Goal: Task Accomplishment & Management: Complete application form

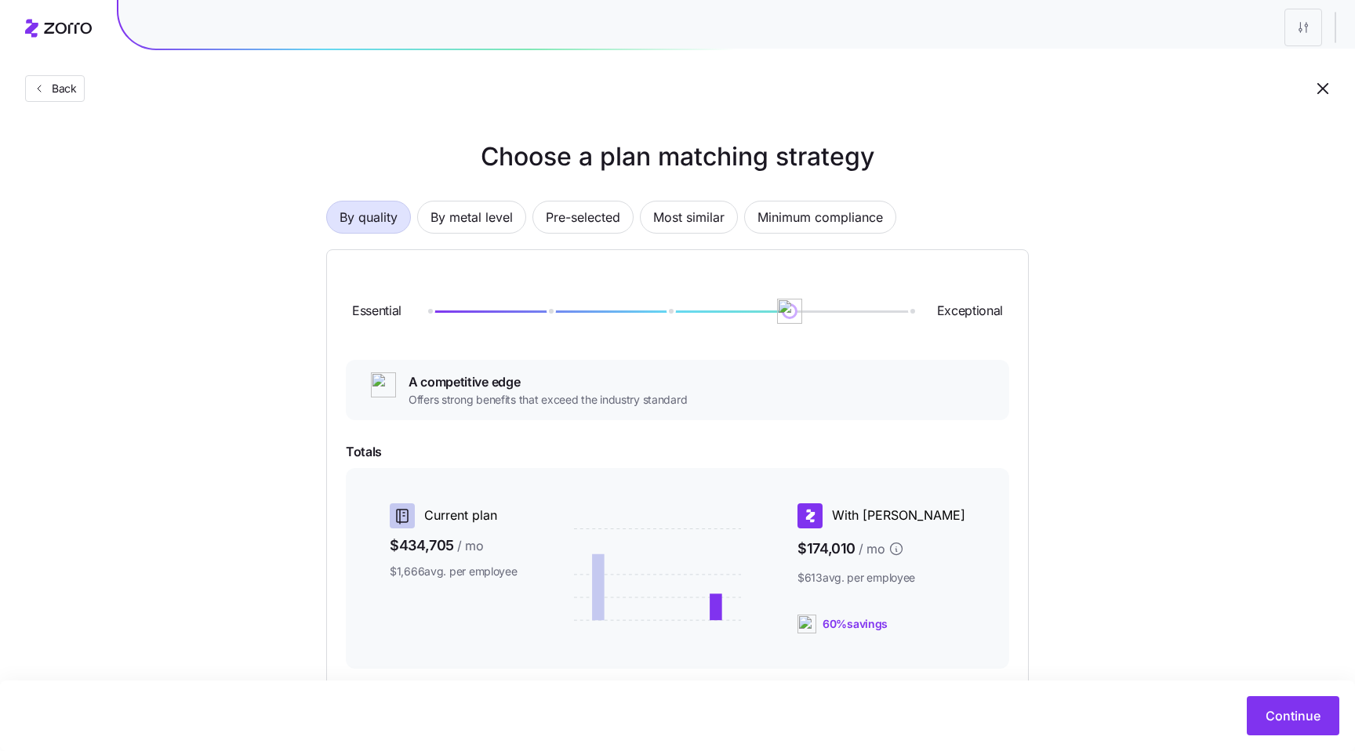
click at [1126, 155] on div "Choose a plan matching strategy By quality By metal level Pre-selected Most sim…" at bounding box center [677, 494] width 1355 height 712
drag, startPoint x: 790, startPoint y: 315, endPoint x: 697, endPoint y: 321, distance: 92.8
click at [699, 321] on div "Essential Exceptional" at bounding box center [678, 311] width 664 height 85
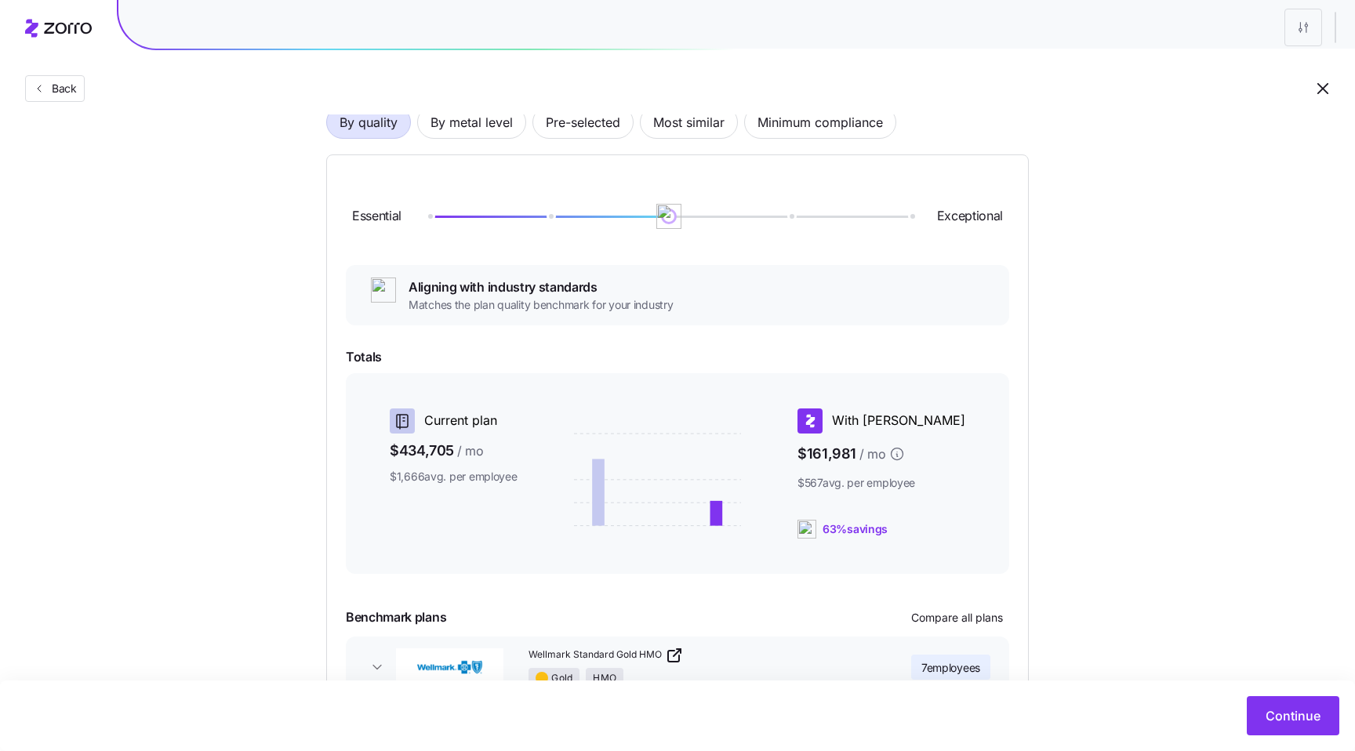
scroll to position [32, 0]
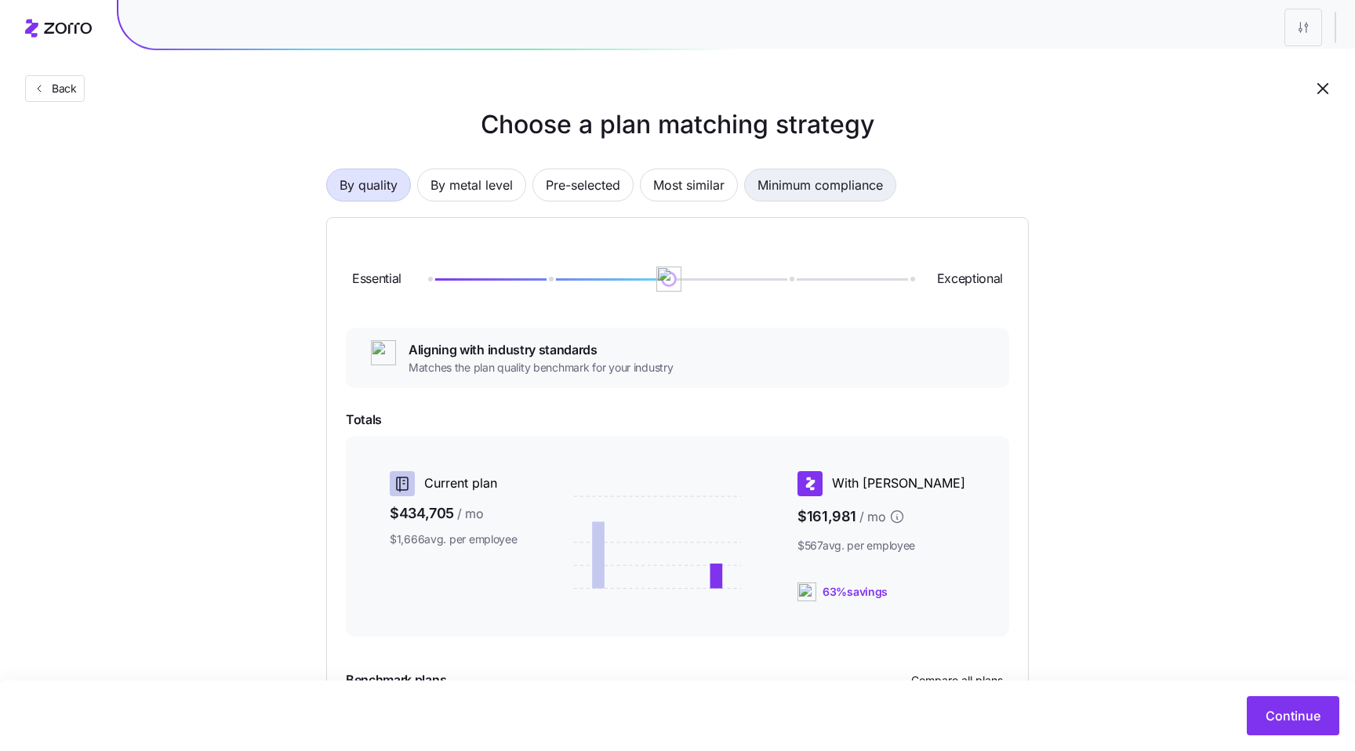
click at [795, 193] on span "Minimum compliance" at bounding box center [820, 184] width 125 height 31
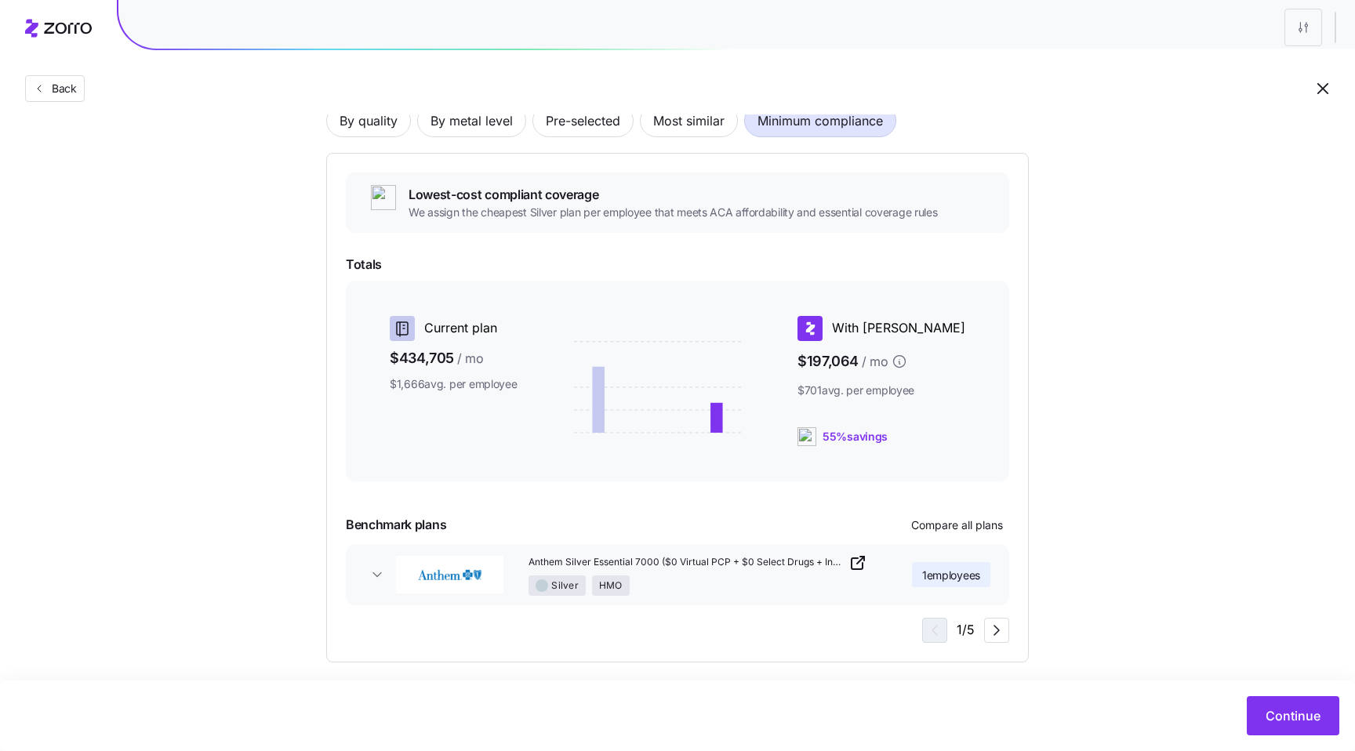
scroll to position [108, 0]
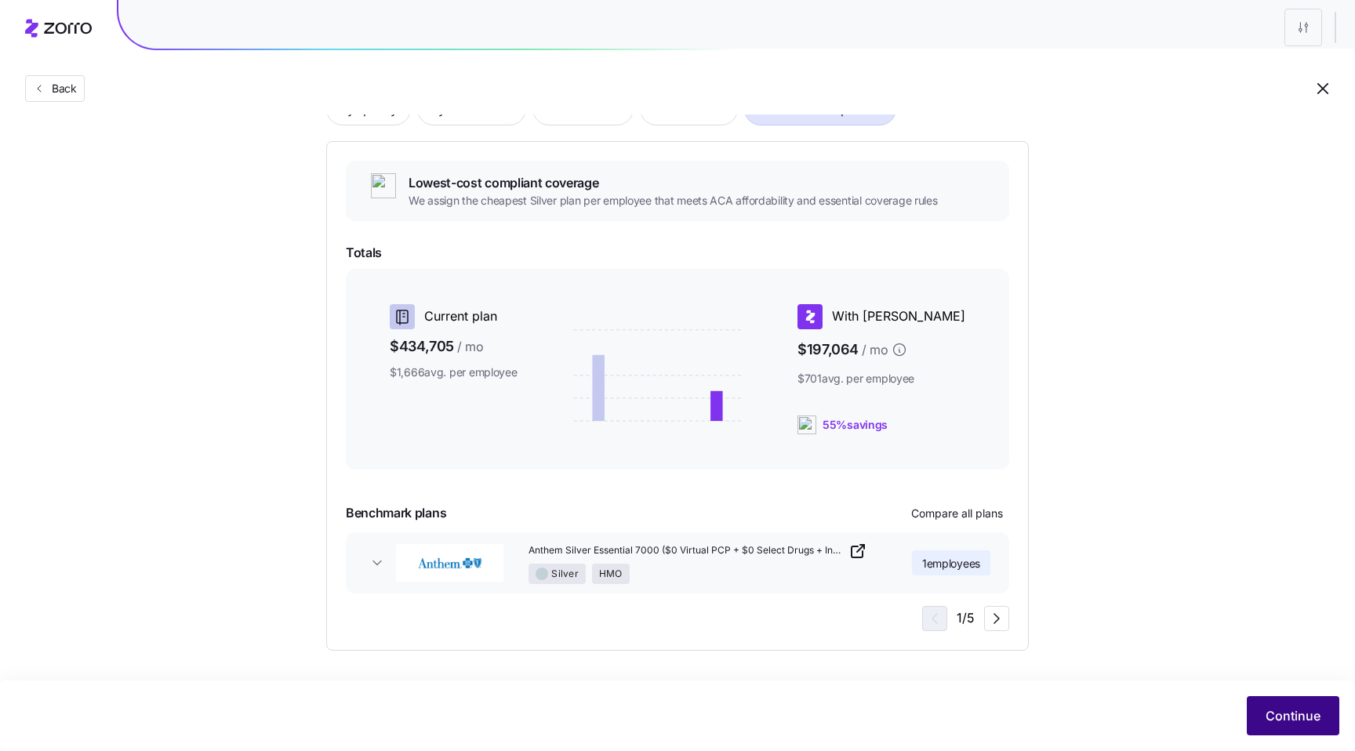
click at [1298, 719] on span "Continue" at bounding box center [1293, 716] width 55 height 19
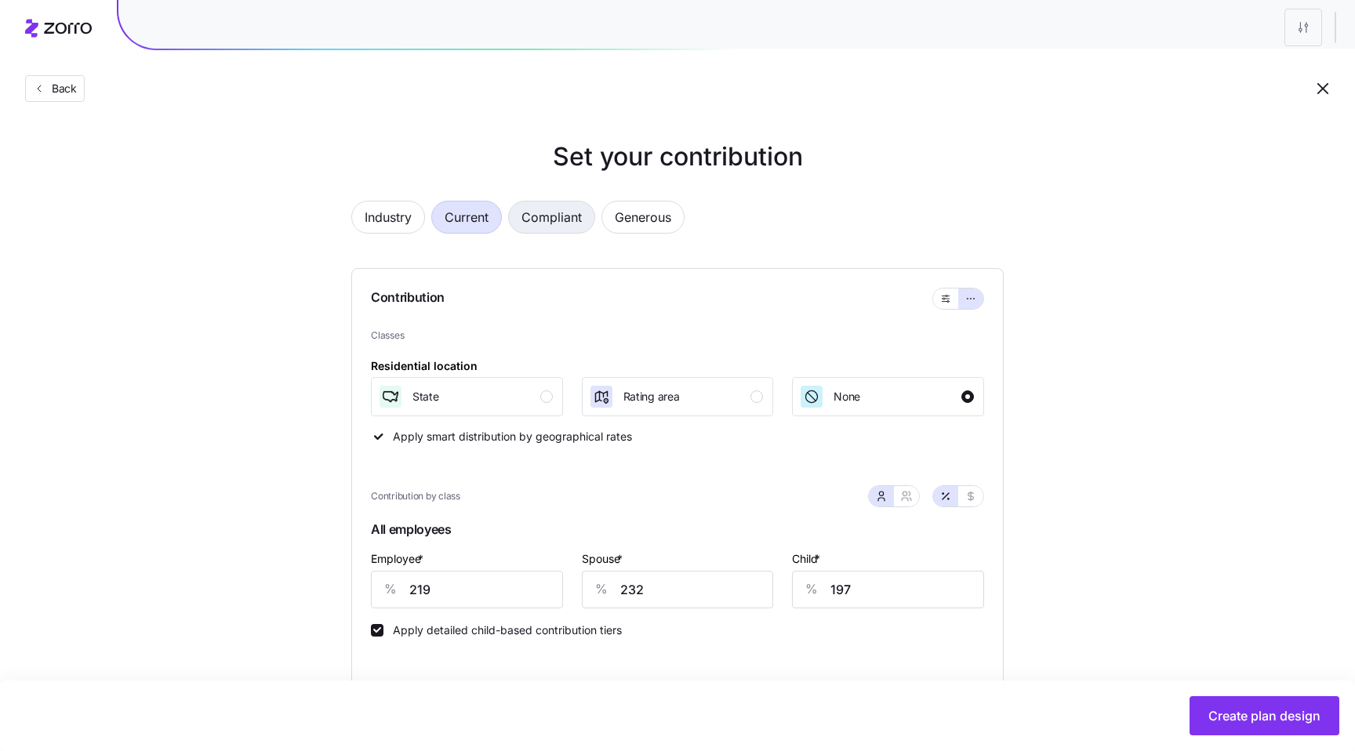
click at [541, 210] on span "Compliant" at bounding box center [552, 217] width 60 height 31
type input "83"
type input "0"
click at [950, 296] on icon "button" at bounding box center [945, 298] width 11 height 19
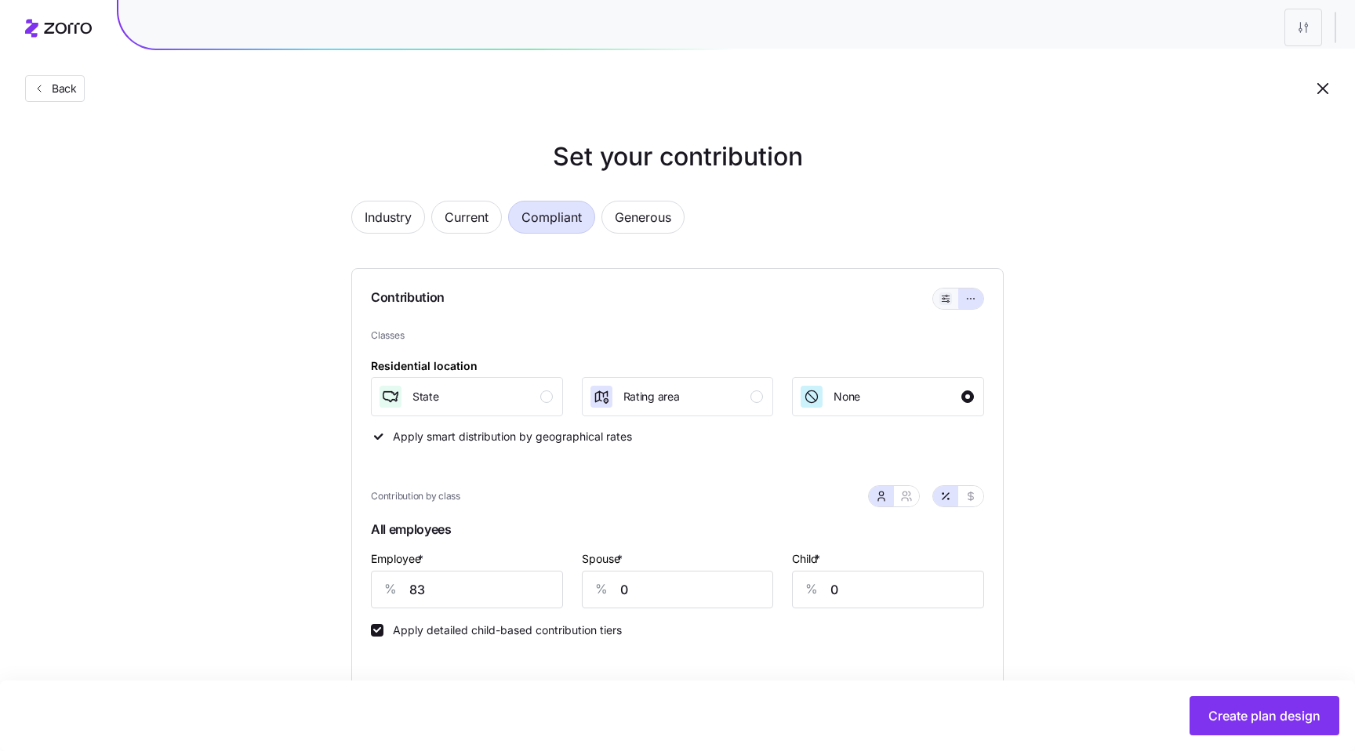
click at [944, 301] on icon "button" at bounding box center [945, 298] width 11 height 19
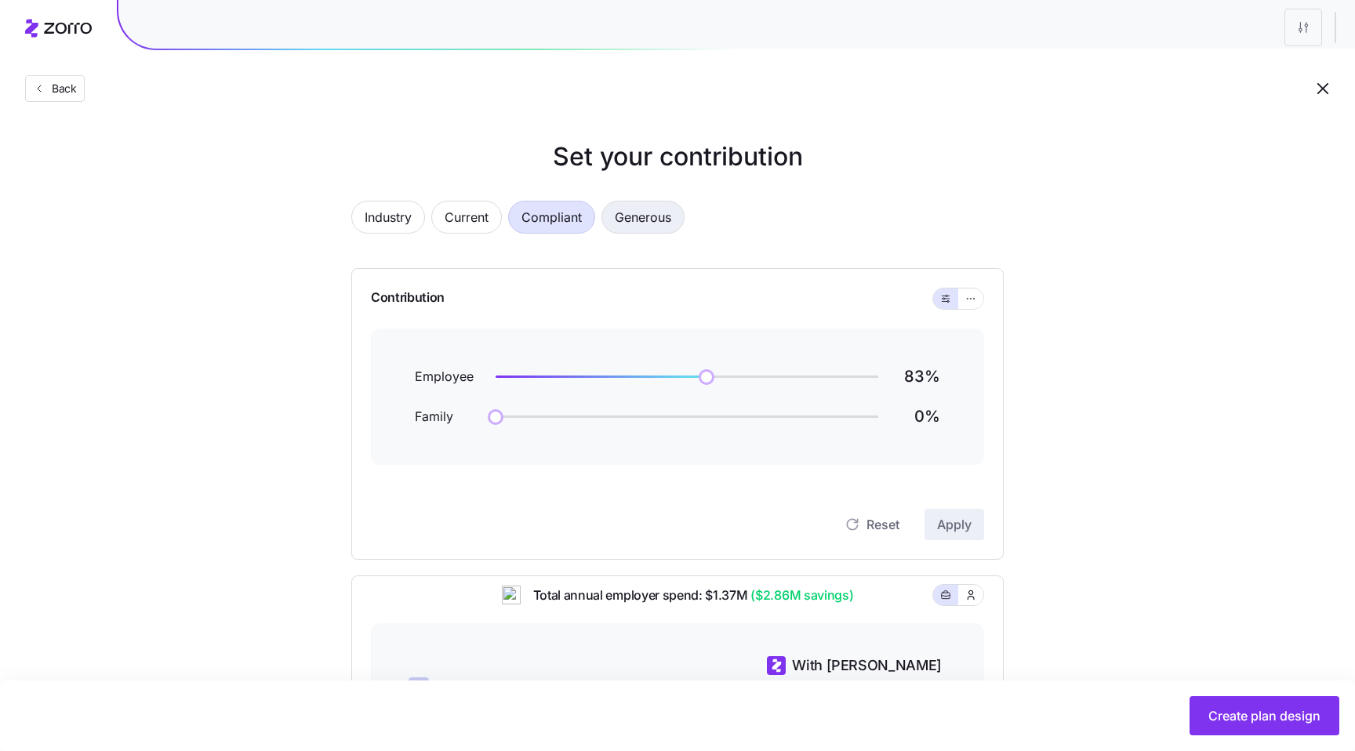
click at [653, 213] on span "Generous" at bounding box center [643, 217] width 56 height 31
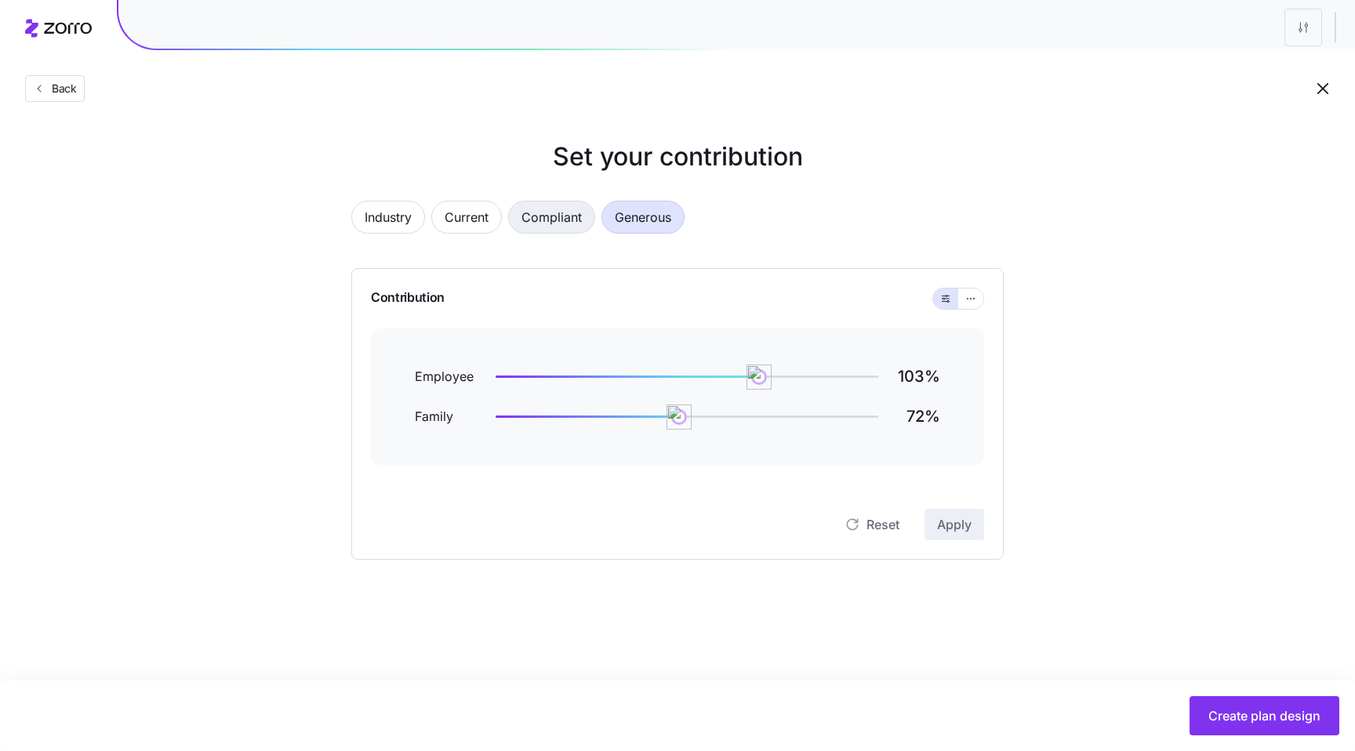
click at [575, 213] on span "Compliant" at bounding box center [552, 217] width 60 height 31
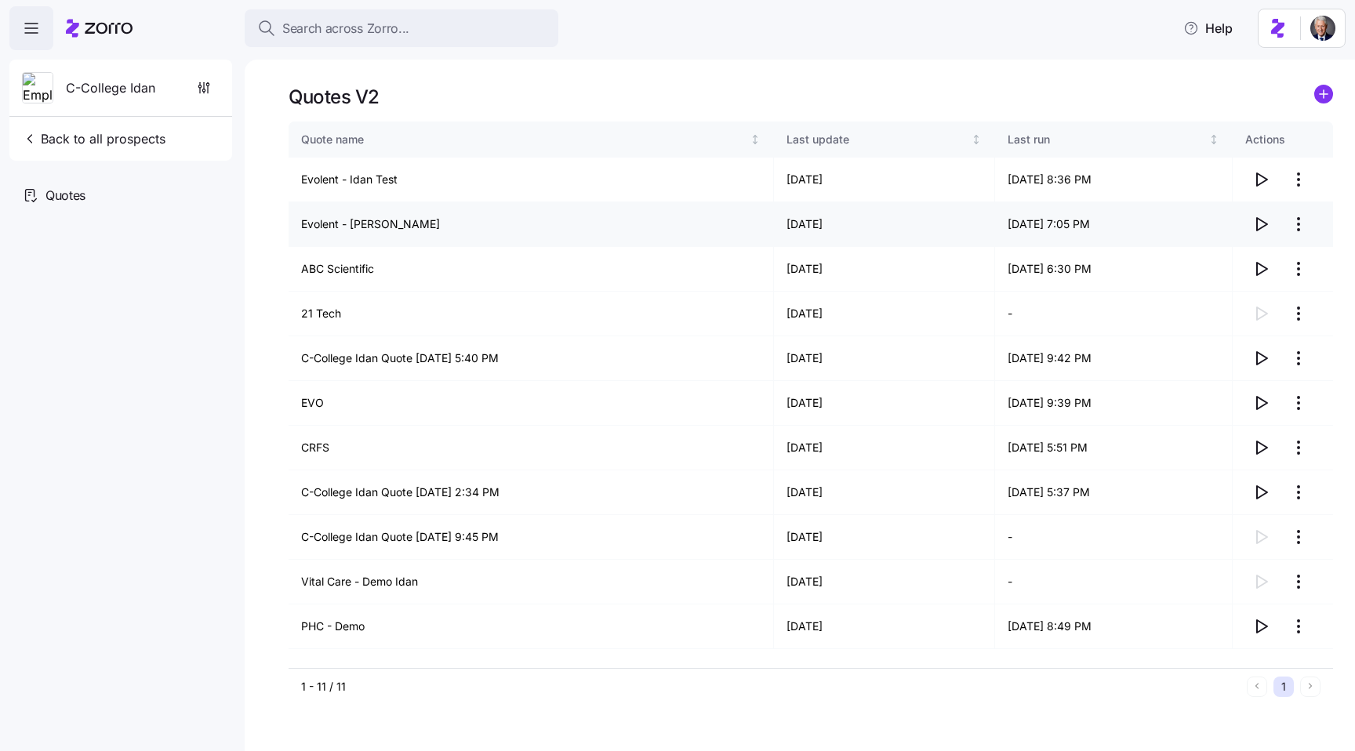
click at [382, 228] on td "Evolent - [PERSON_NAME]" at bounding box center [532, 224] width 486 height 45
click at [382, 228] on td "Evolent - Guy Demo" at bounding box center [532, 224] width 486 height 45
click at [399, 228] on td "Evolent - Guy Demo" at bounding box center [532, 224] width 486 height 45
click at [1261, 225] on icon "button" at bounding box center [1261, 224] width 19 height 19
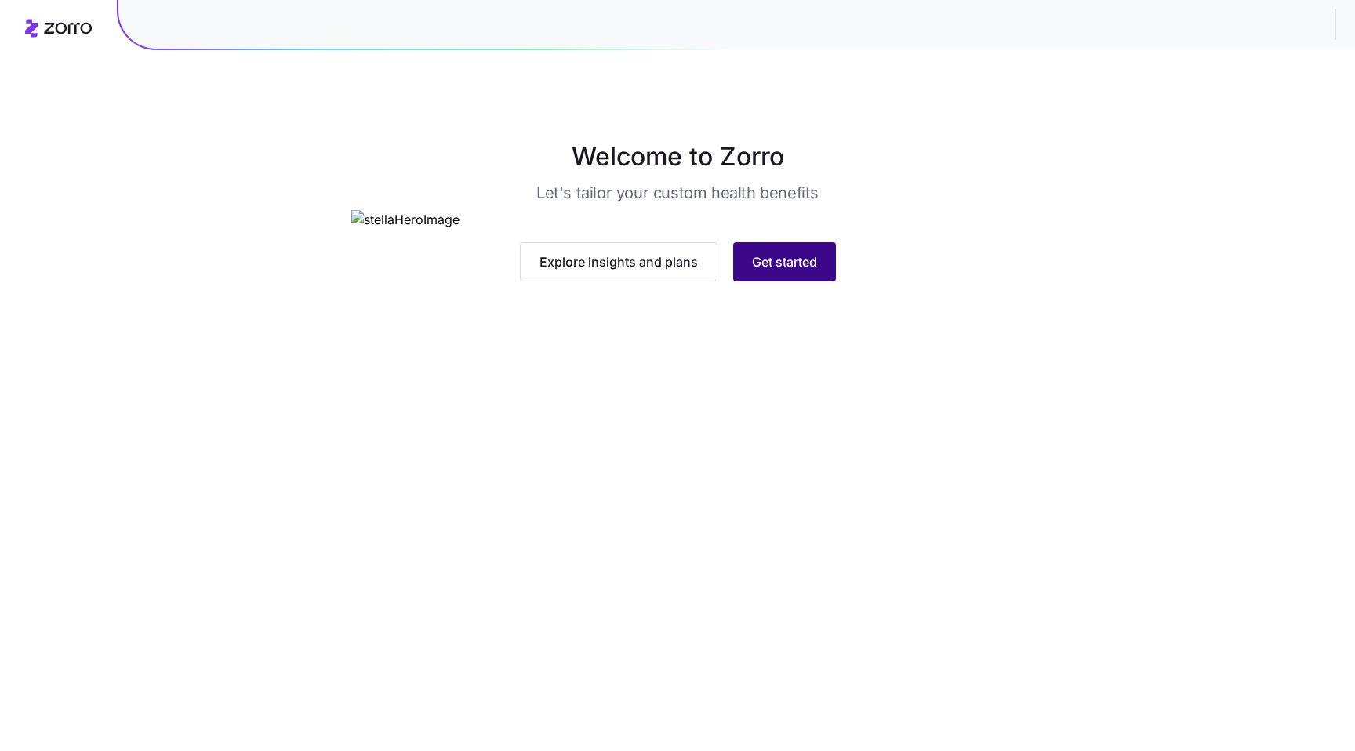
click at [784, 271] on span "Get started" at bounding box center [784, 262] width 65 height 19
click at [786, 271] on span "Get started" at bounding box center [784, 262] width 65 height 19
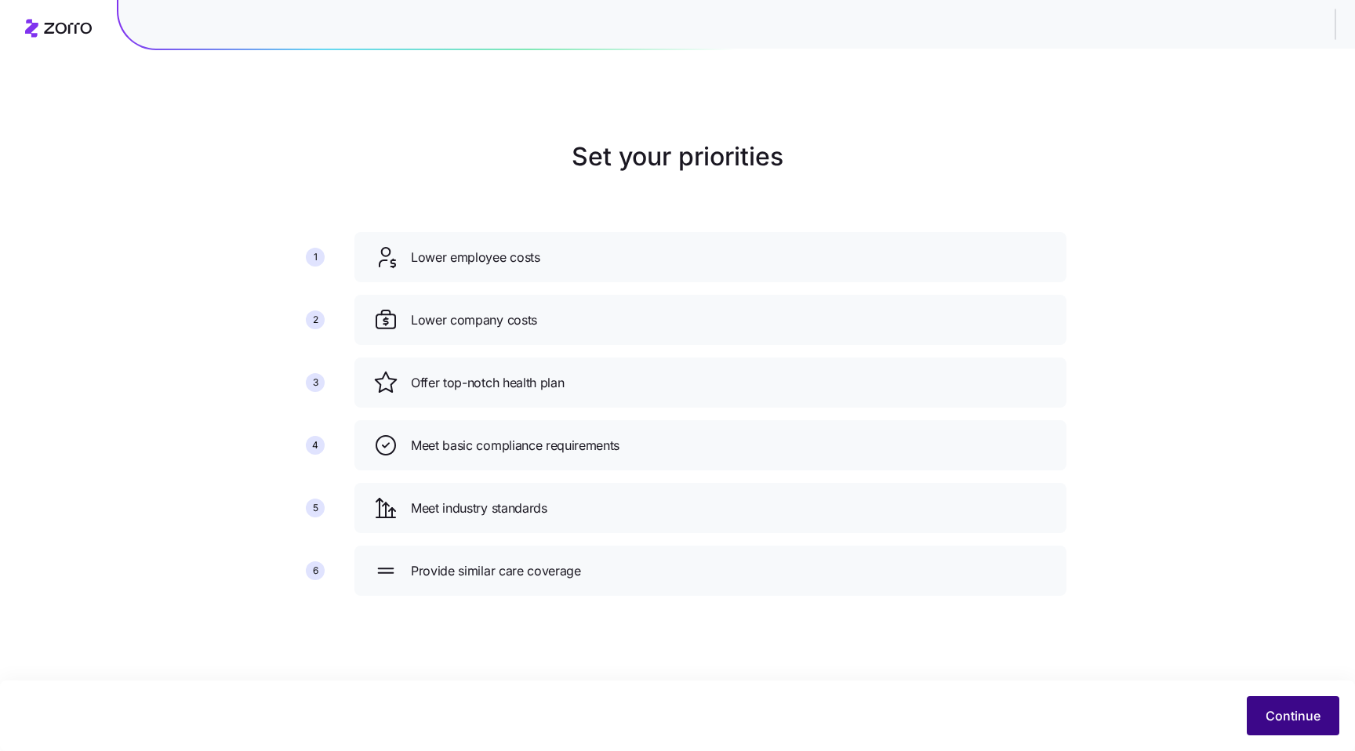
click at [1292, 711] on span "Continue" at bounding box center [1293, 716] width 55 height 19
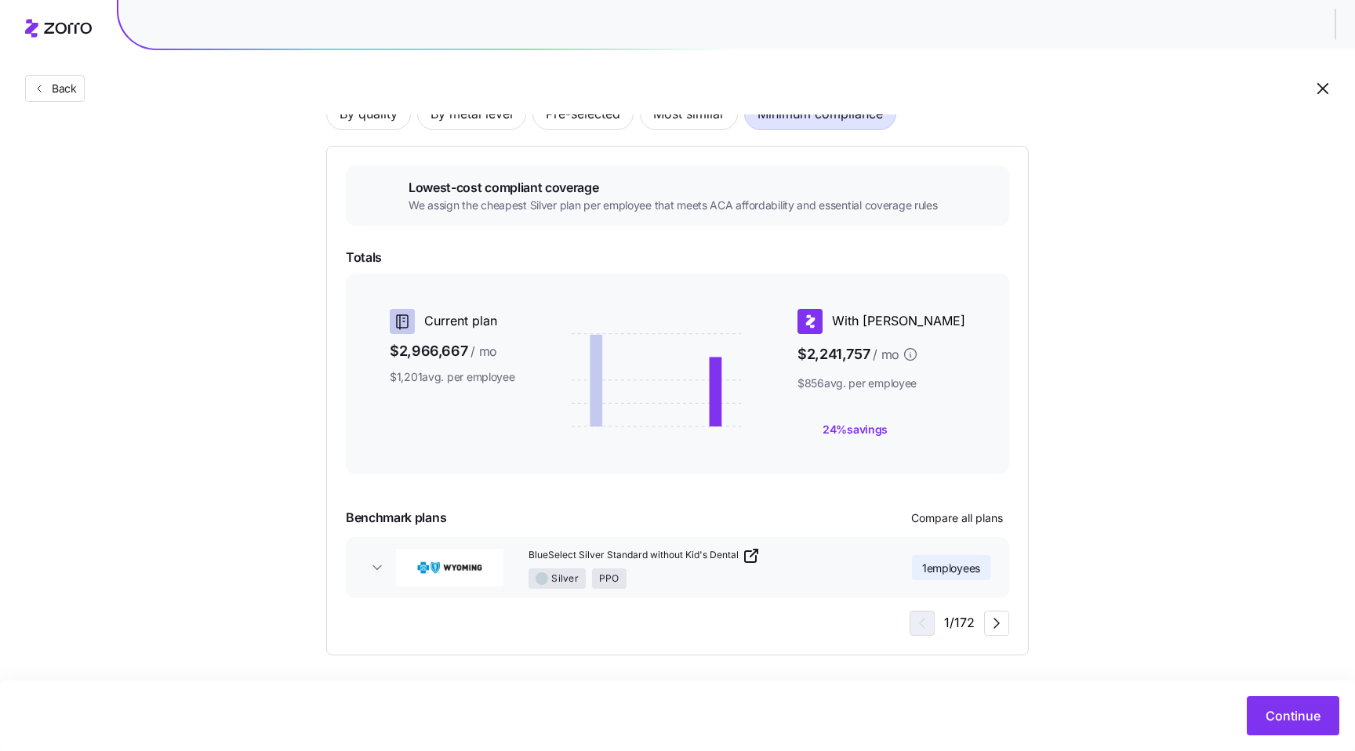
scroll to position [108, 0]
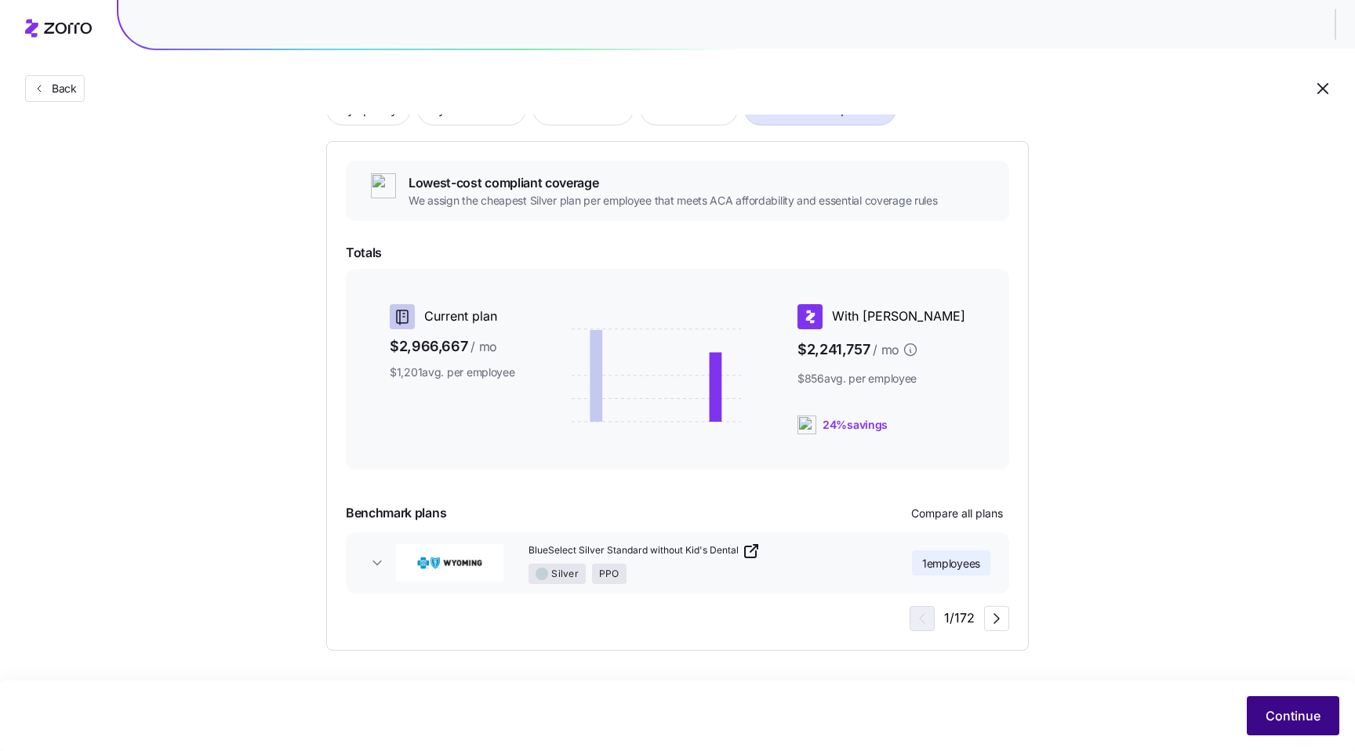
click at [1267, 716] on span "Continue" at bounding box center [1293, 716] width 55 height 19
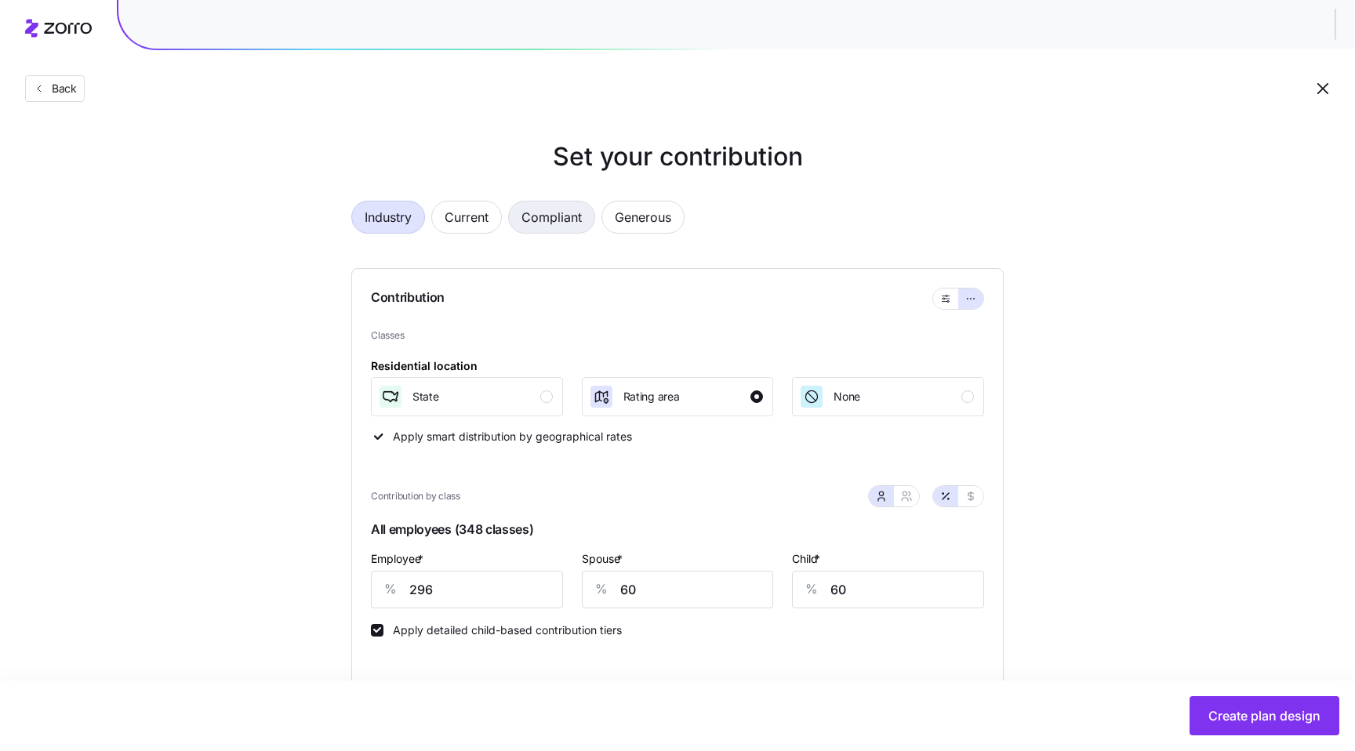
click at [562, 216] on span "Compliant" at bounding box center [552, 217] width 60 height 31
type input "0"
click at [664, 226] on span "Generous" at bounding box center [643, 217] width 56 height 31
type input "370"
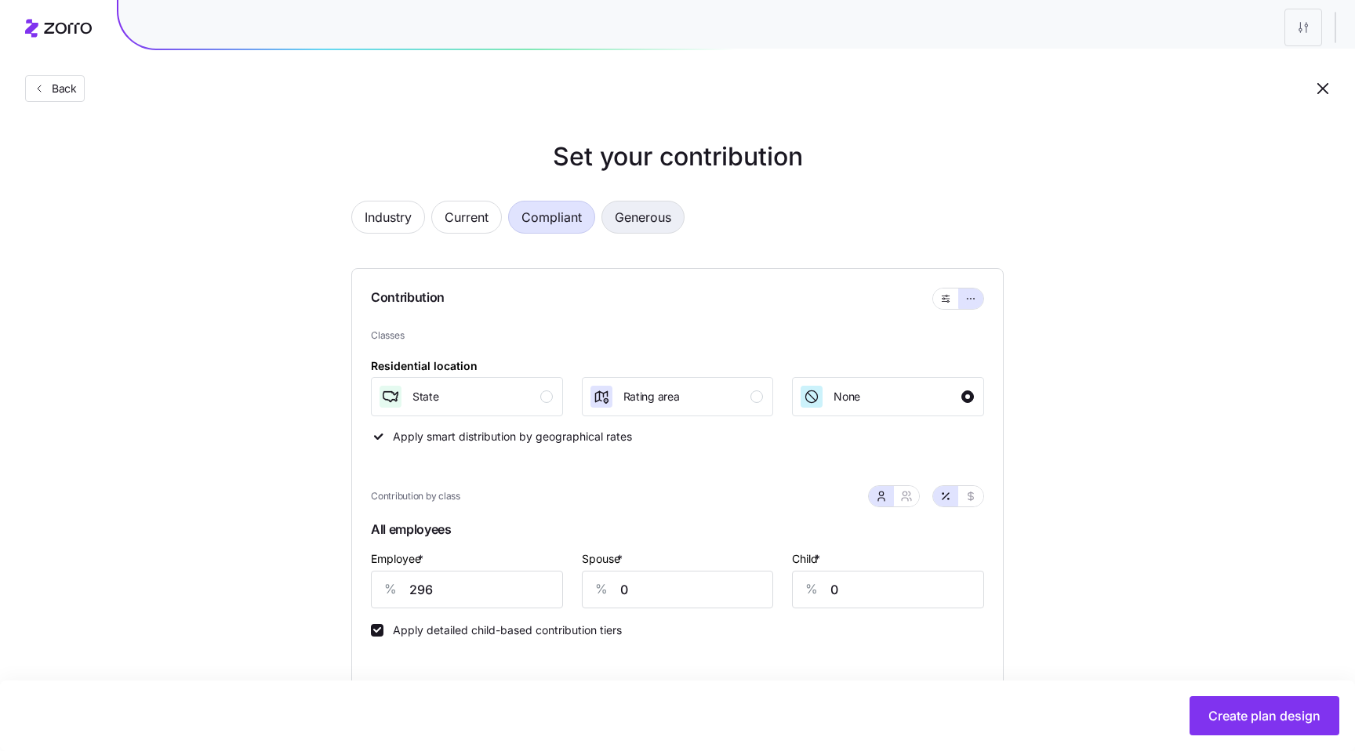
type input "72"
click at [550, 209] on span "Compliant" at bounding box center [552, 217] width 60 height 31
type input "296"
type input "0"
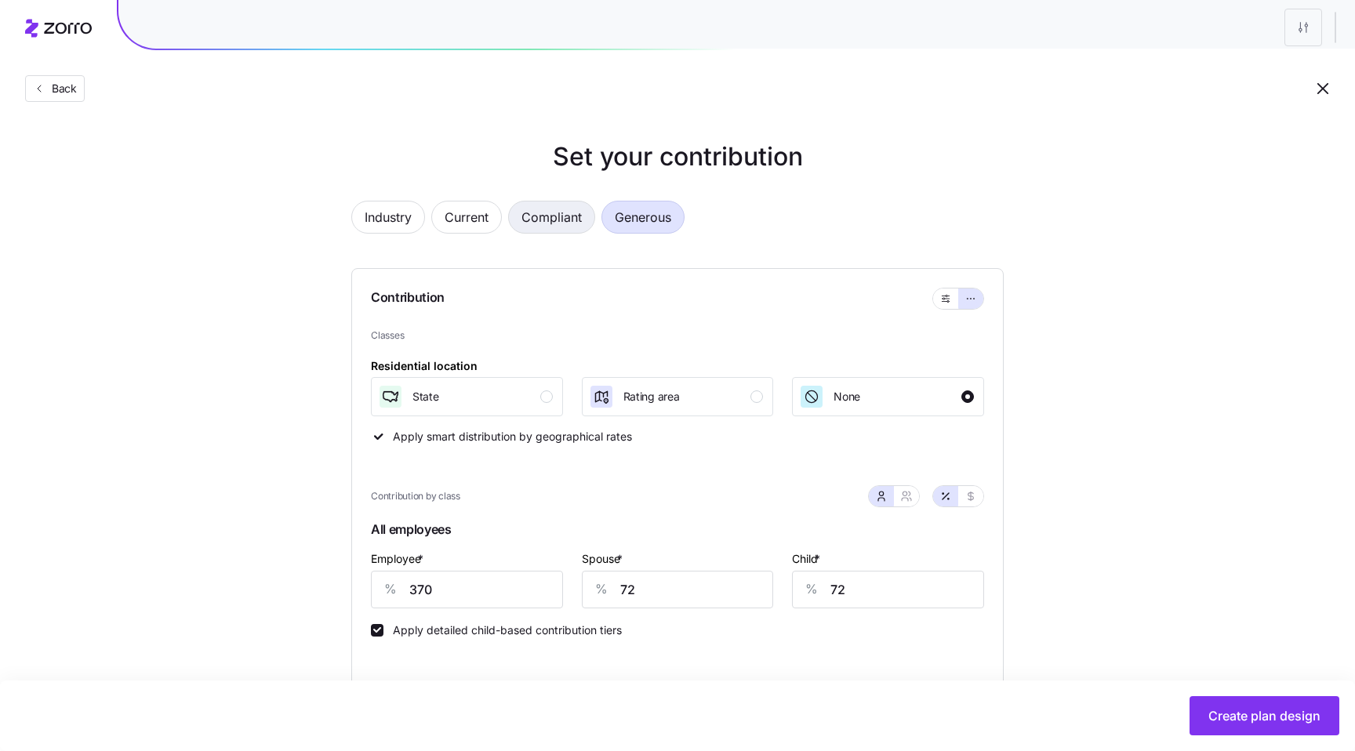
type input "0"
click at [550, 209] on span "Compliant" at bounding box center [552, 217] width 60 height 31
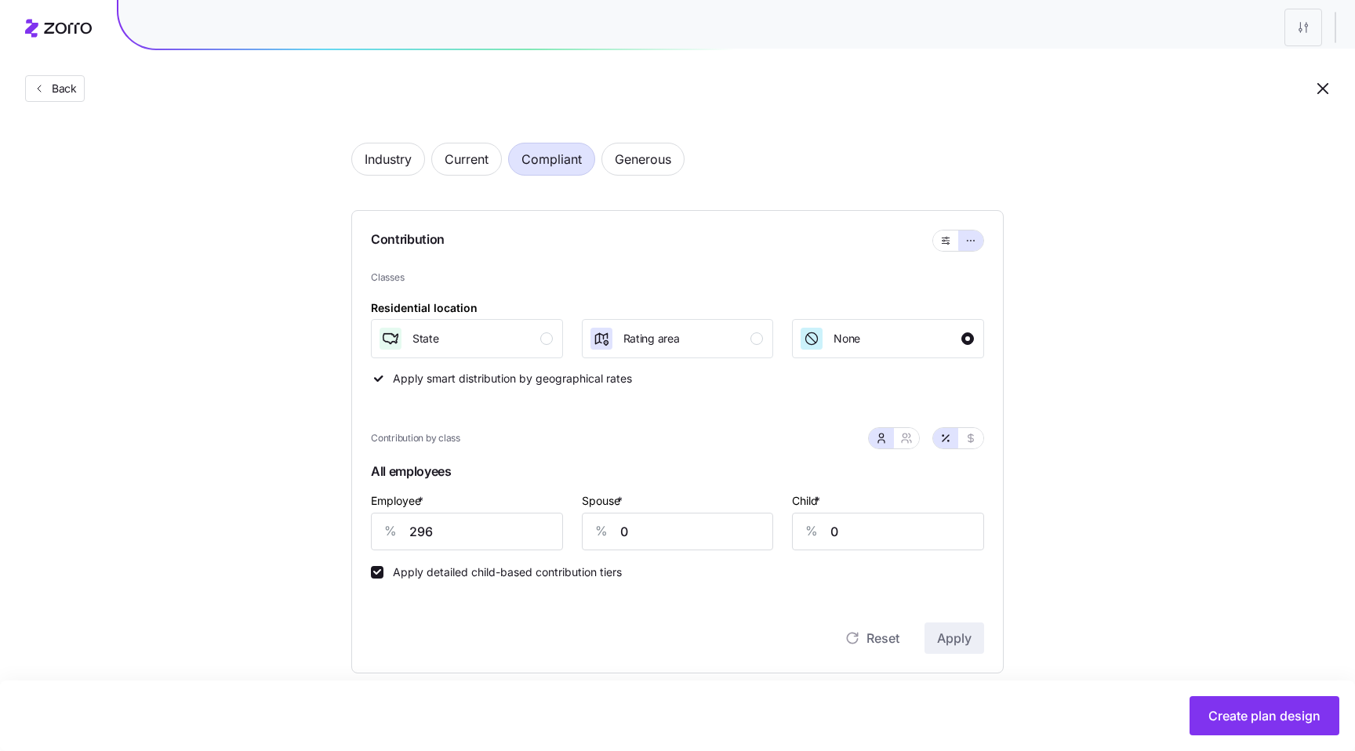
scroll to position [53, 0]
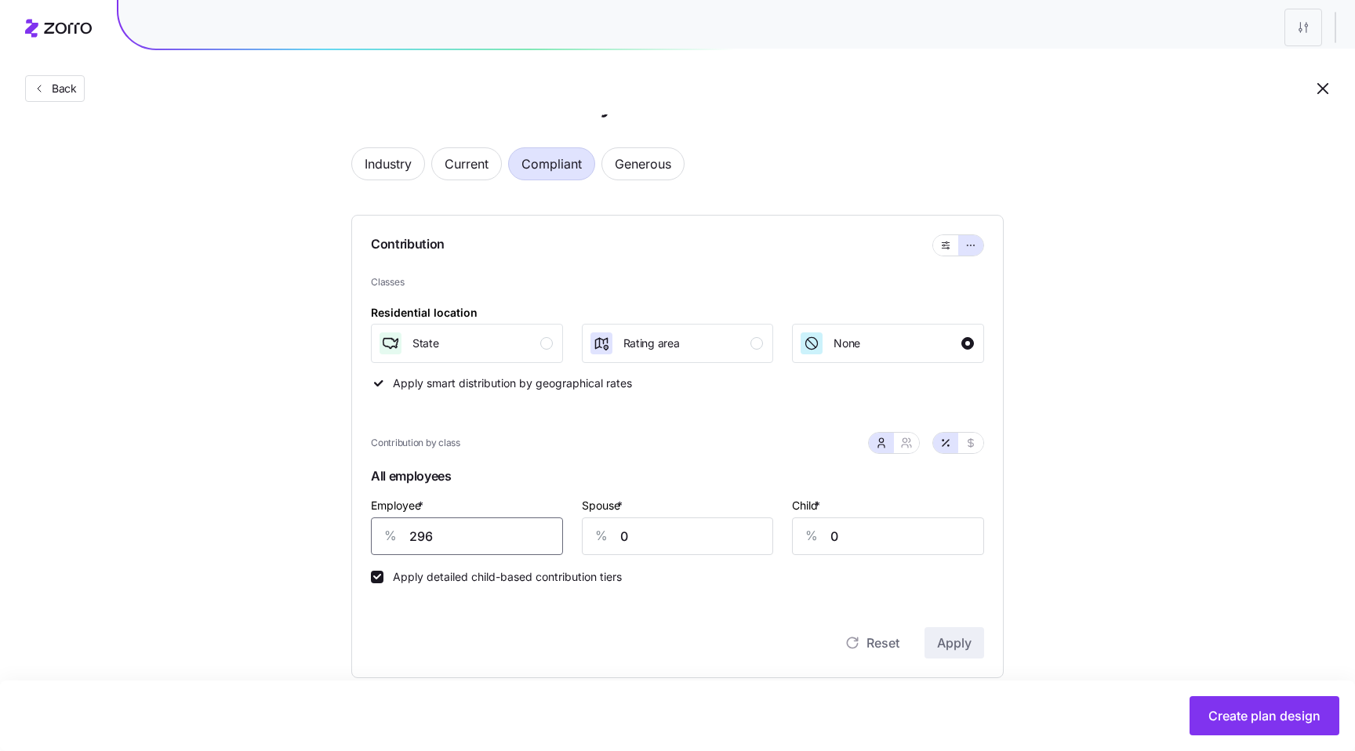
click at [489, 547] on input "296" at bounding box center [467, 537] width 192 height 38
click at [967, 644] on span "Apply" at bounding box center [954, 643] width 35 height 19
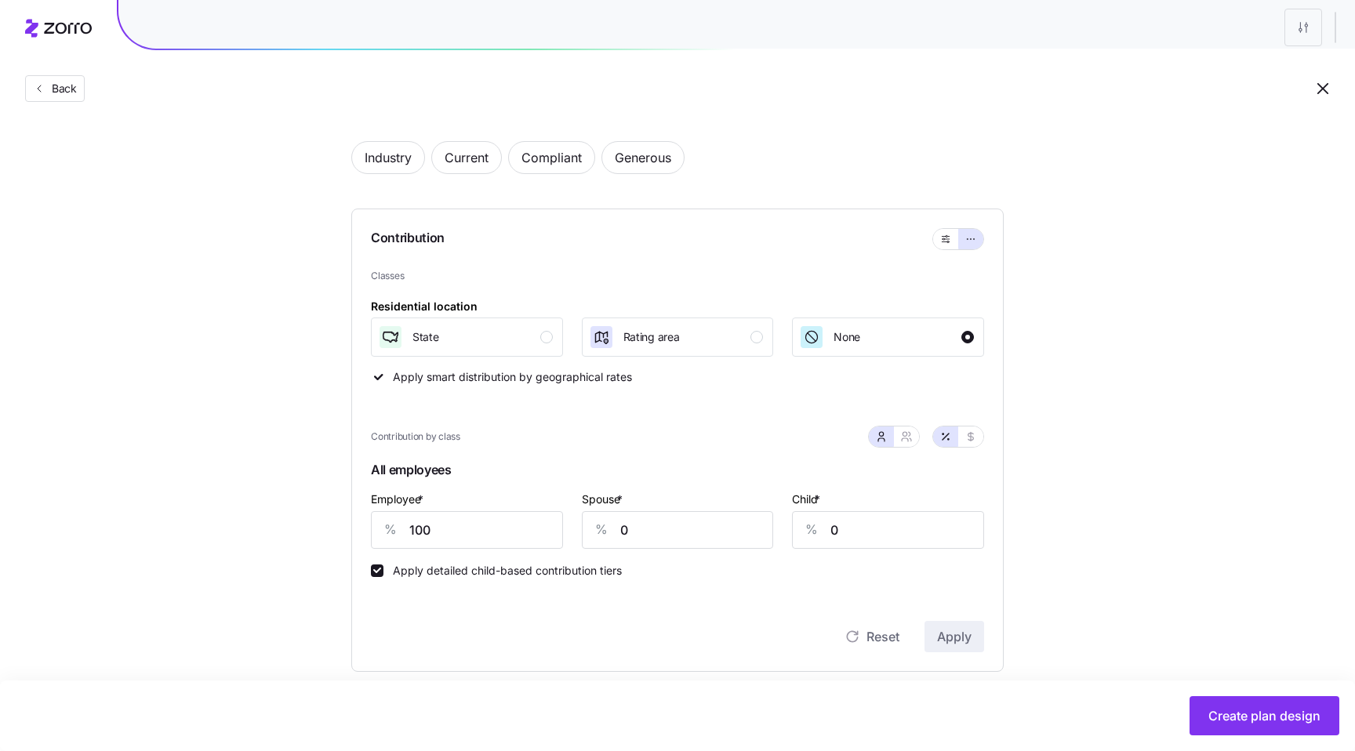
scroll to position [48, 0]
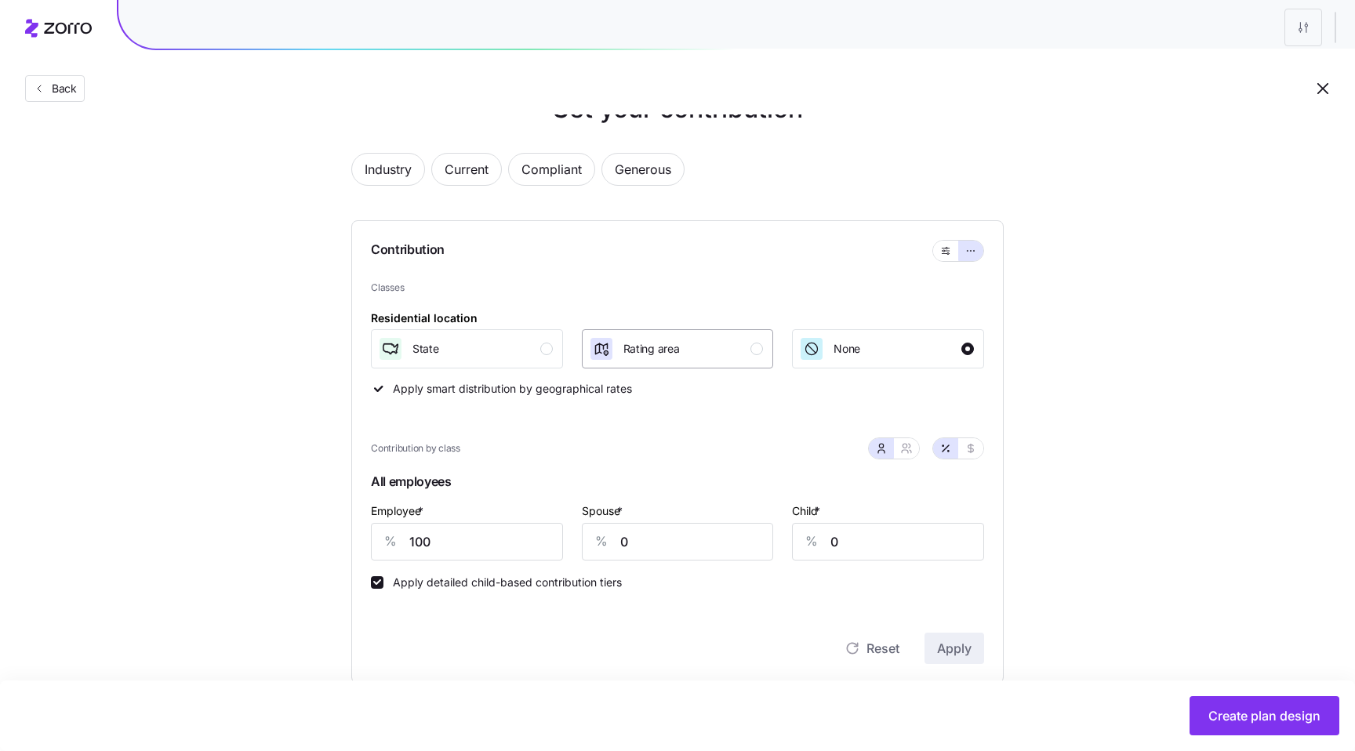
click at [729, 356] on div "Rating area" at bounding box center [676, 348] width 175 height 25
click at [968, 644] on span "Apply" at bounding box center [954, 648] width 35 height 19
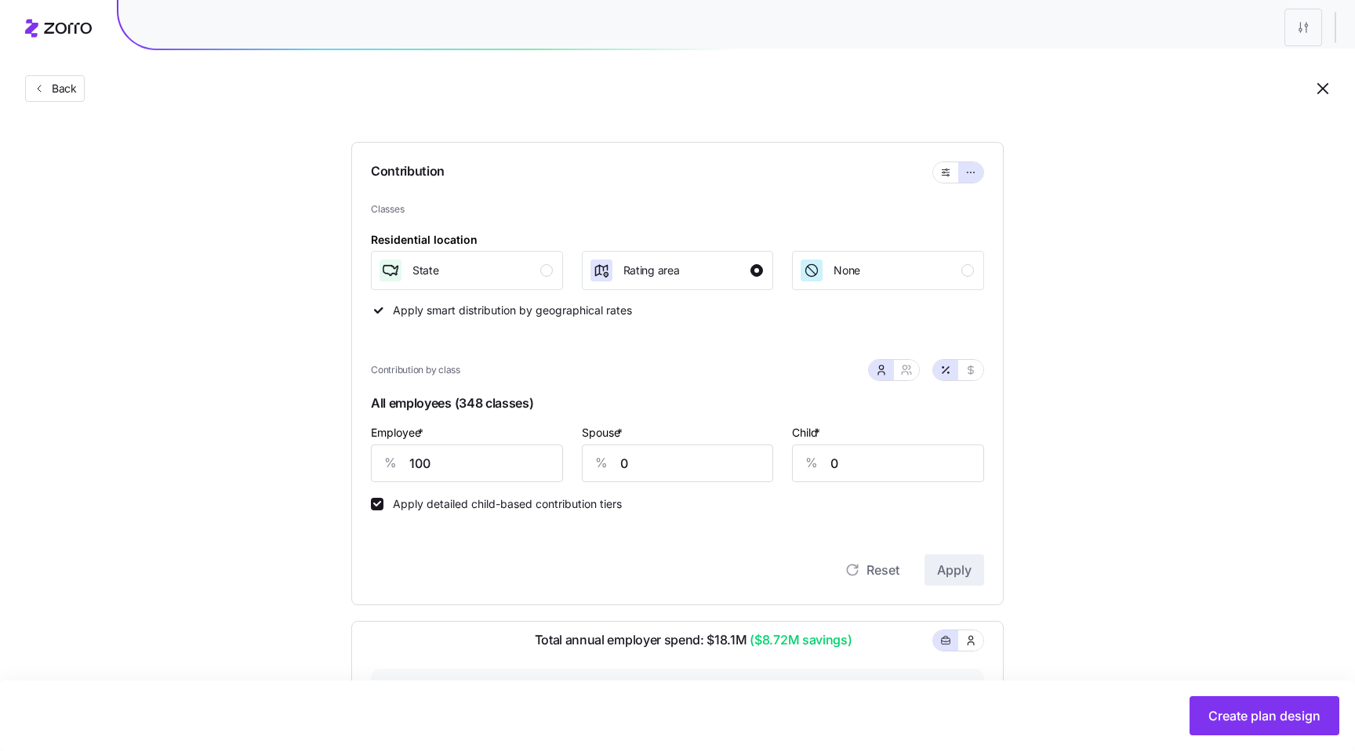
scroll to position [124, 0]
click at [546, 467] on input "100" at bounding box center [467, 466] width 192 height 38
click at [948, 569] on span "Apply" at bounding box center [954, 572] width 35 height 19
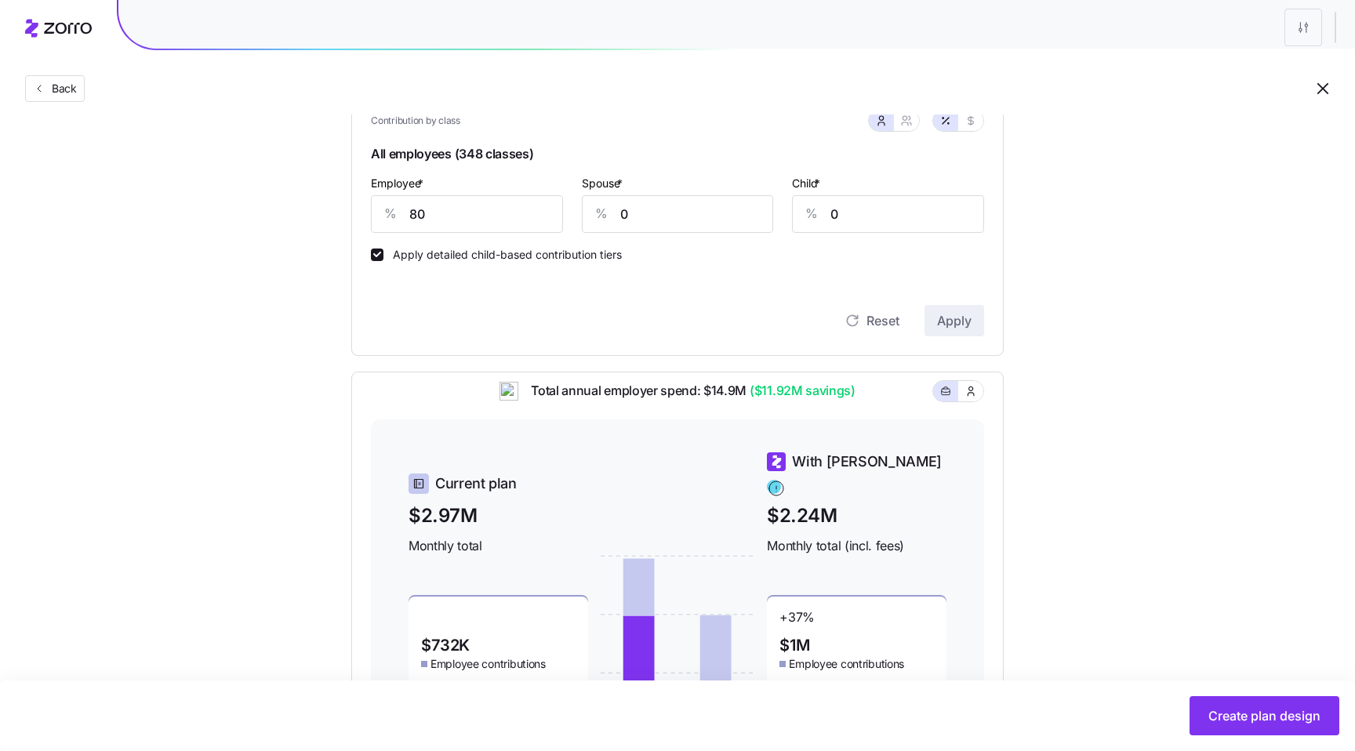
scroll to position [287, 0]
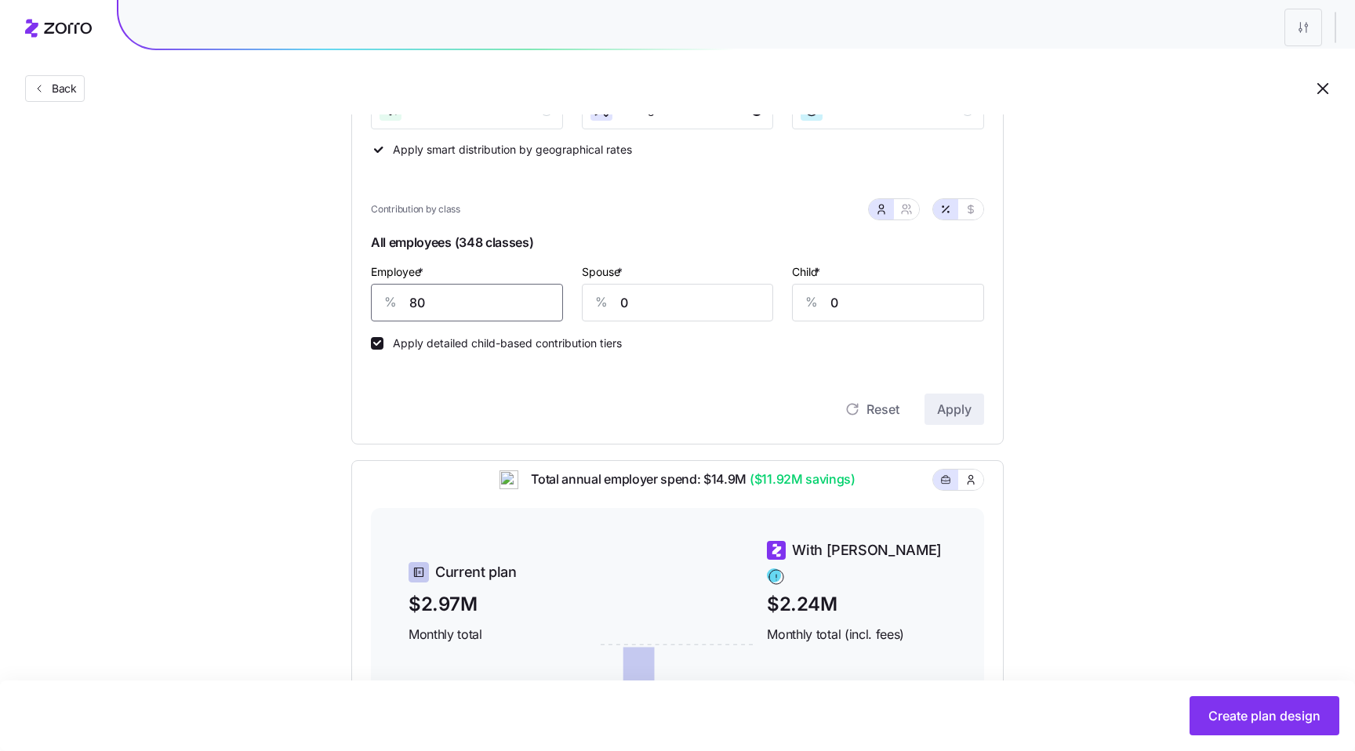
click at [467, 304] on input "80" at bounding box center [467, 303] width 192 height 38
type input "100"
click at [951, 408] on span "Apply" at bounding box center [954, 409] width 35 height 19
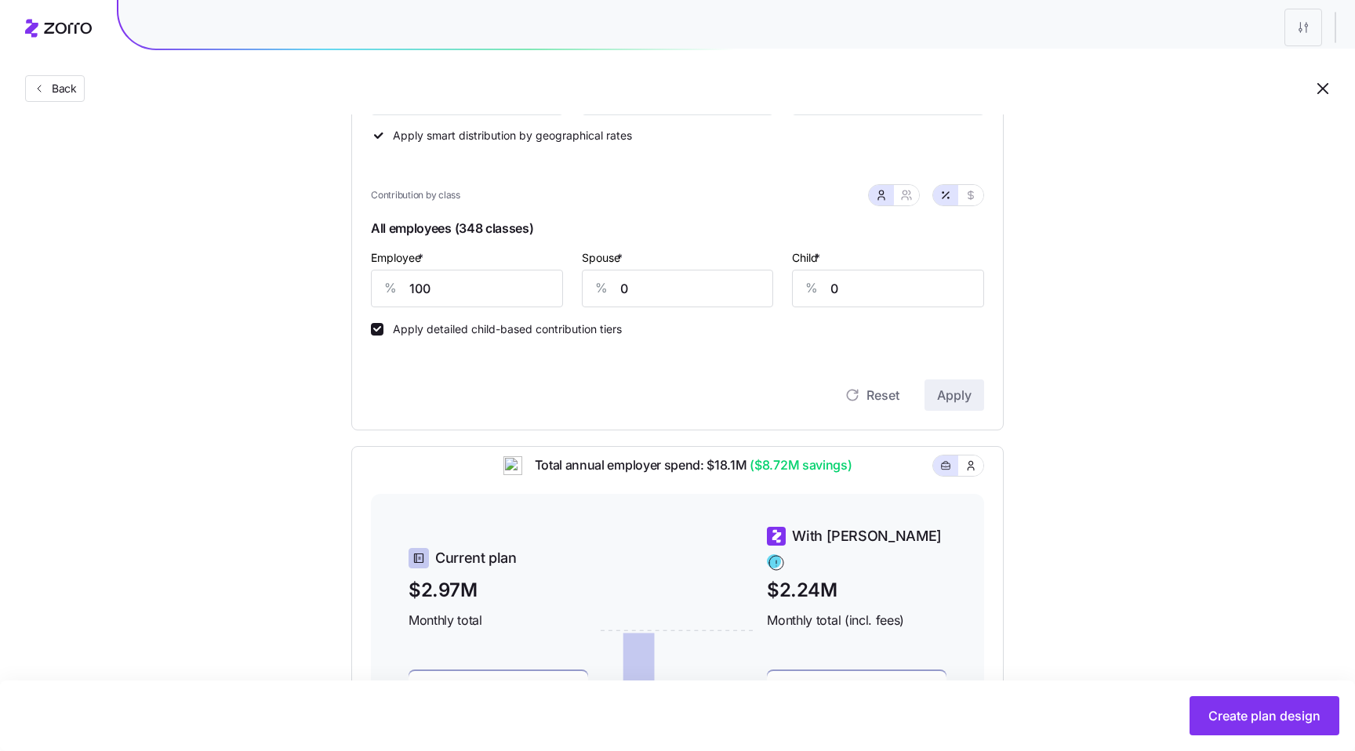
scroll to position [351, 0]
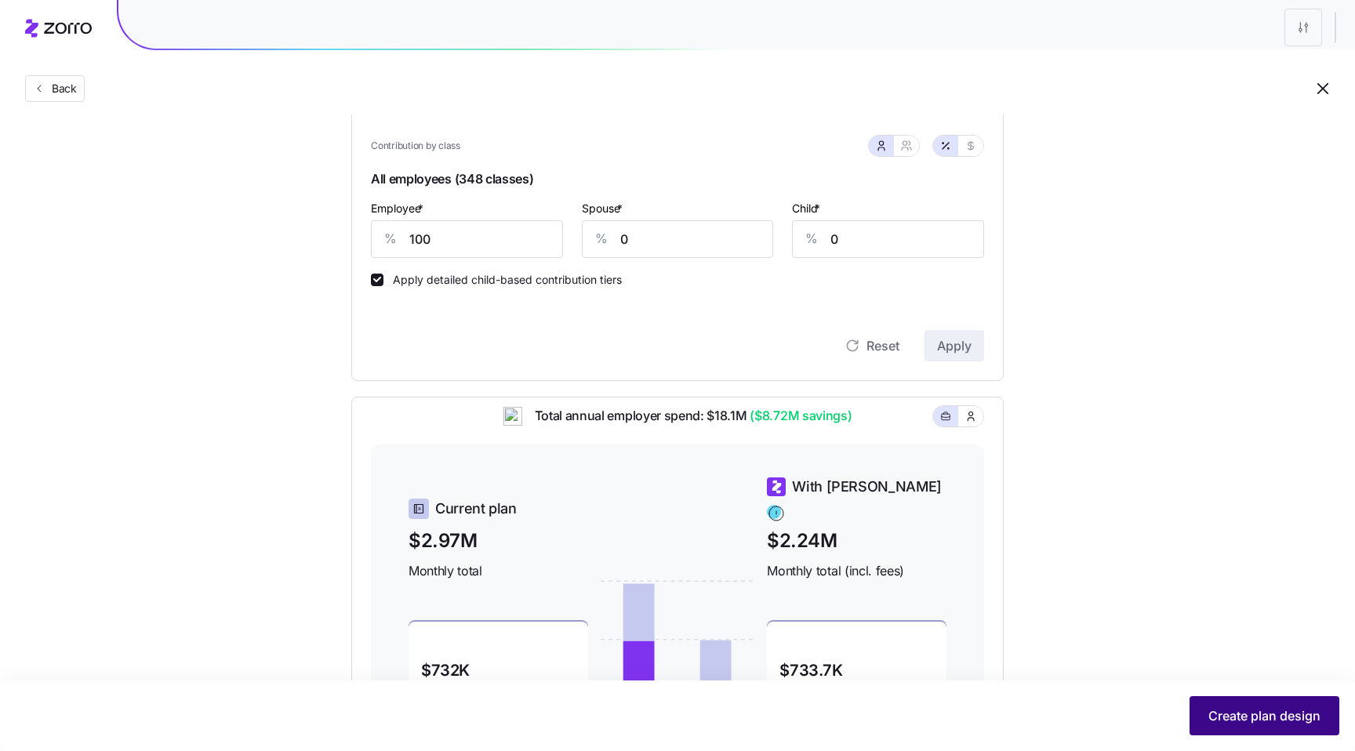
click at [1264, 704] on button "Create plan design" at bounding box center [1265, 715] width 150 height 39
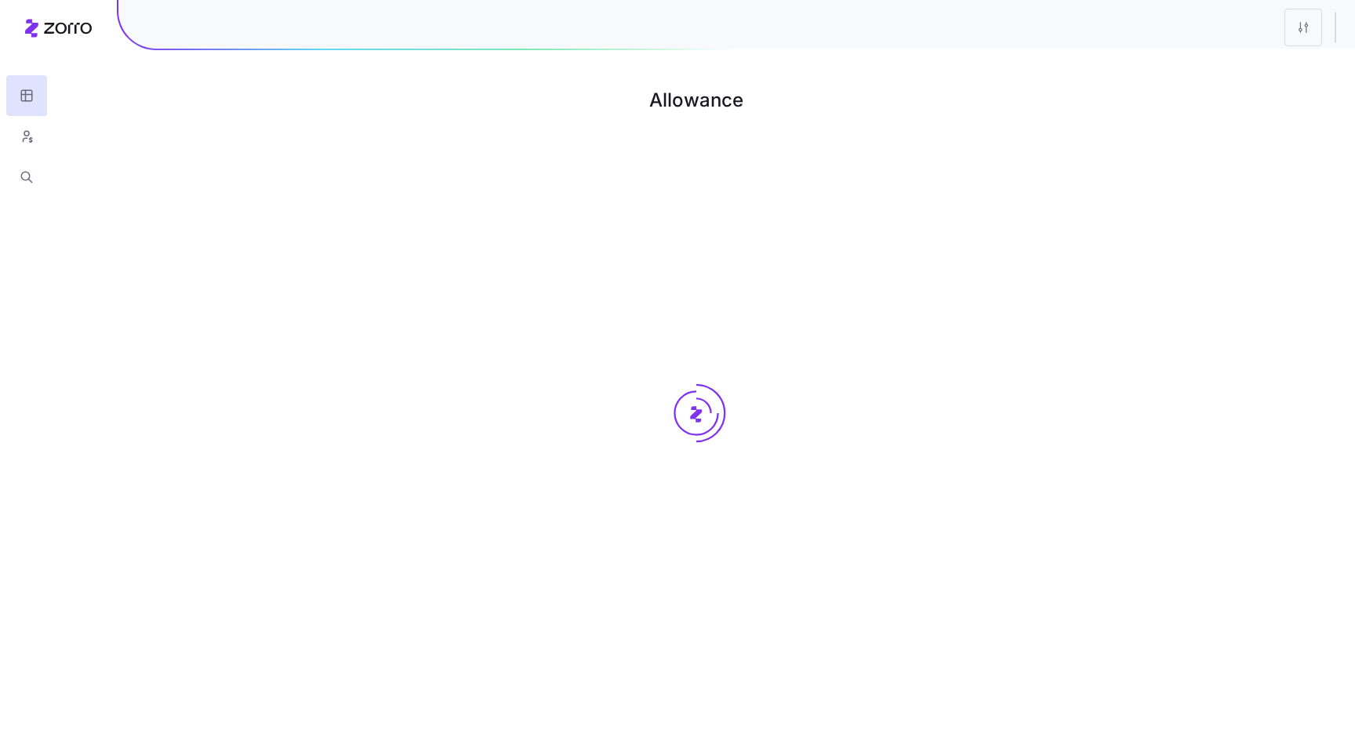
click at [693, 106] on h1 "Allowance" at bounding box center [696, 101] width 1242 height 38
click at [686, 103] on h1 "Allowance" at bounding box center [696, 101] width 1242 height 38
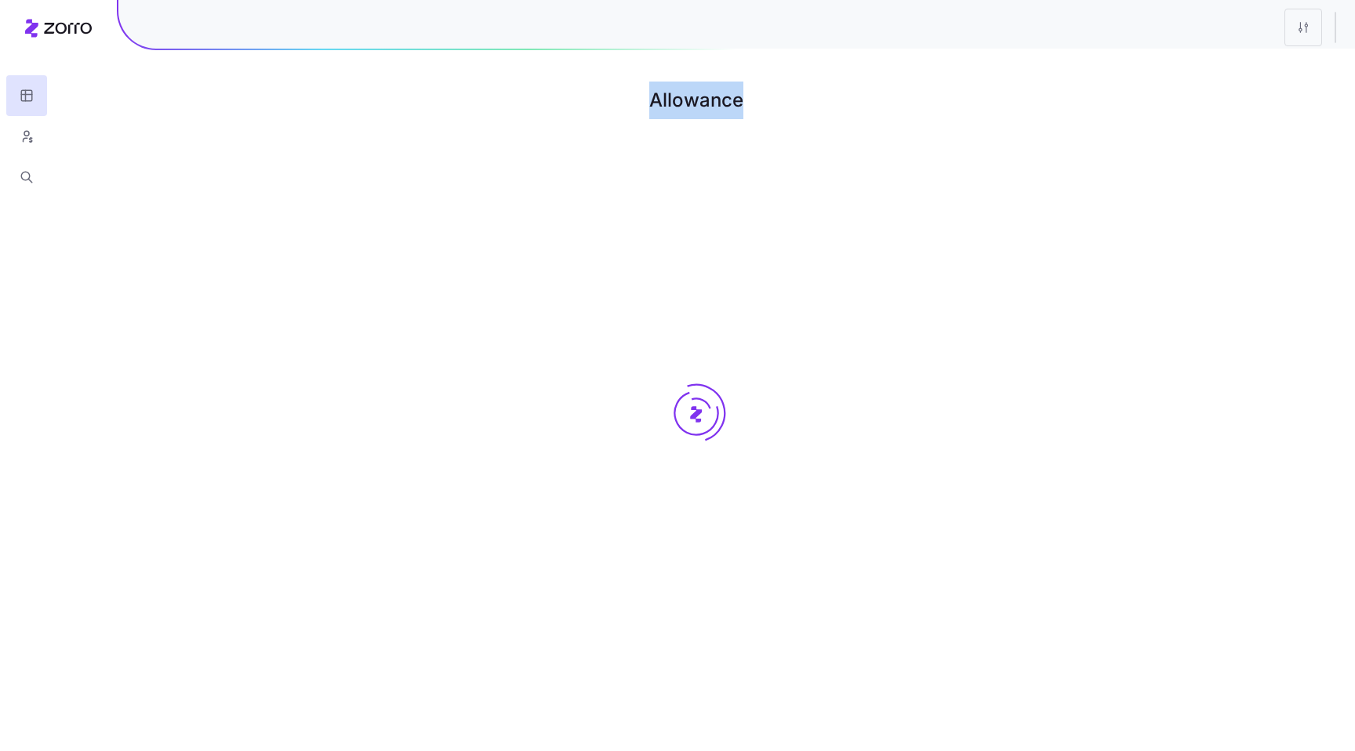
click at [686, 103] on h1 "Allowance" at bounding box center [696, 101] width 1242 height 38
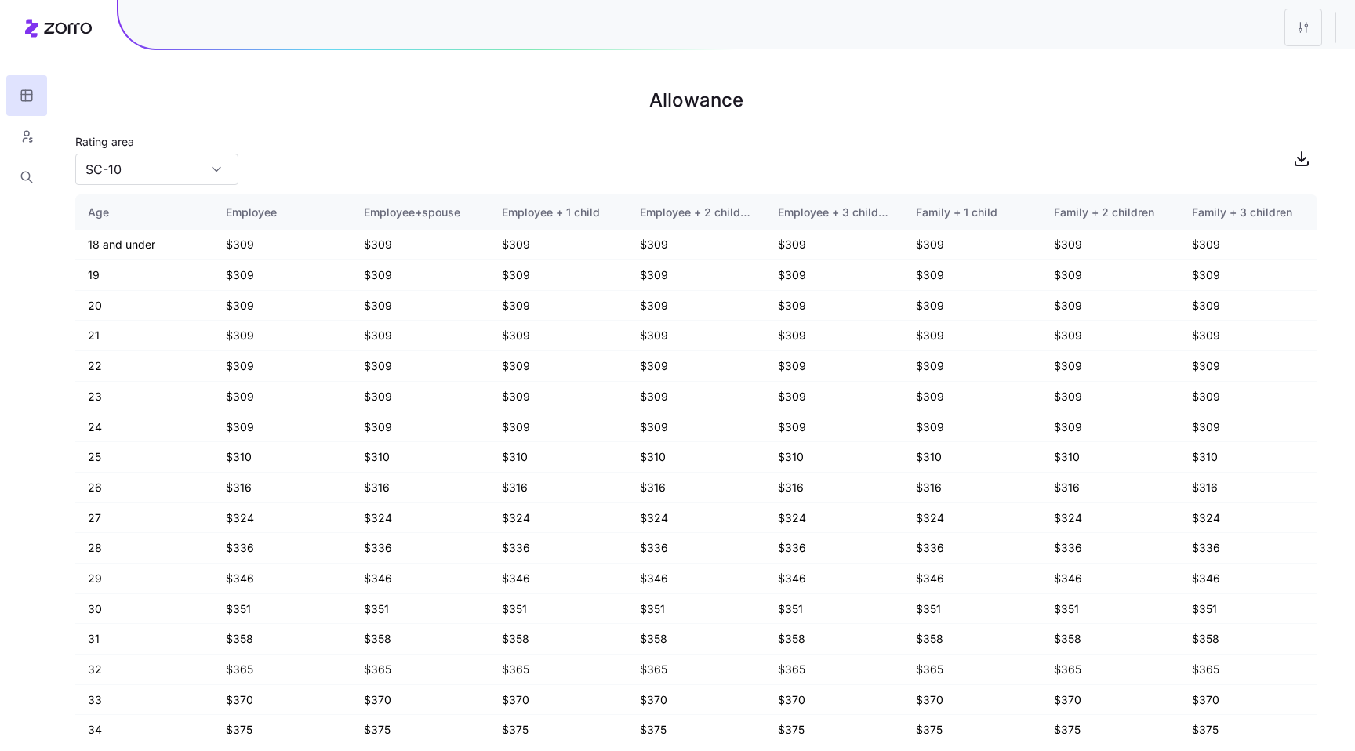
click at [690, 84] on h1 "Allowance" at bounding box center [696, 101] width 1242 height 38
click at [200, 178] on input "SC-10" at bounding box center [156, 169] width 163 height 31
click at [299, 155] on div "Rating area SC-10" at bounding box center [696, 158] width 1242 height 53
click at [192, 170] on input "SC-10" at bounding box center [156, 169] width 163 height 31
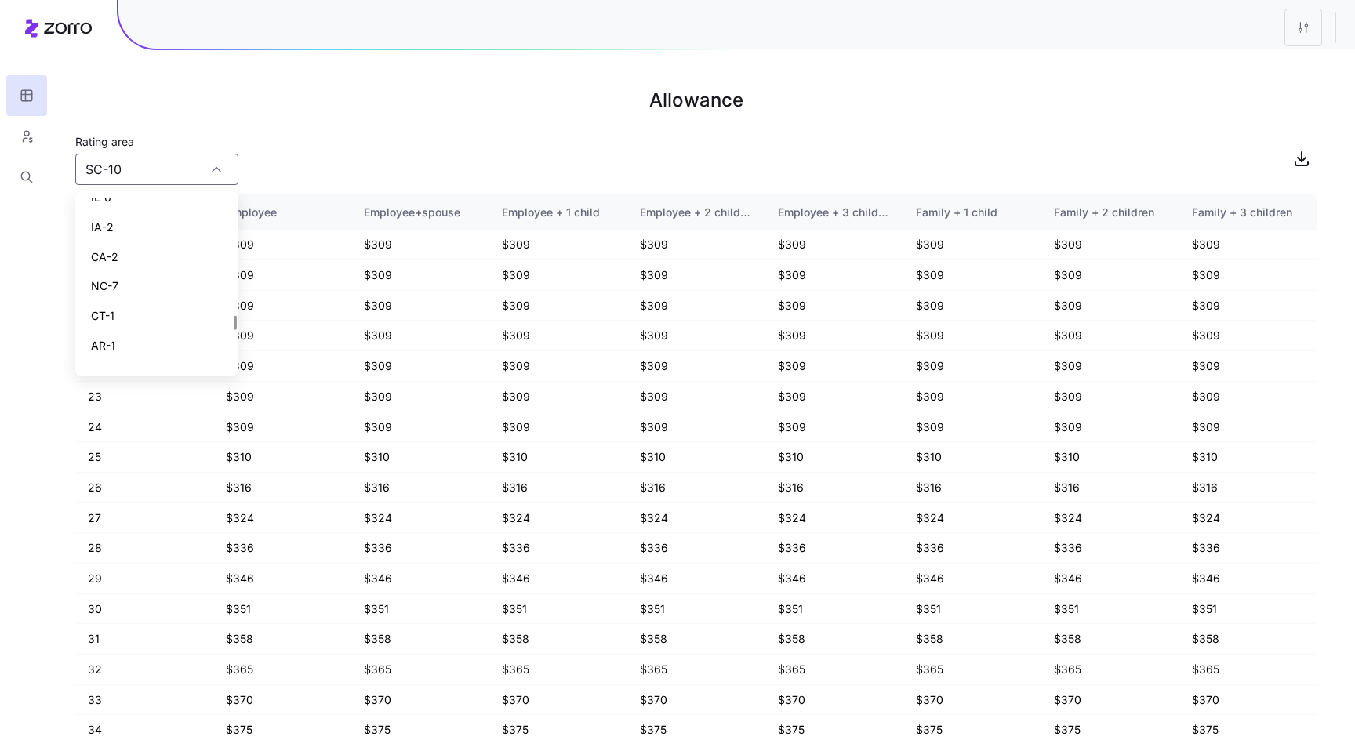
click at [310, 150] on div "Rating area SC-10" at bounding box center [696, 158] width 1242 height 53
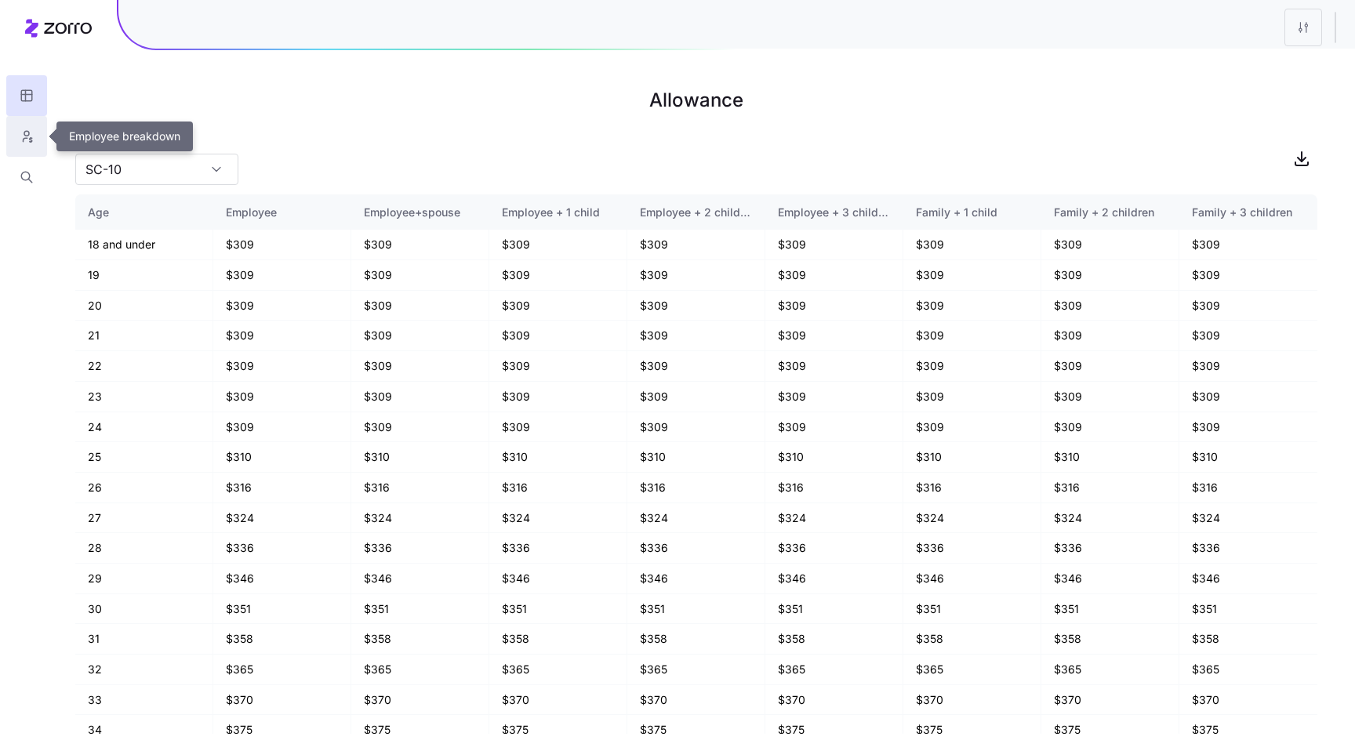
click at [18, 133] on button "button" at bounding box center [26, 136] width 41 height 41
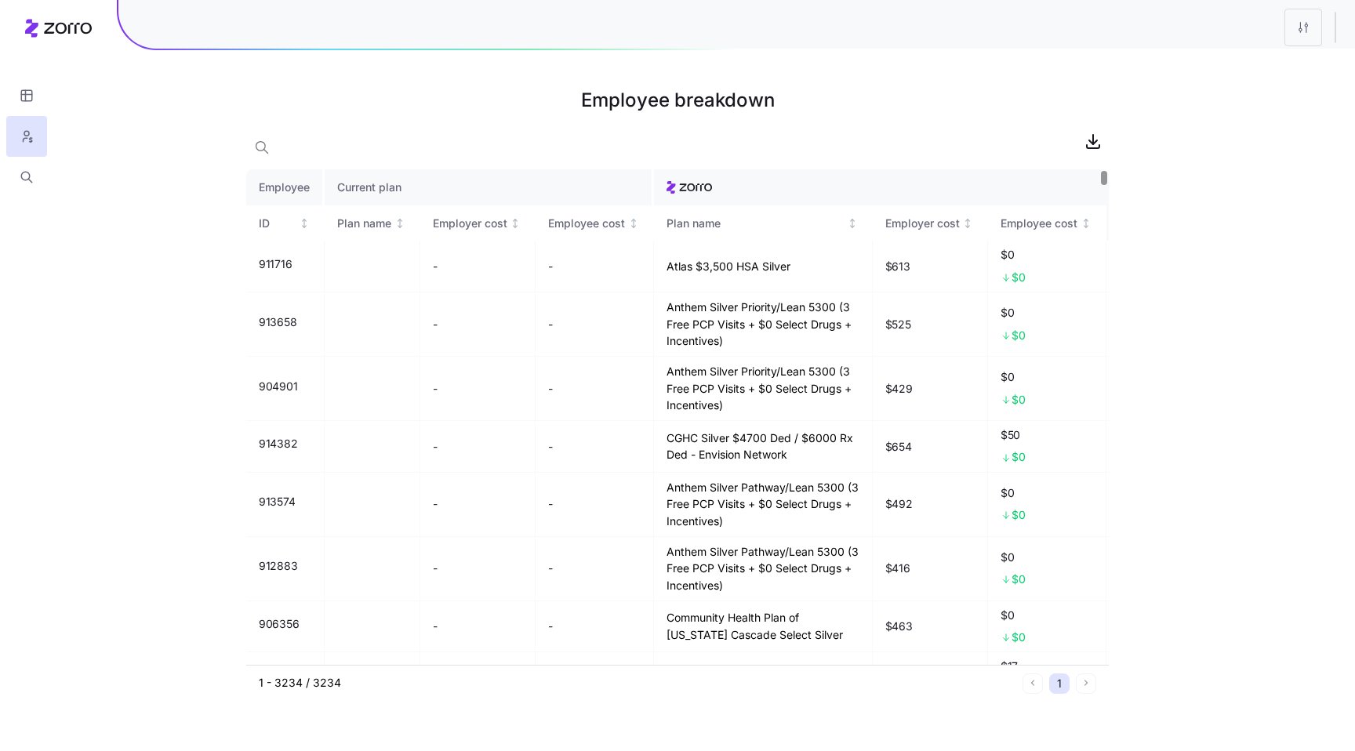
click at [1107, 235] on th "Affordable" at bounding box center [1154, 223] width 94 height 36
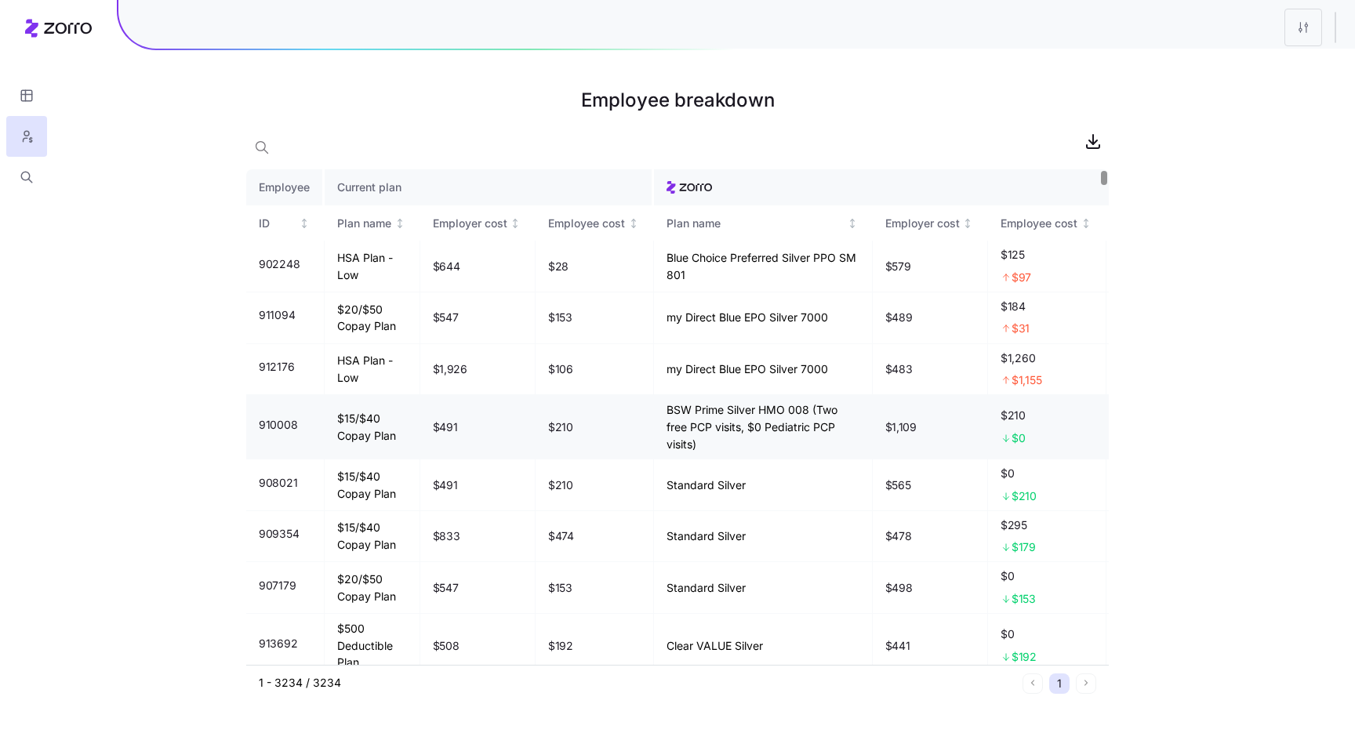
click at [886, 435] on span "$1,109" at bounding box center [901, 428] width 31 height 16
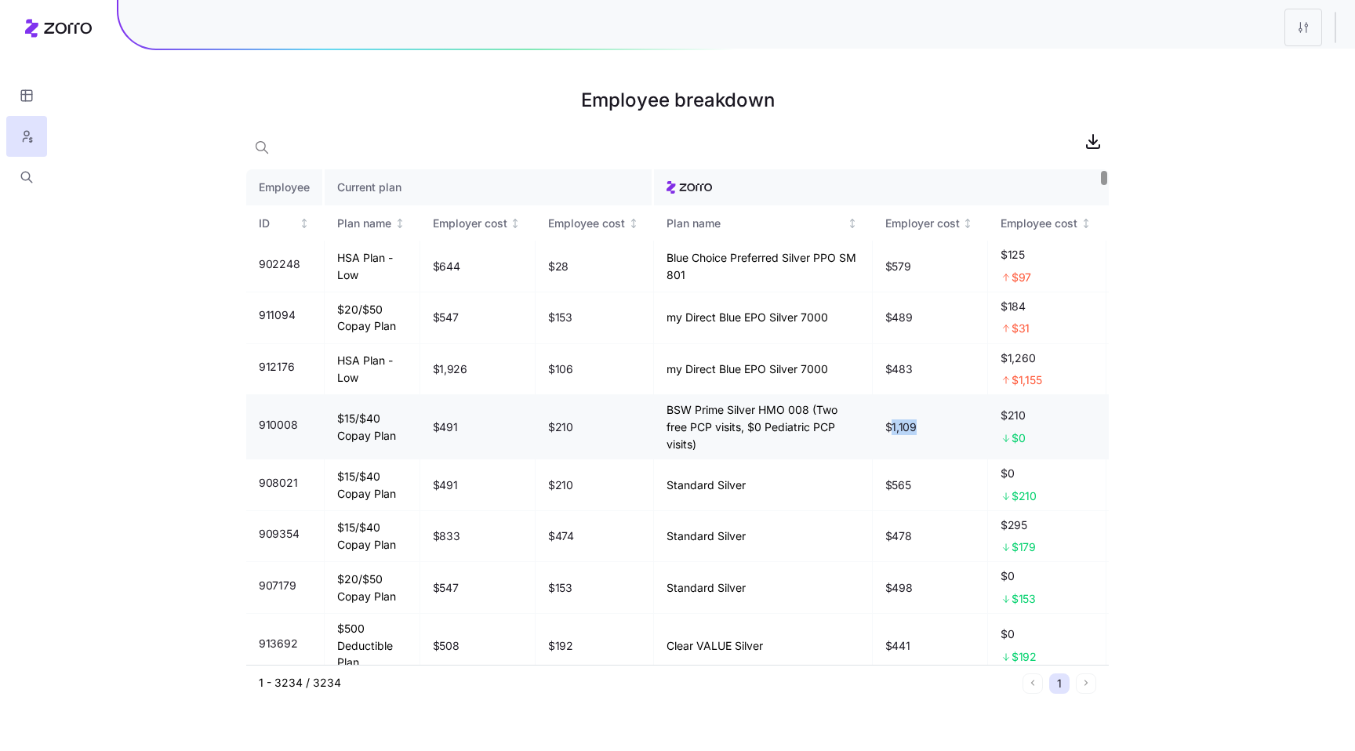
click at [886, 435] on span "$1,109" at bounding box center [901, 428] width 31 height 16
click at [1001, 424] on span "$210" at bounding box center [1047, 416] width 93 height 16
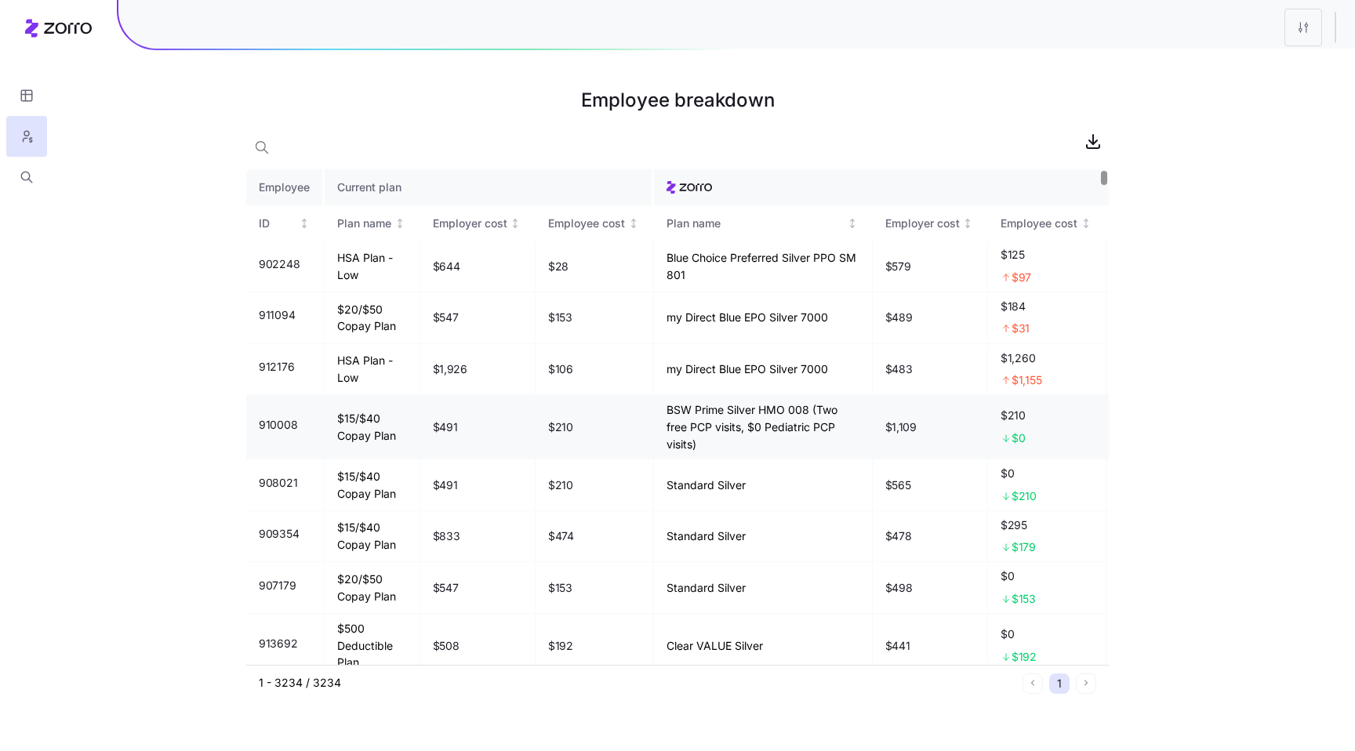
click at [1001, 424] on span "$210" at bounding box center [1047, 416] width 93 height 16
click at [1001, 263] on span "$125" at bounding box center [1047, 255] width 93 height 16
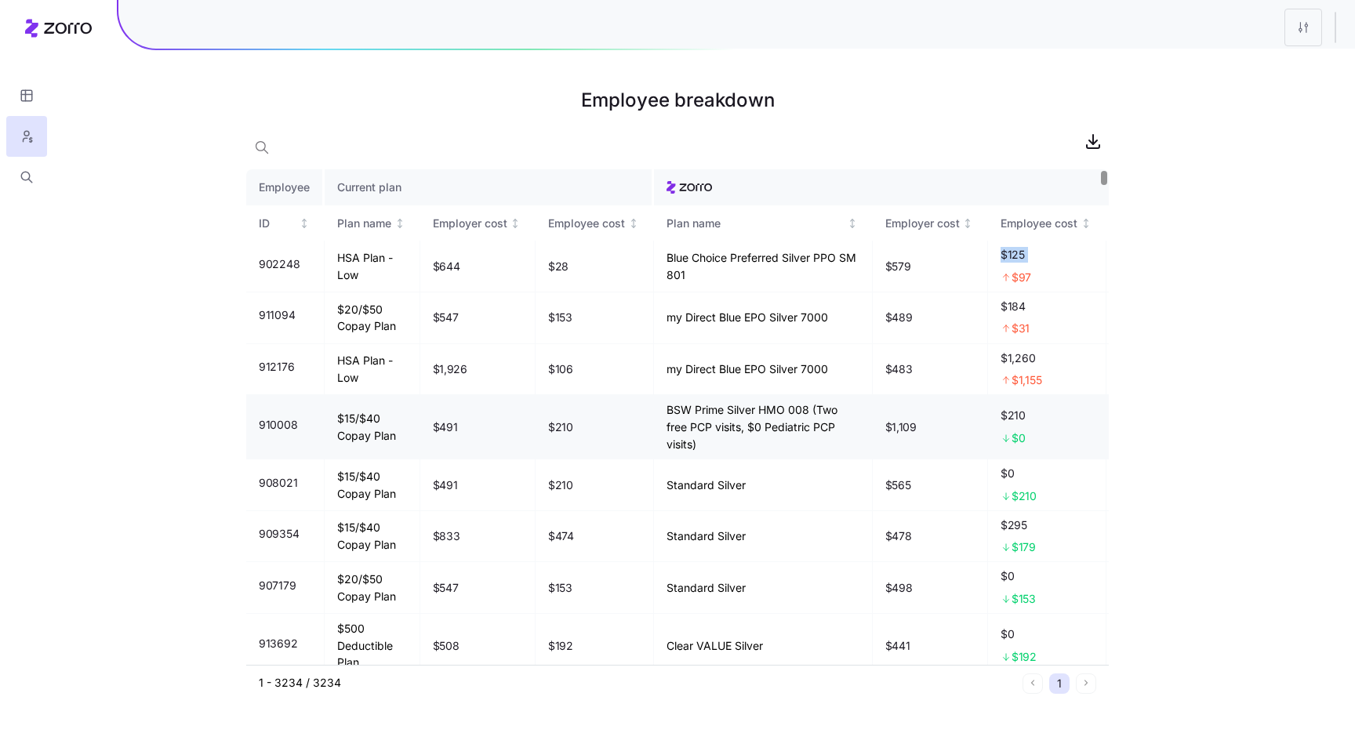
click at [1001, 424] on span "$210" at bounding box center [1047, 416] width 93 height 16
click at [1001, 257] on span "$125" at bounding box center [1047, 255] width 93 height 16
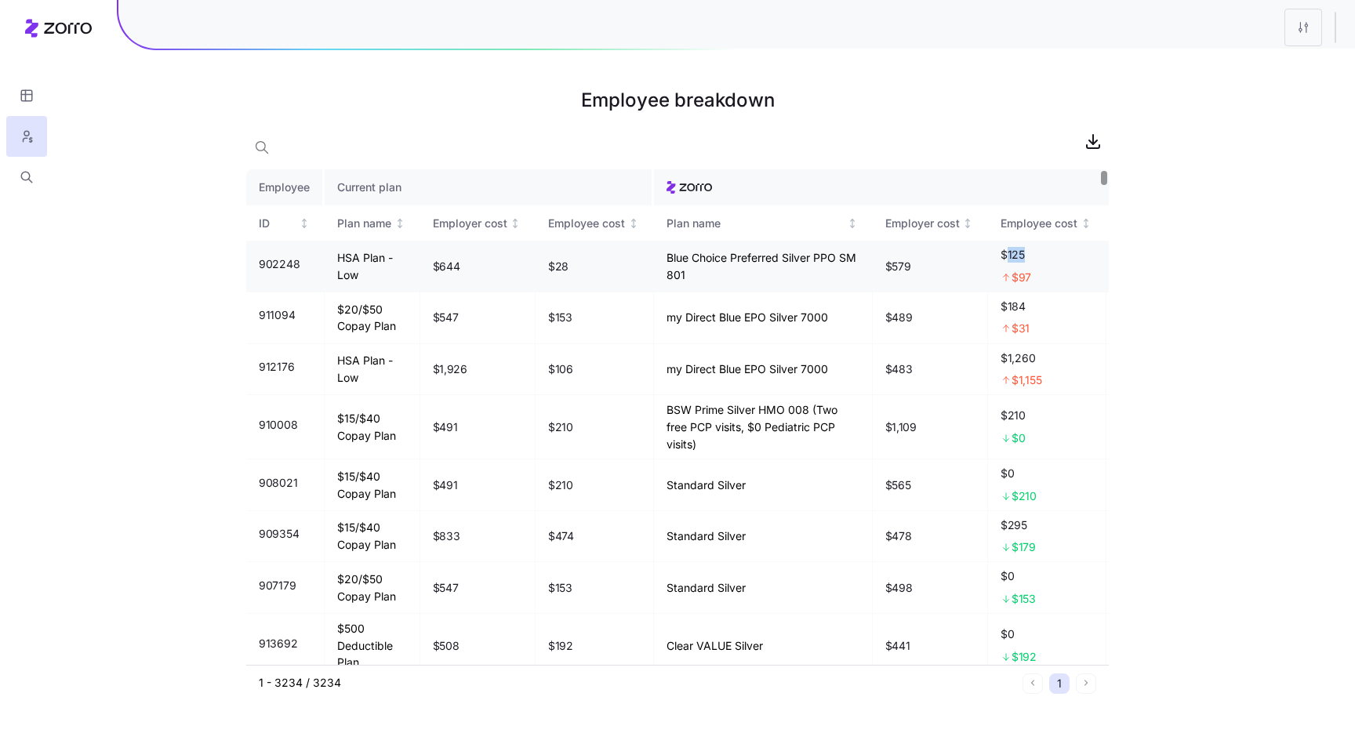
click at [1001, 257] on span "$125" at bounding box center [1047, 255] width 93 height 16
click at [1200, 430] on div "Employee breakdown Employee Current plan ID Plan name Employer cost Employee co…" at bounding box center [677, 375] width 1355 height 751
click at [718, 286] on td "Blue Choice Preferred Silver PPO SM 801" at bounding box center [763, 267] width 219 height 52
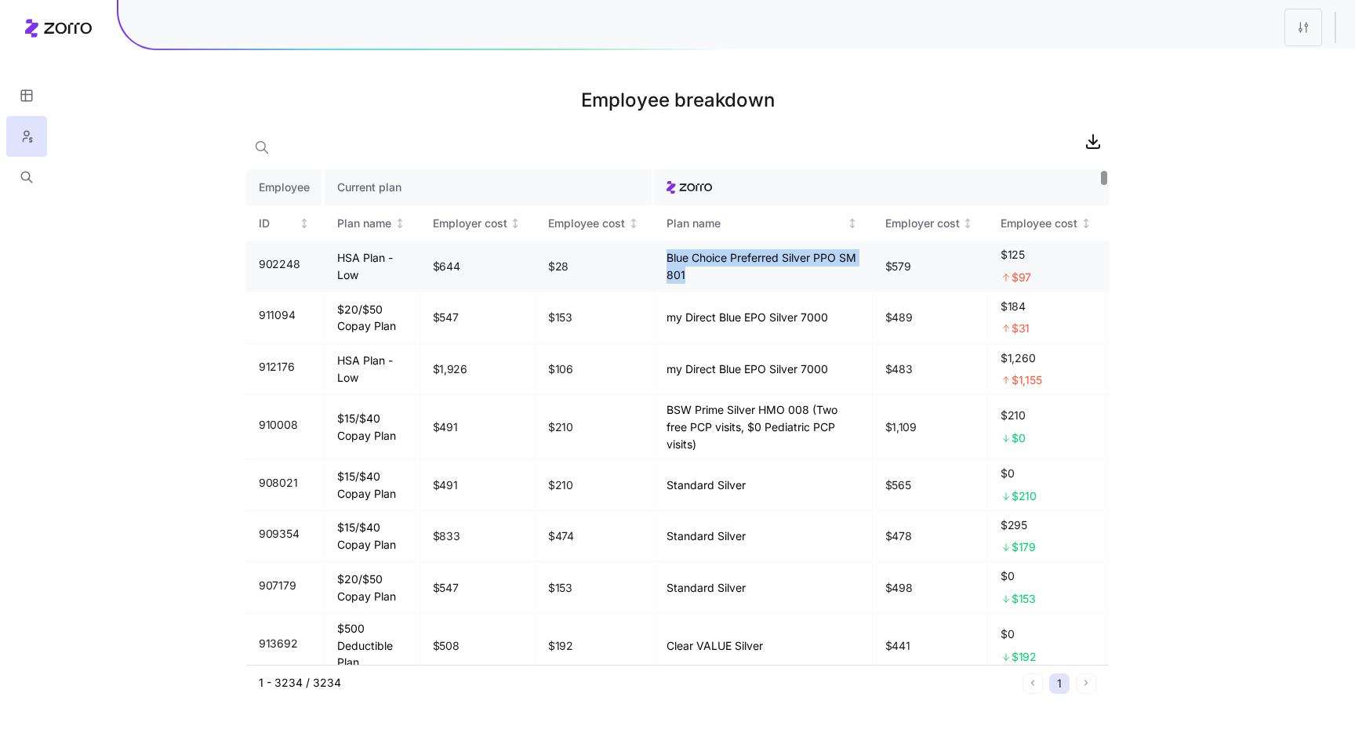
click at [708, 286] on td "Blue Choice Preferred Silver PPO SM 801" at bounding box center [763, 267] width 219 height 52
click at [721, 286] on td "Blue Choice Preferred Silver PPO SM 801" at bounding box center [763, 267] width 219 height 52
click at [1001, 260] on span "$125" at bounding box center [1047, 255] width 93 height 16
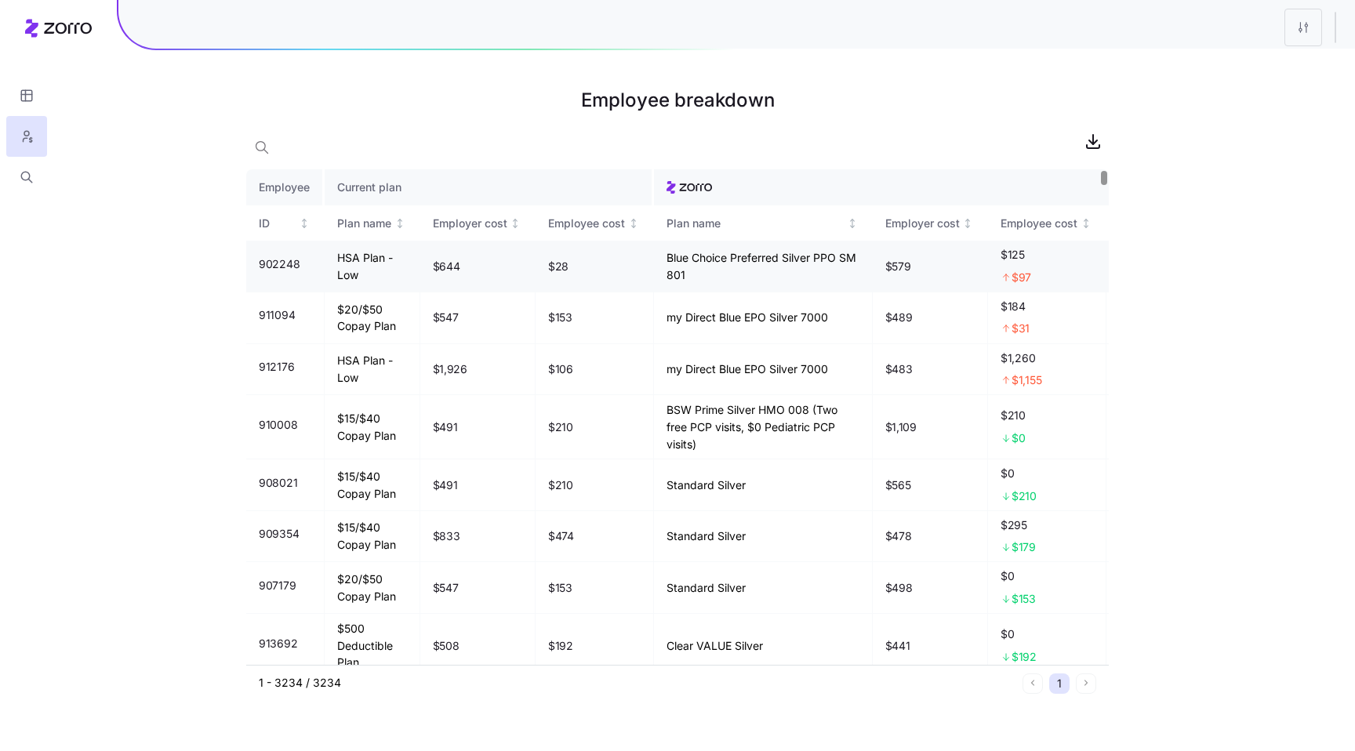
click at [1001, 260] on span "$125" at bounding box center [1047, 255] width 93 height 16
click at [1001, 315] on span "$184" at bounding box center [1047, 307] width 93 height 16
click at [1001, 364] on span "$1,260" at bounding box center [1047, 359] width 93 height 16
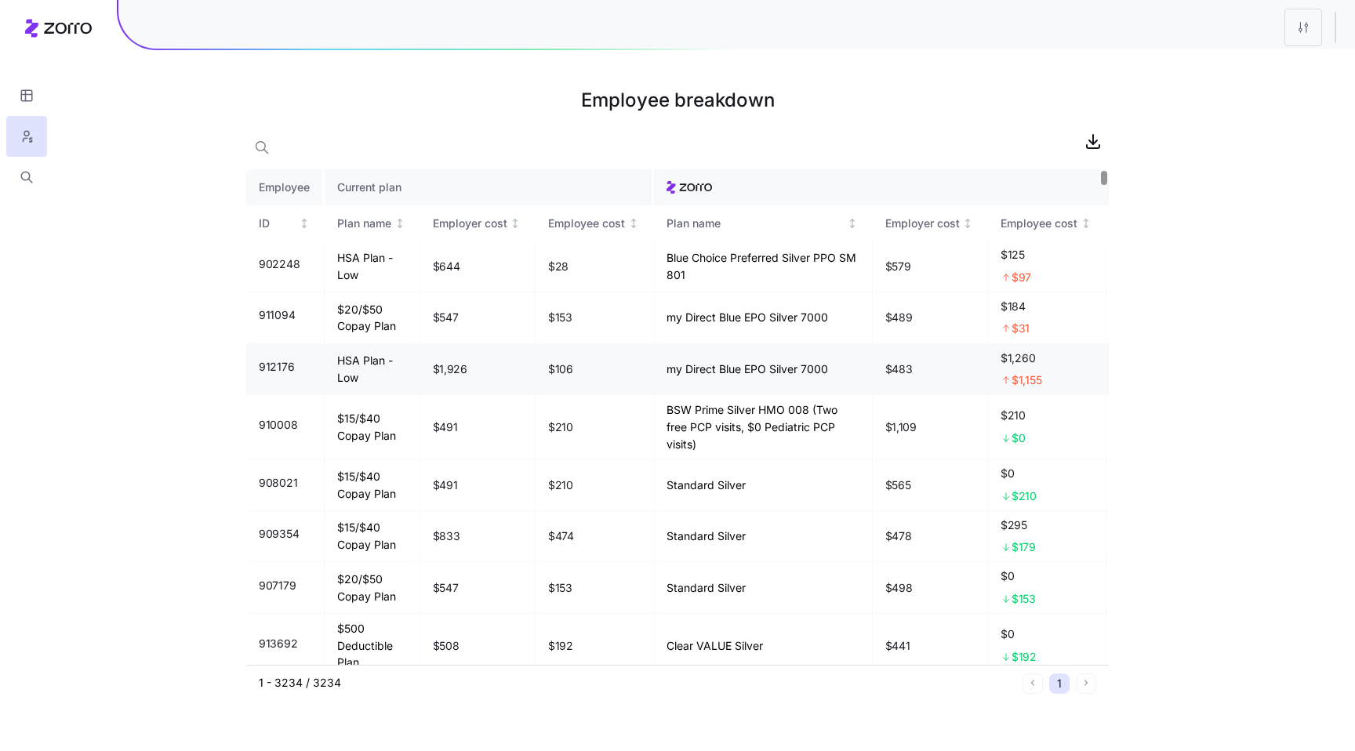
click at [1001, 364] on span "$1,260" at bounding box center [1047, 359] width 93 height 16
click at [1001, 424] on span "$210" at bounding box center [1047, 416] width 93 height 16
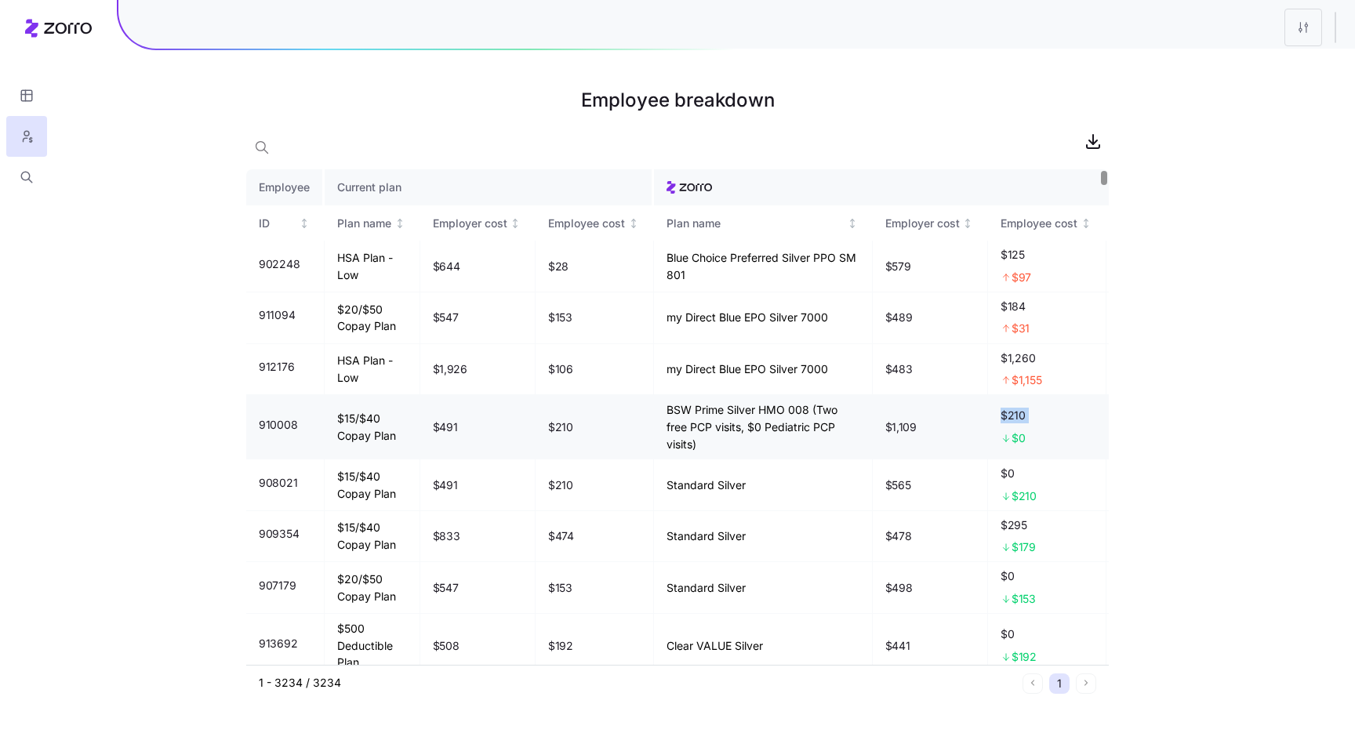
click at [1001, 424] on span "$210" at bounding box center [1047, 416] width 93 height 16
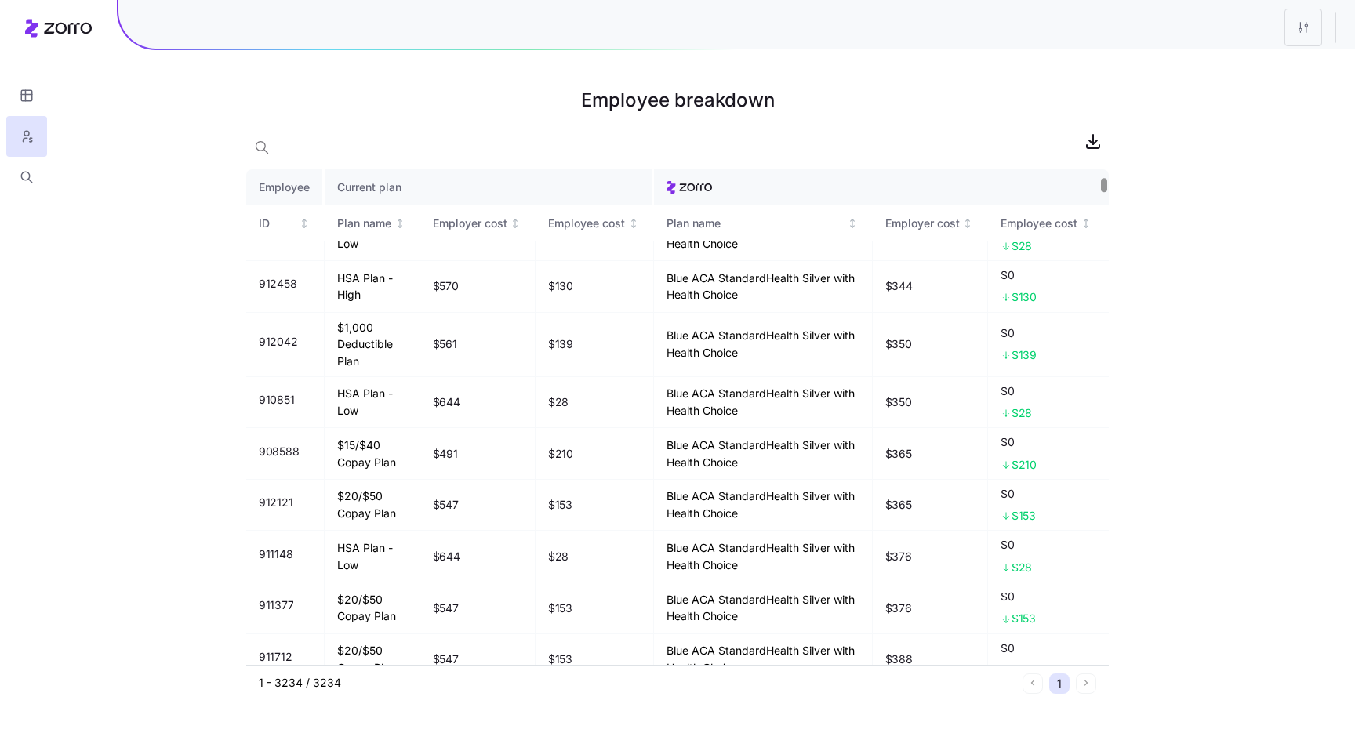
scroll to position [3573, 0]
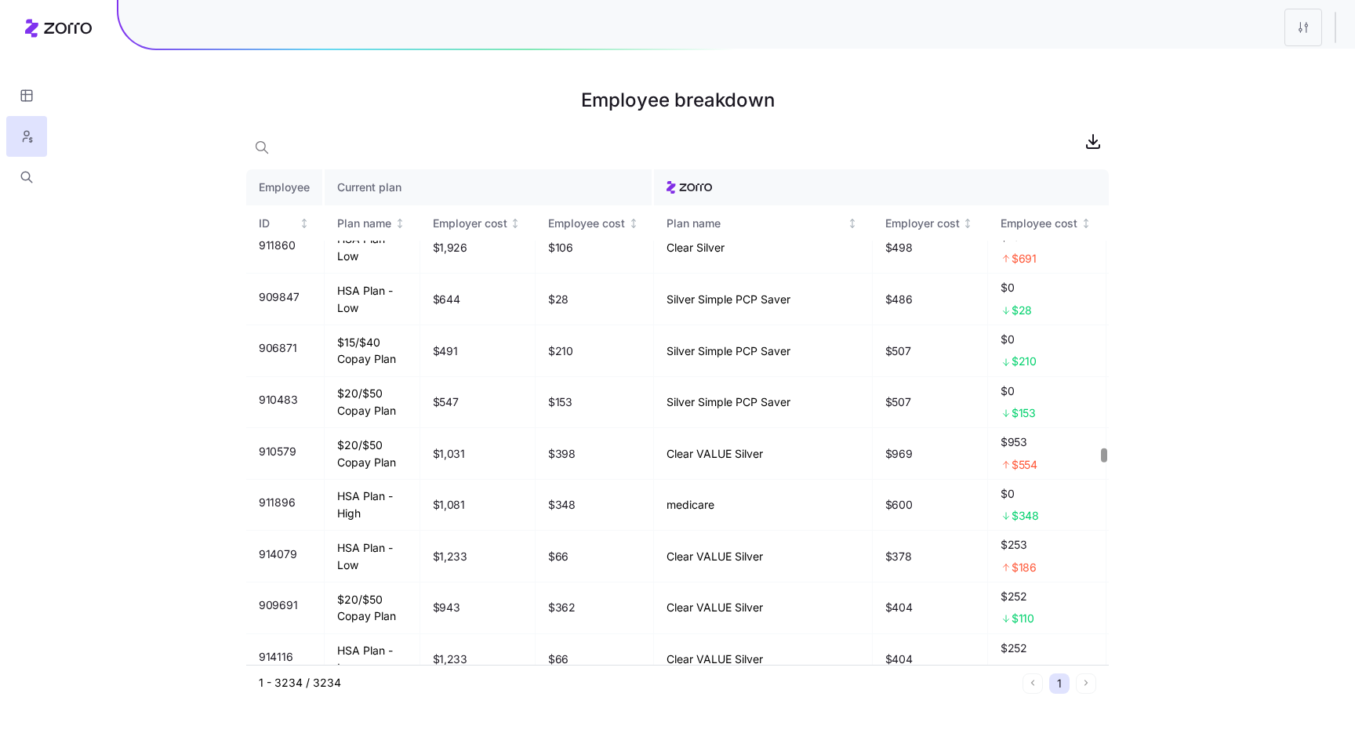
click at [1101, 454] on div at bounding box center [1103, 456] width 5 height 14
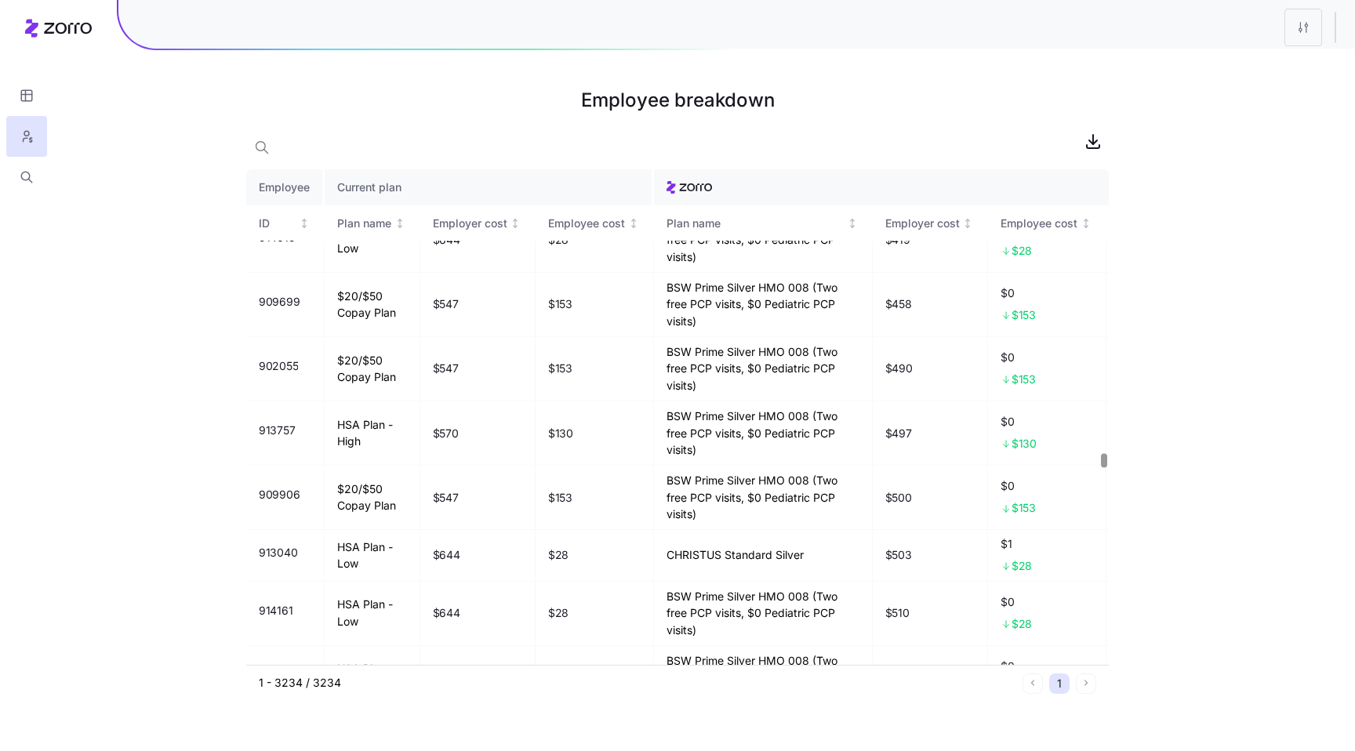
scroll to position [123891, 0]
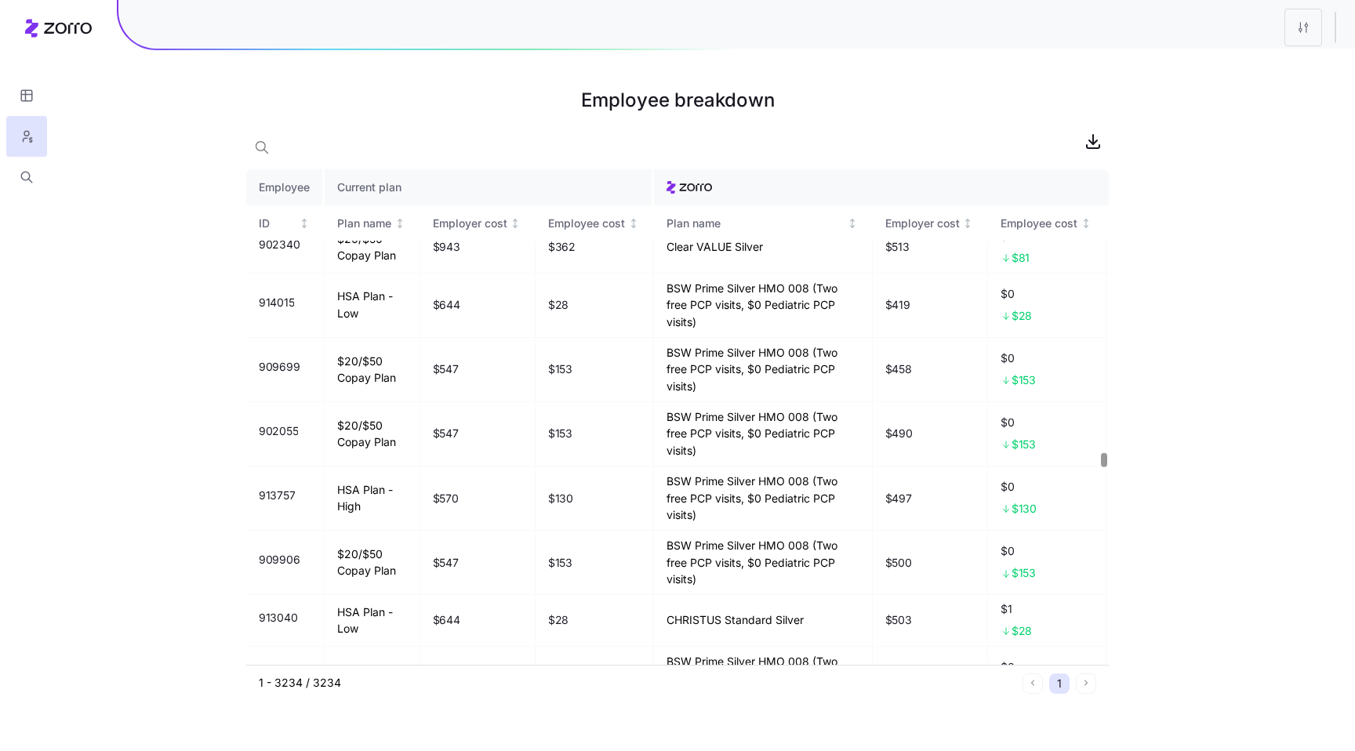
click at [1103, 462] on div at bounding box center [1103, 460] width 5 height 14
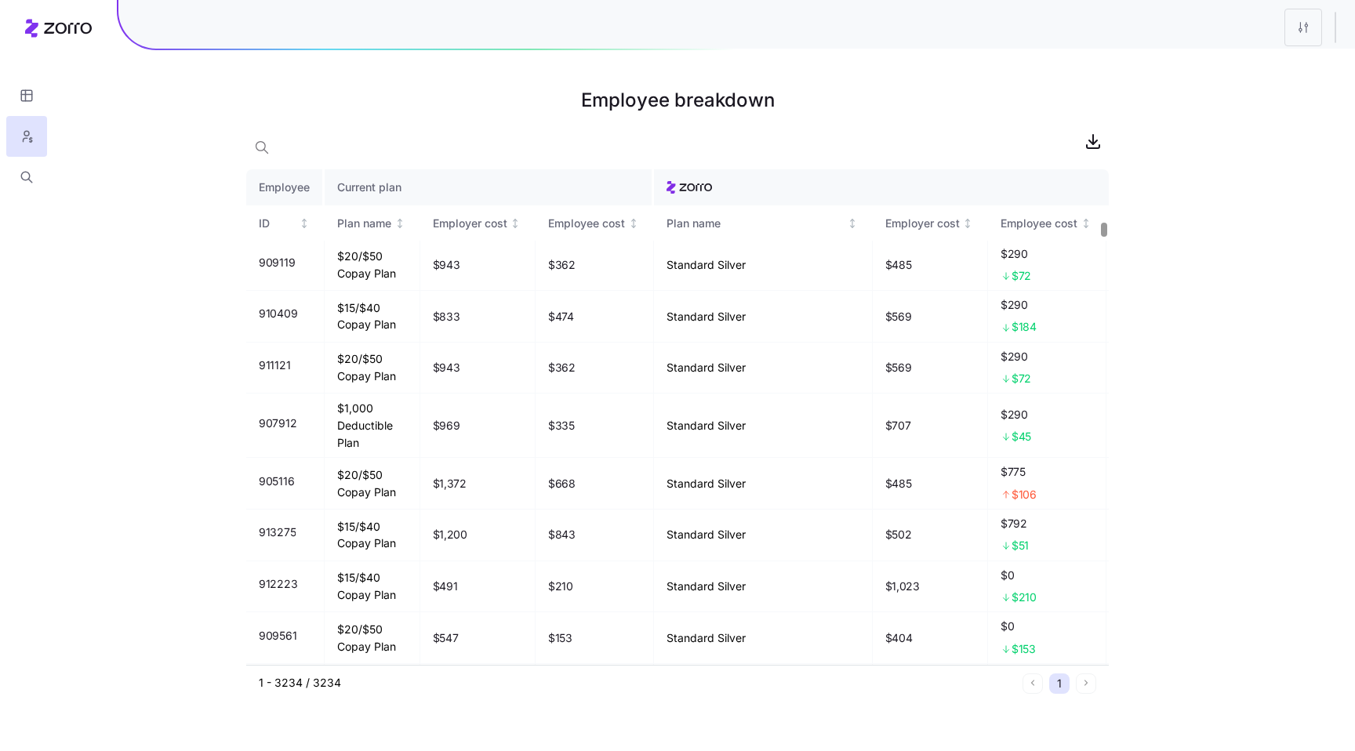
scroll to position [22690, 0]
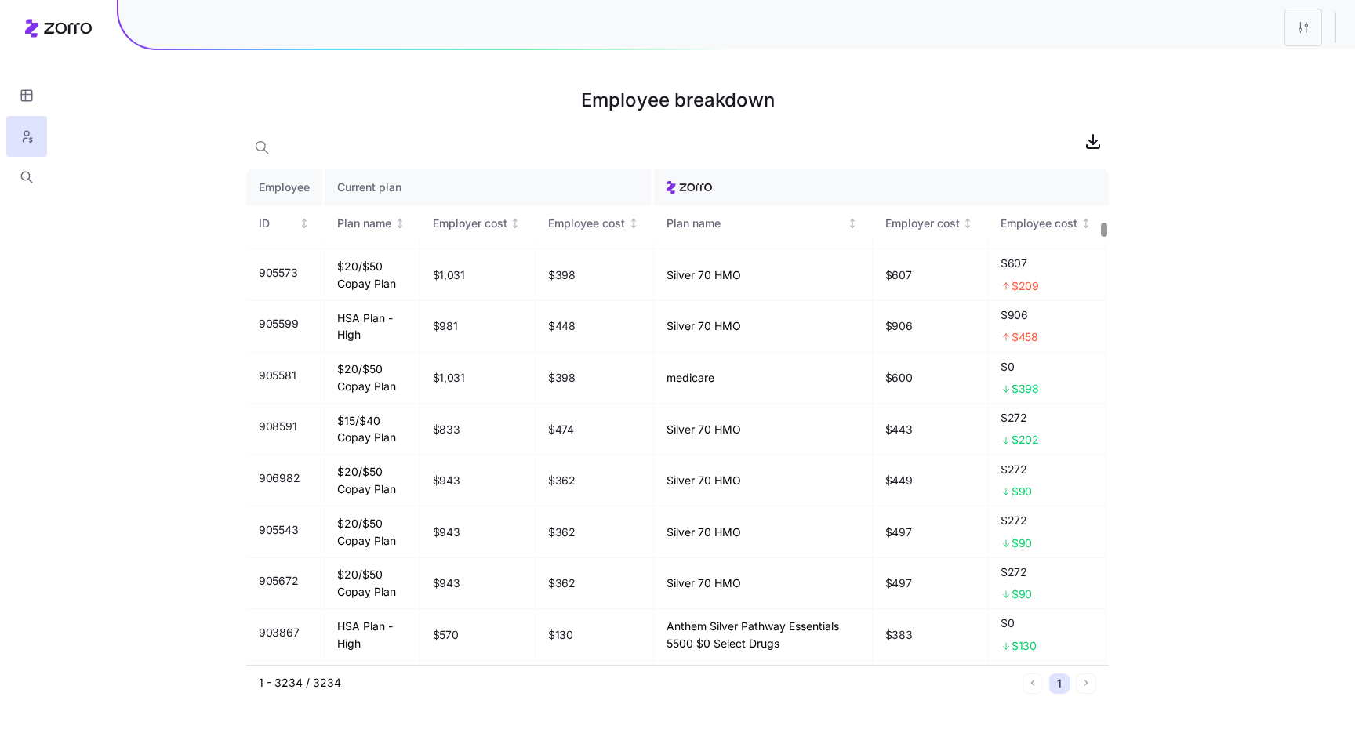
click at [1107, 230] on div at bounding box center [1103, 230] width 5 height 14
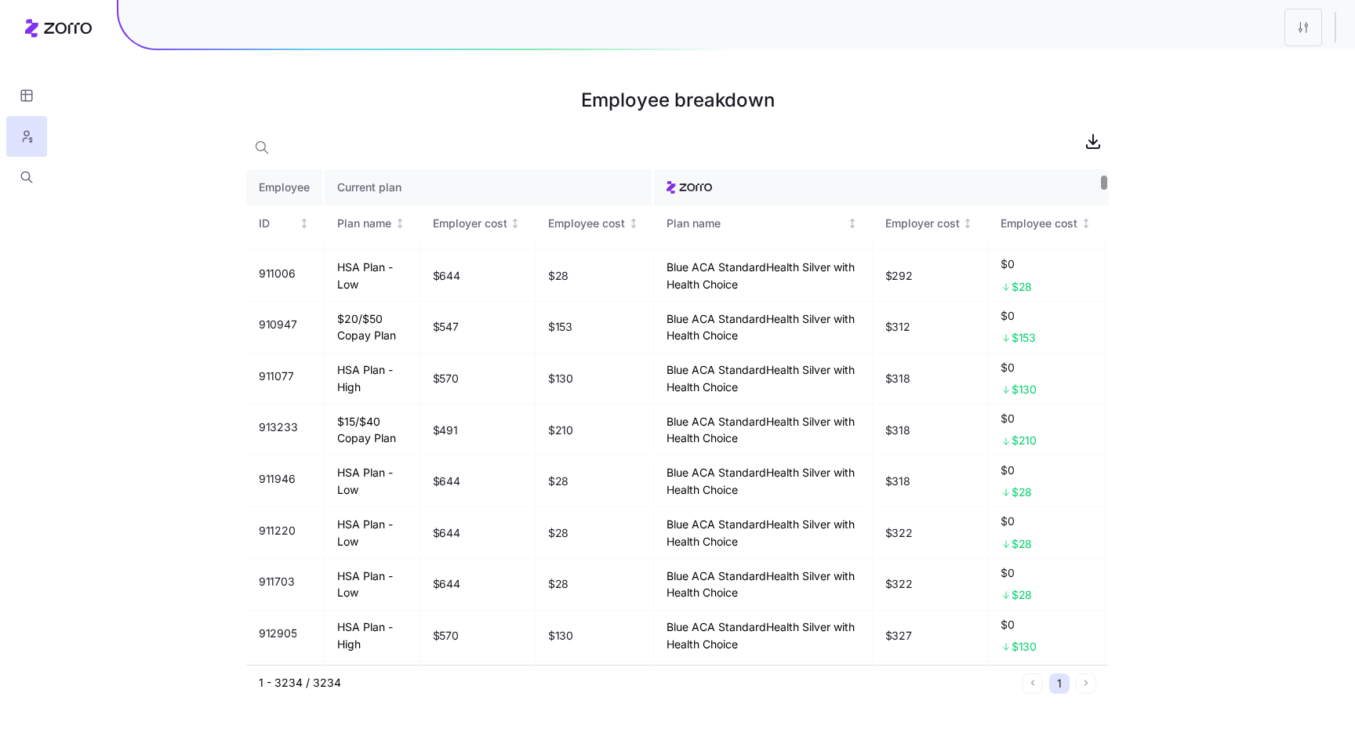
scroll to position [0, 0]
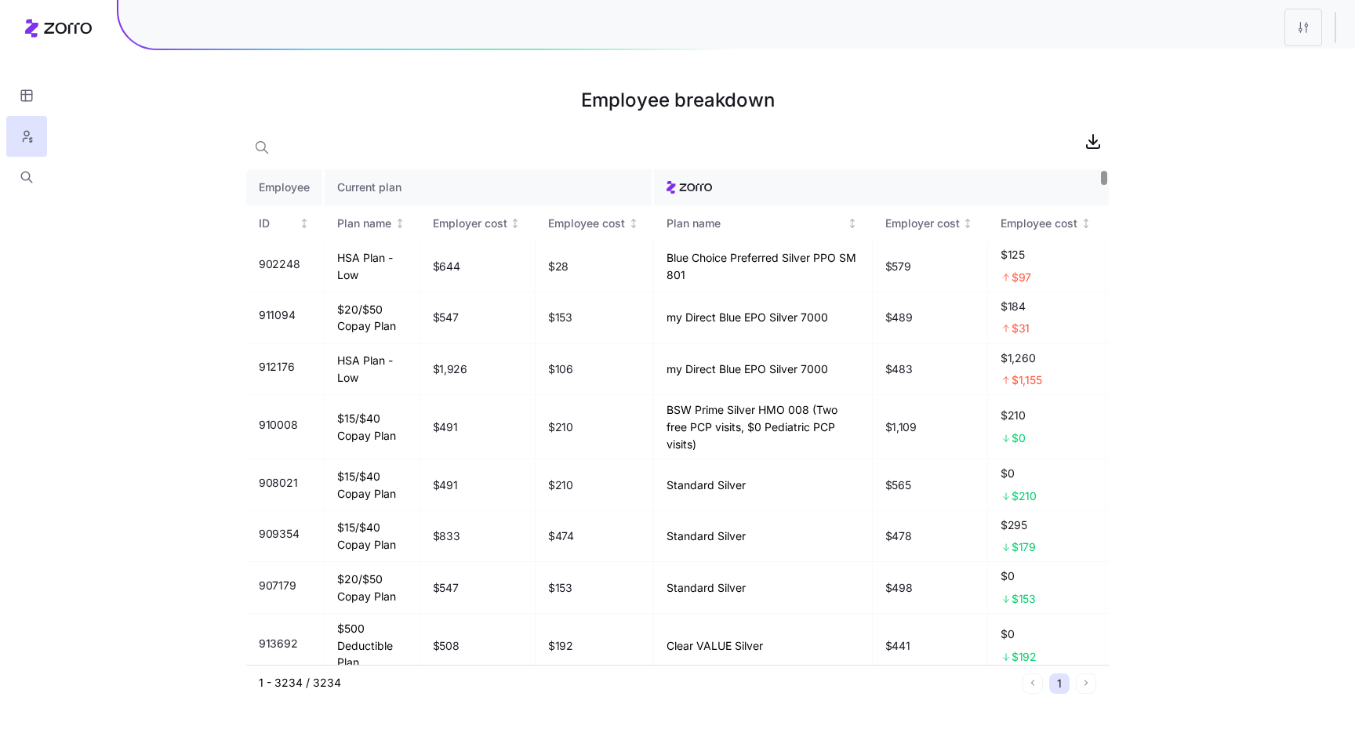
click at [1104, 171] on div at bounding box center [1103, 178] width 5 height 14
click at [1001, 366] on span "$1,260" at bounding box center [1047, 359] width 93 height 16
click at [1001, 424] on span "$210" at bounding box center [1047, 416] width 93 height 16
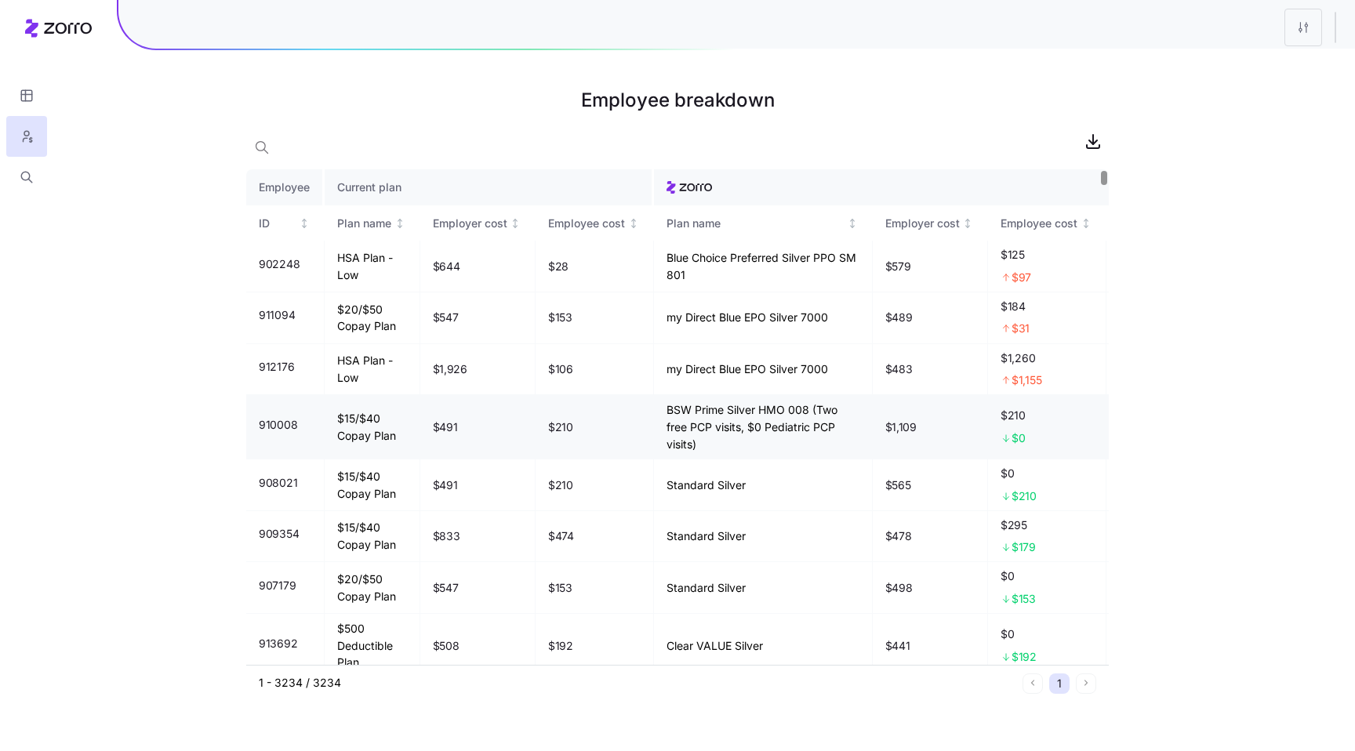
click at [1001, 424] on span "$210" at bounding box center [1047, 416] width 93 height 16
click at [511, 111] on h1 "Employee breakdown" at bounding box center [677, 101] width 863 height 38
click at [1307, 30] on html "Employee breakdown Employee Current plan ID Plan name Employer cost Employee co…" at bounding box center [677, 375] width 1355 height 751
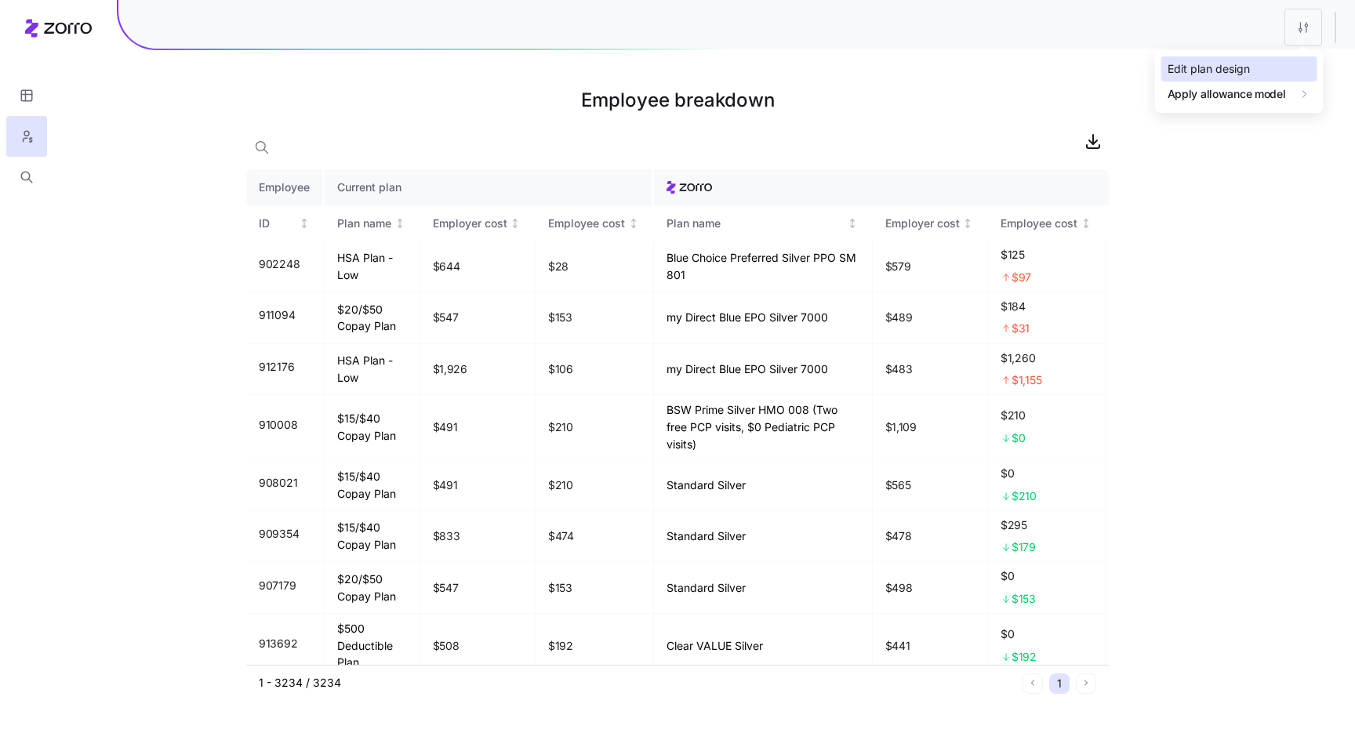
click at [1211, 62] on div "Edit plan design" at bounding box center [1209, 68] width 82 height 17
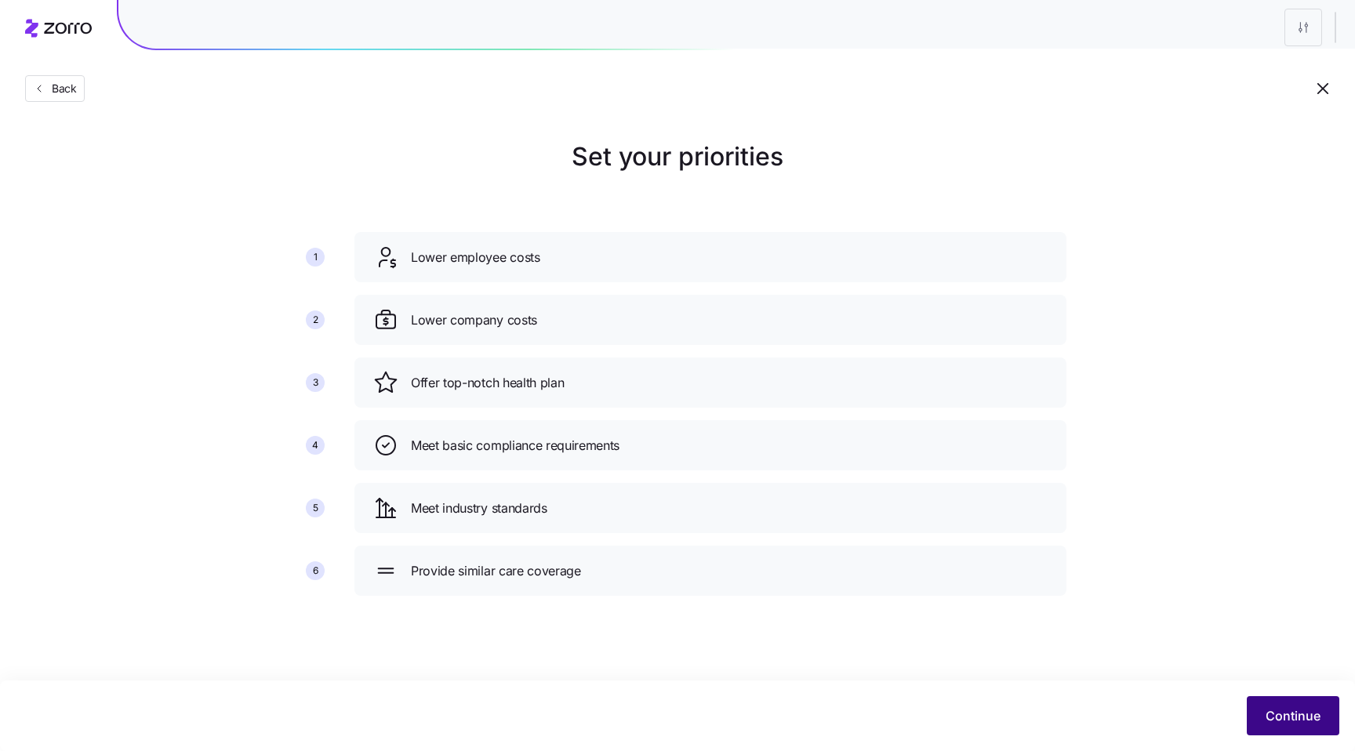
click at [1282, 716] on span "Continue" at bounding box center [1293, 716] width 55 height 19
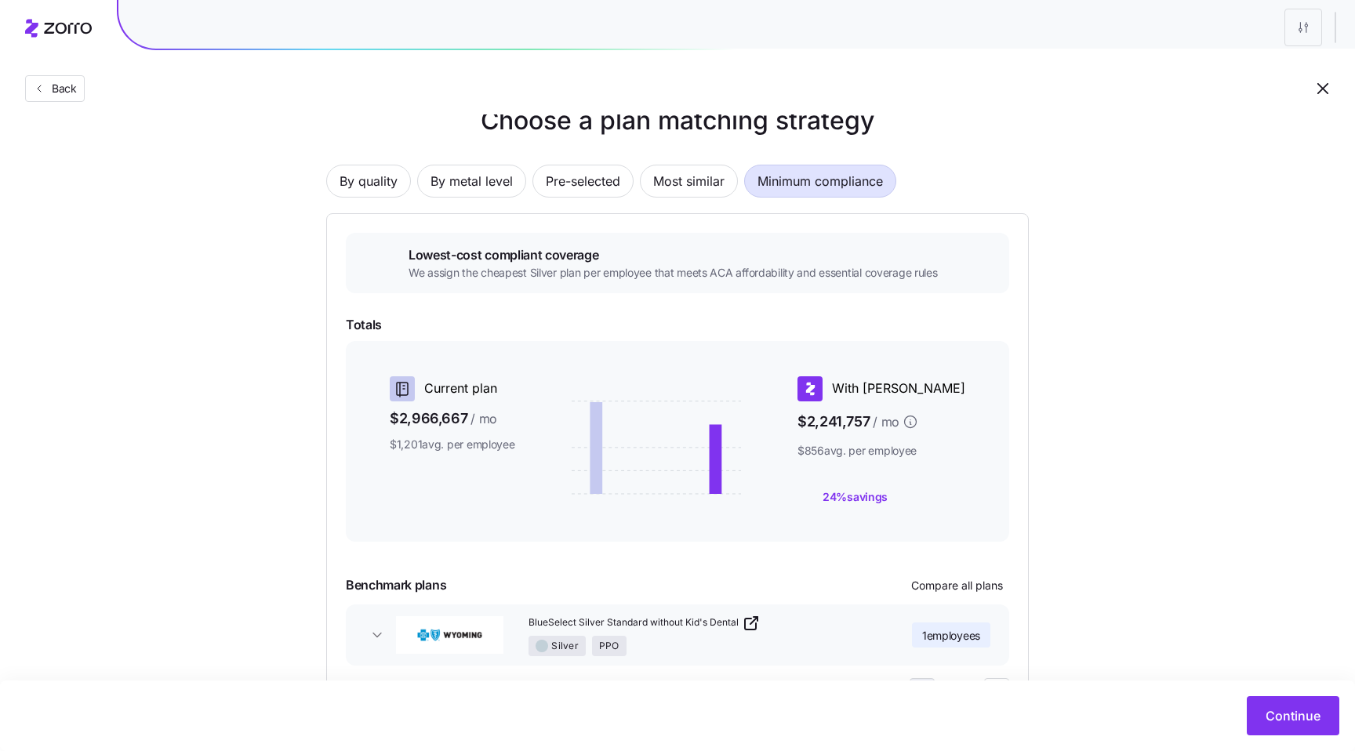
scroll to position [35, 0]
click at [1294, 726] on button "Continue" at bounding box center [1293, 715] width 93 height 39
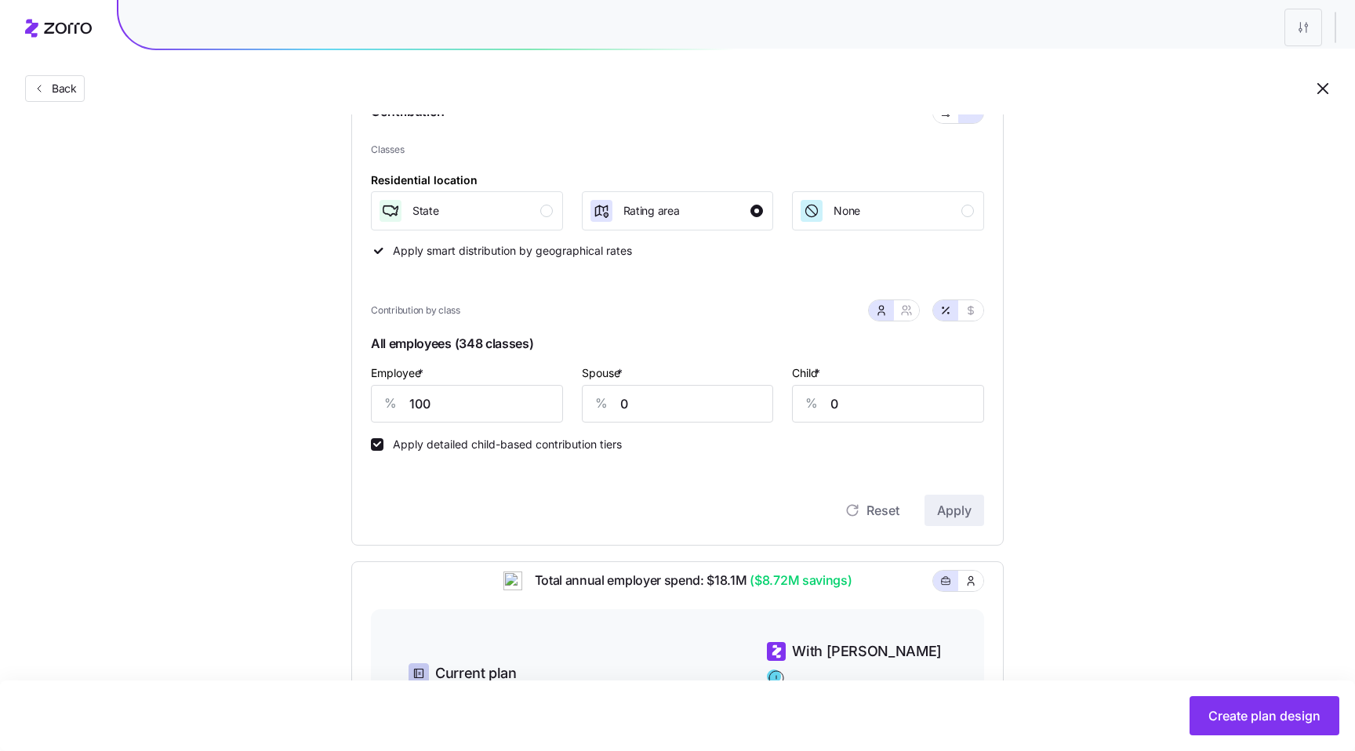
scroll to position [187, 0]
click at [720, 406] on input "0" at bounding box center [678, 403] width 192 height 38
type input "100"
click at [905, 401] on input "0" at bounding box center [888, 403] width 192 height 38
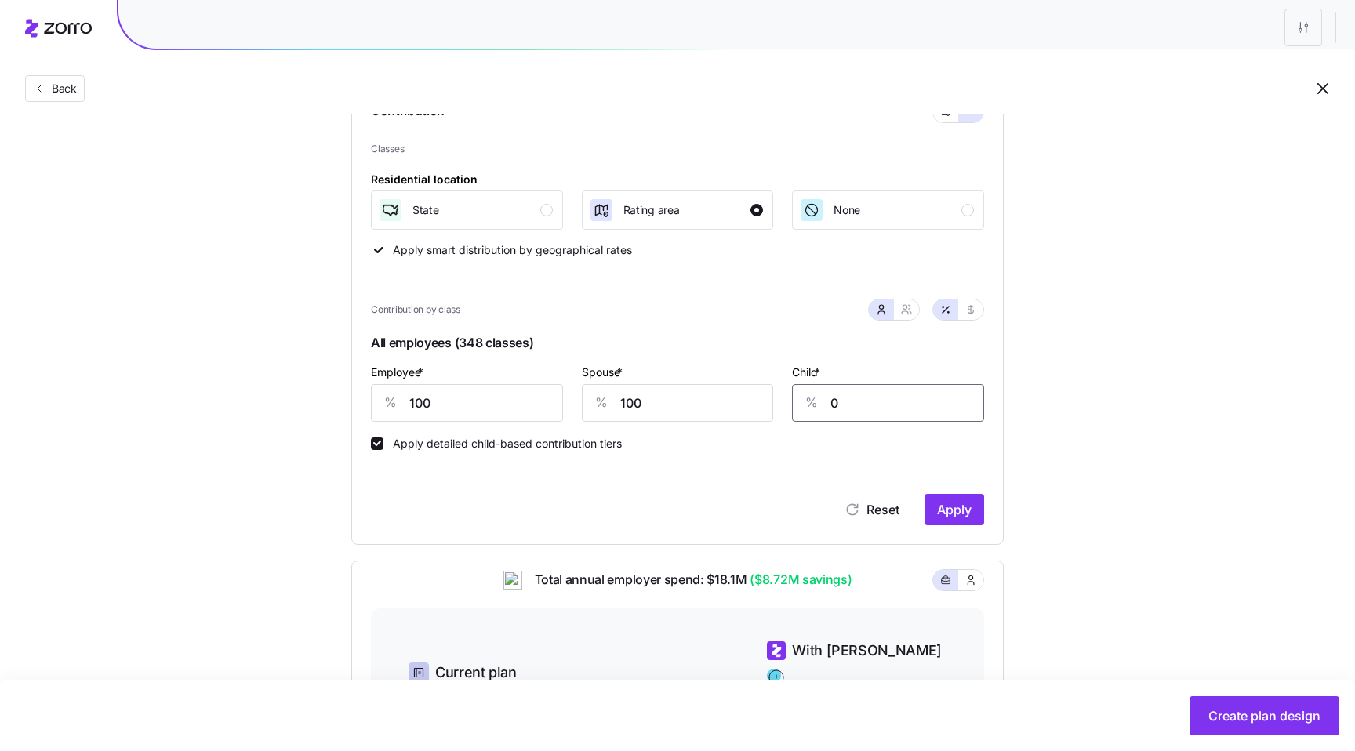
click at [905, 401] on input "0" at bounding box center [888, 403] width 192 height 38
type input "100"
click at [963, 505] on span "Apply" at bounding box center [954, 509] width 35 height 19
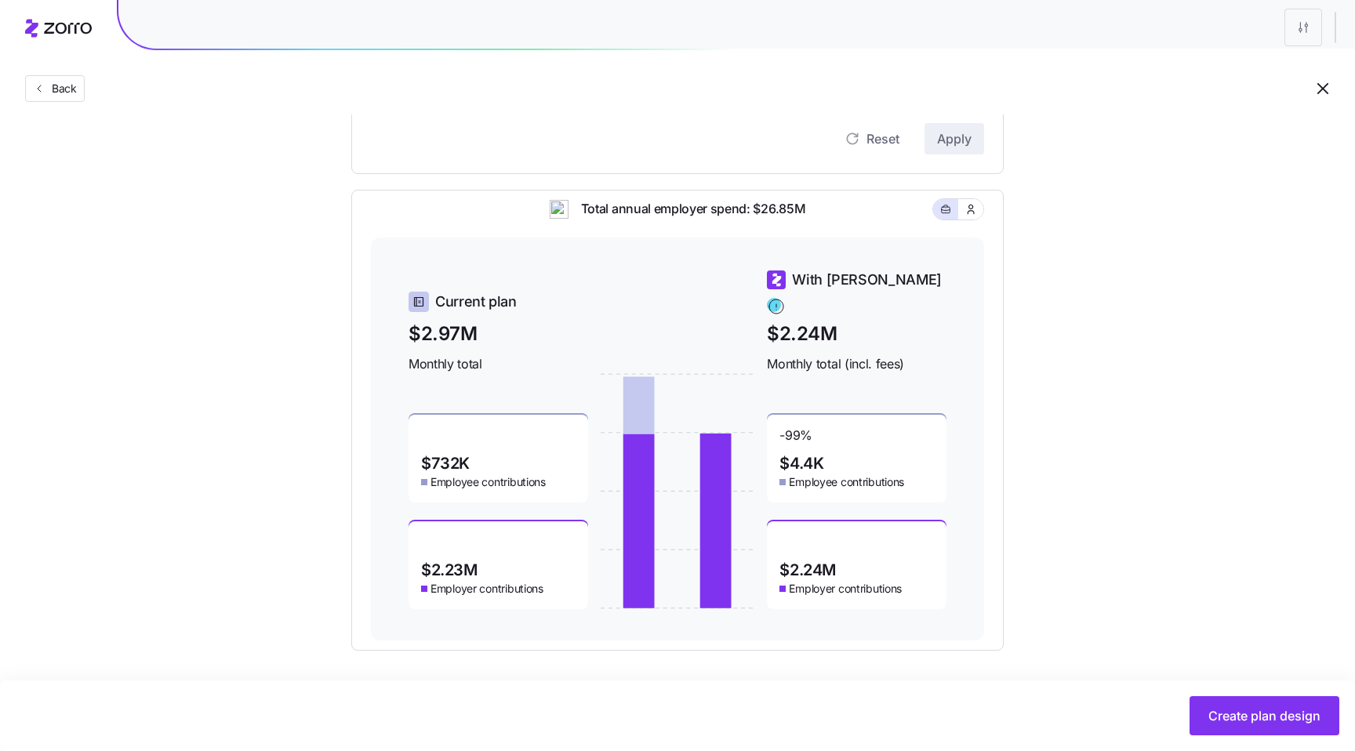
scroll to position [541, 0]
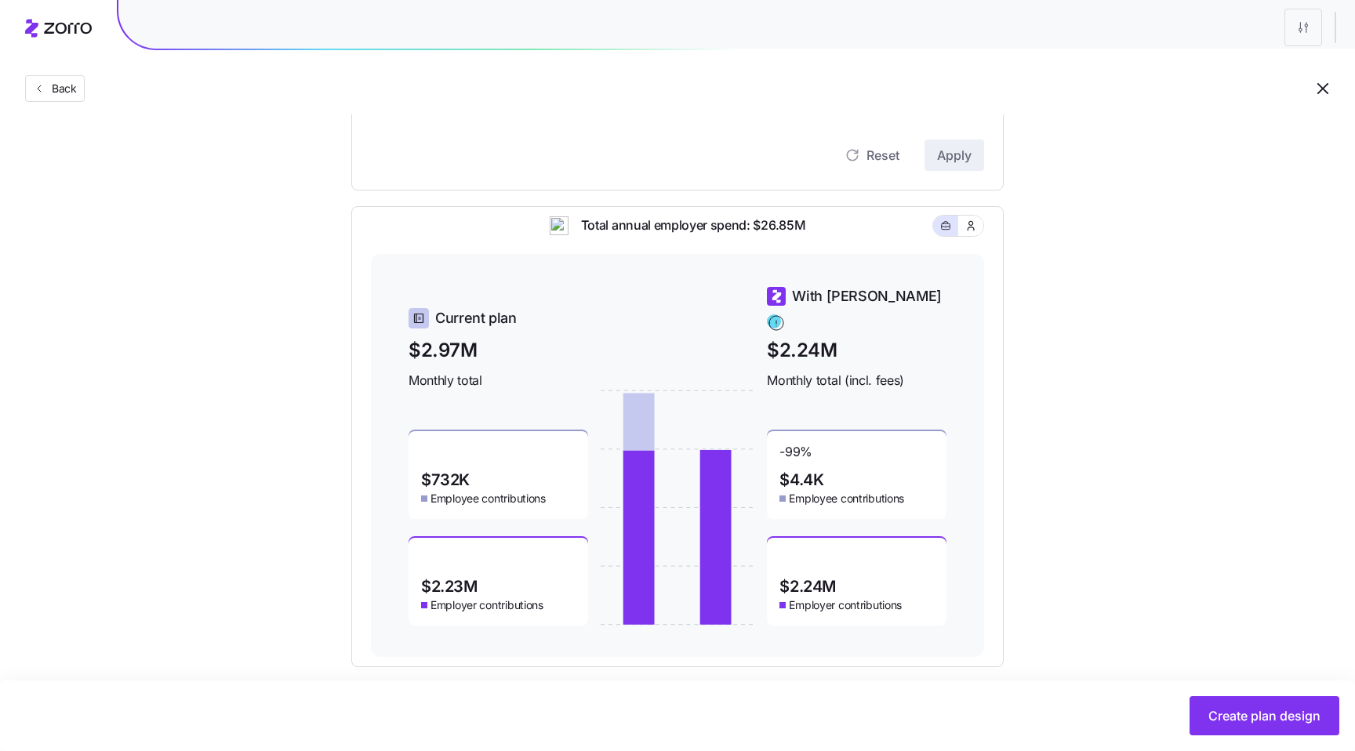
click at [811, 473] on span "$4.4K" at bounding box center [802, 480] width 44 height 16
click at [795, 472] on span "$4.4K" at bounding box center [802, 480] width 44 height 16
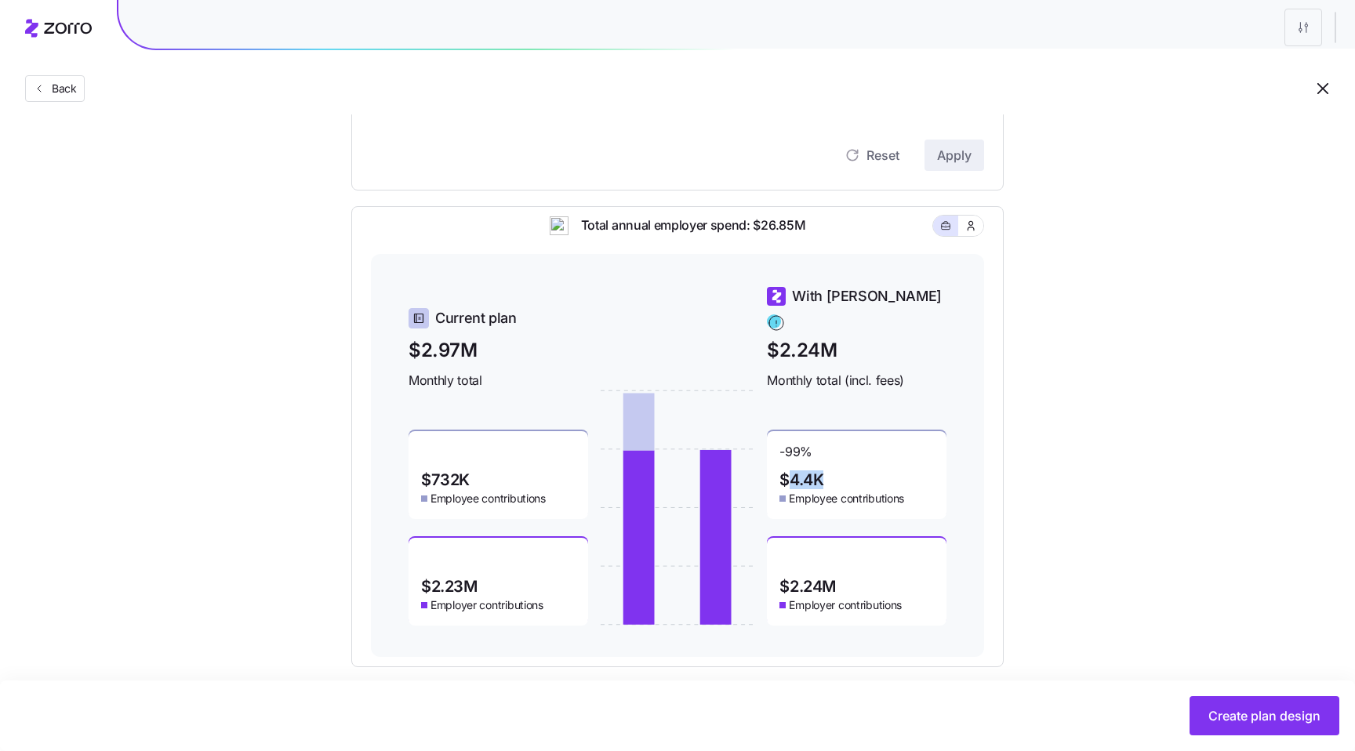
click at [795, 472] on span "$4.4K" at bounding box center [802, 480] width 44 height 16
click at [813, 579] on span "$2.24M" at bounding box center [808, 587] width 56 height 16
click at [812, 459] on div "-99 % $4.4K Employee contributions" at bounding box center [857, 475] width 180 height 88
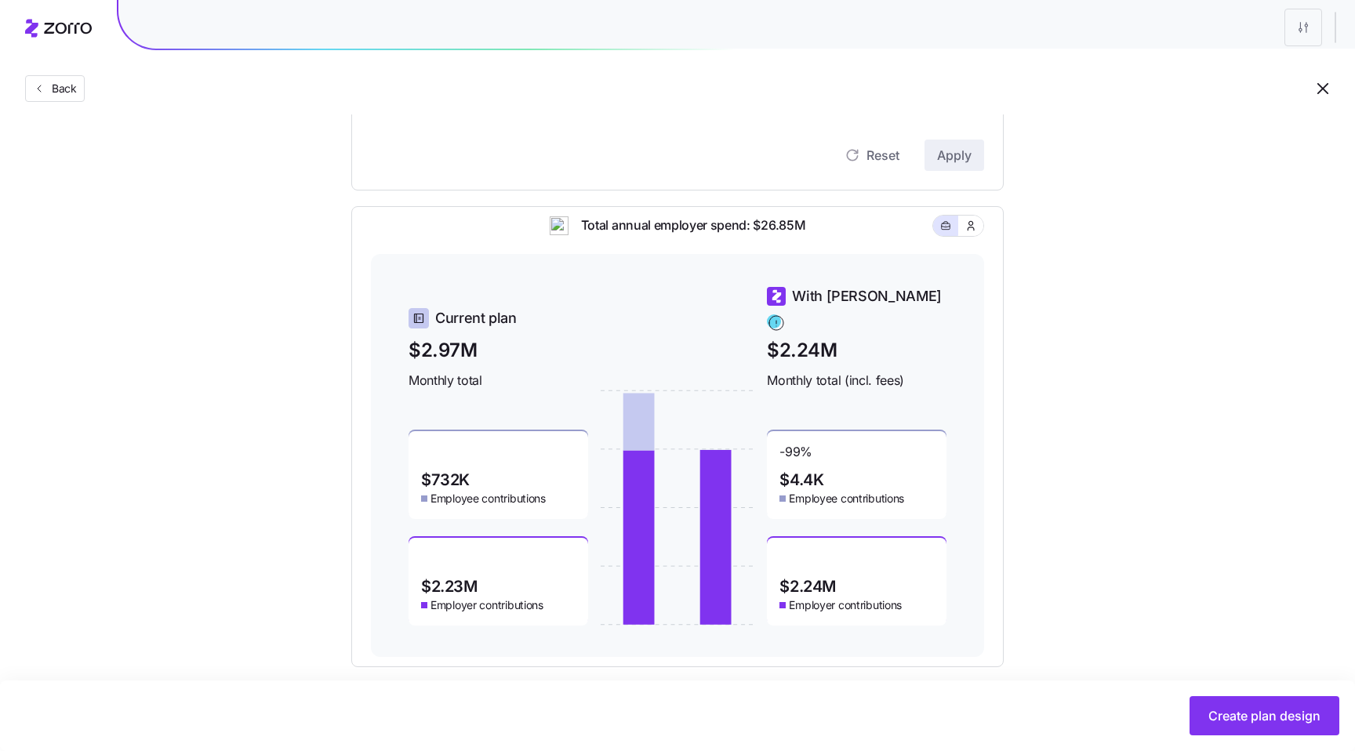
click at [812, 472] on span "$4.4K" at bounding box center [802, 480] width 44 height 16
click at [788, 472] on span "$4.4K" at bounding box center [802, 480] width 44 height 16
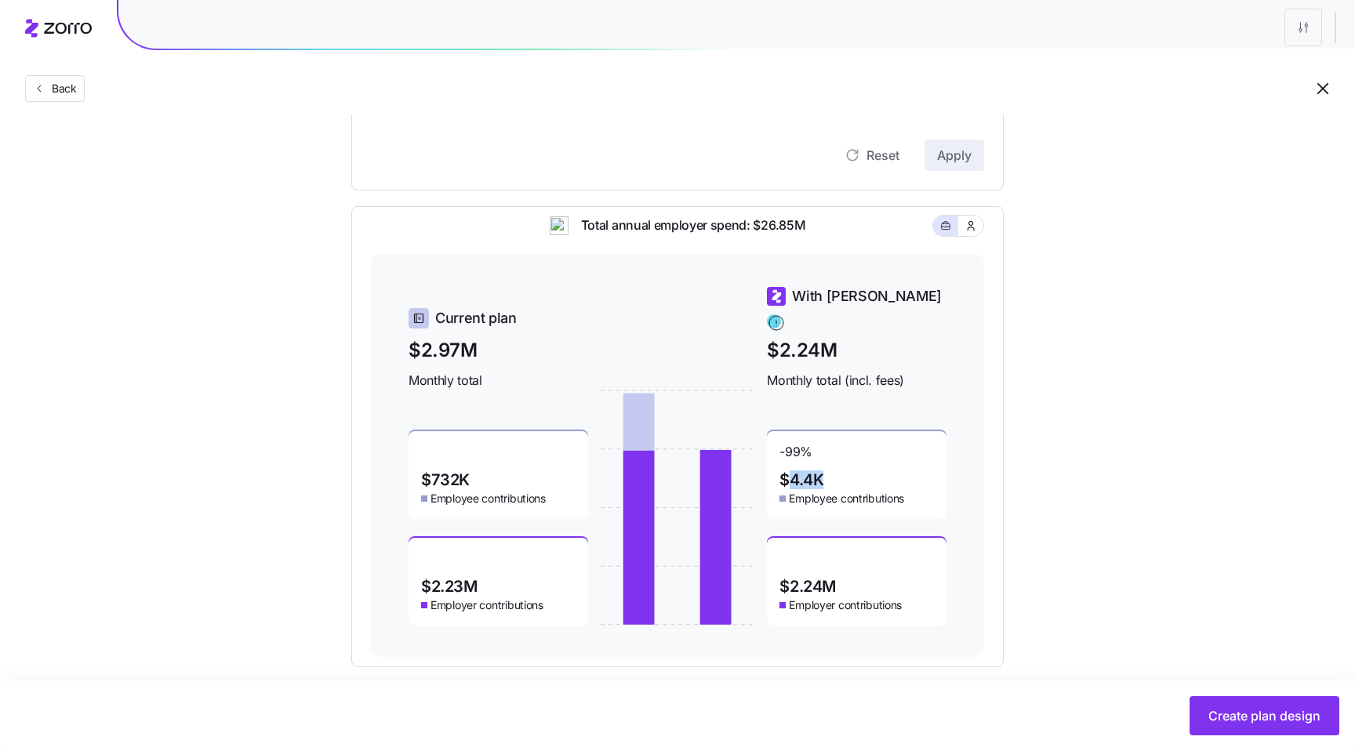
click at [788, 472] on span "$4.4K" at bounding box center [802, 480] width 44 height 16
click at [810, 579] on span "$2.24M" at bounding box center [808, 587] width 56 height 16
click at [829, 579] on span "$2.24M" at bounding box center [808, 587] width 56 height 16
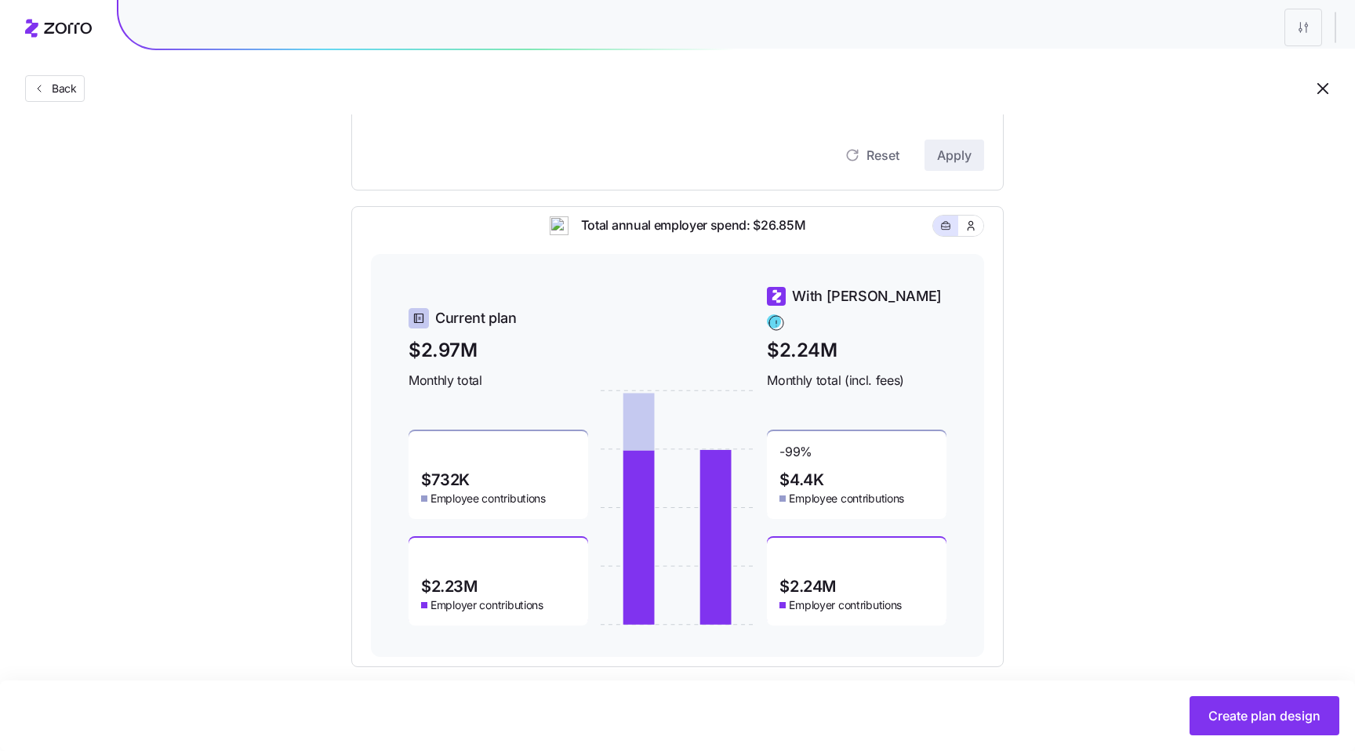
click at [815, 472] on span "$4.4K" at bounding box center [802, 480] width 44 height 16
click at [798, 472] on span "$4.4K" at bounding box center [802, 480] width 44 height 16
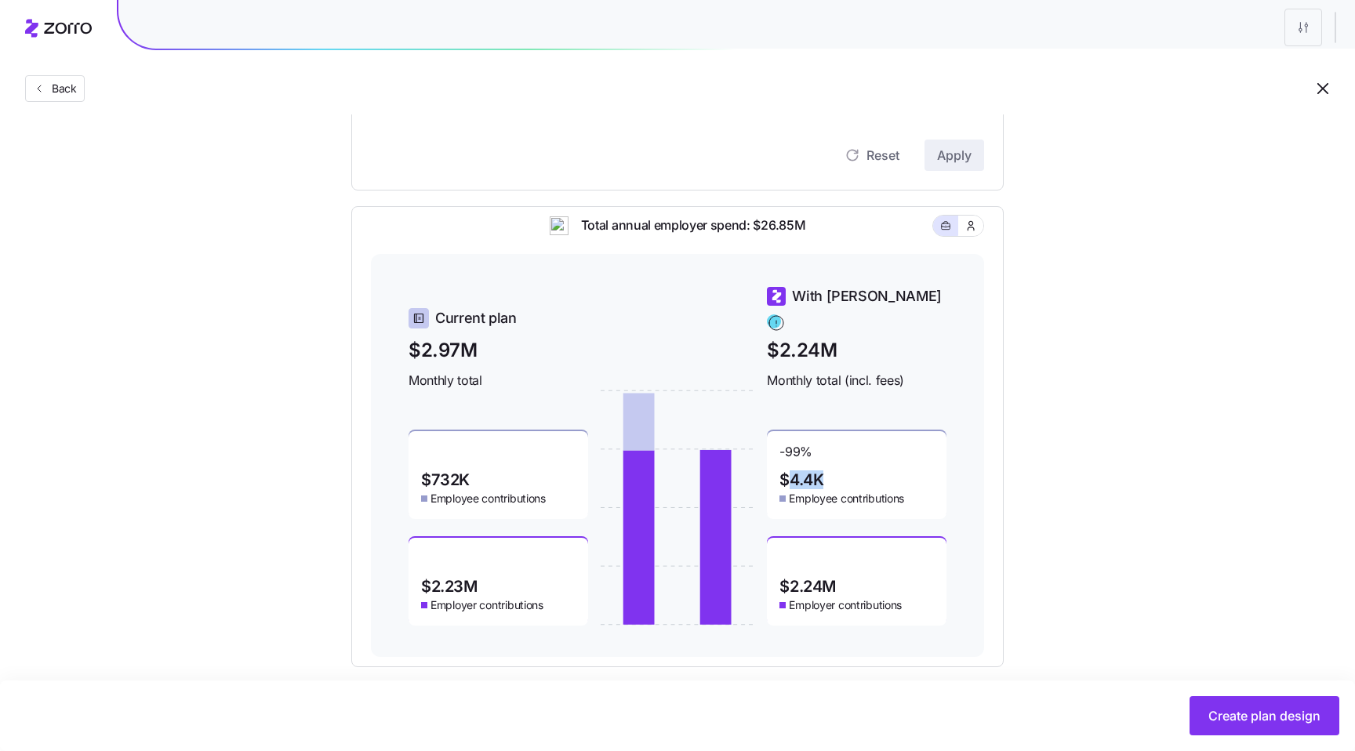
click at [798, 472] on span "$4.4K" at bounding box center [802, 480] width 44 height 16
click at [816, 579] on span "$2.24M" at bounding box center [808, 587] width 56 height 16
click at [805, 478] on span "$4.4K" at bounding box center [802, 480] width 44 height 16
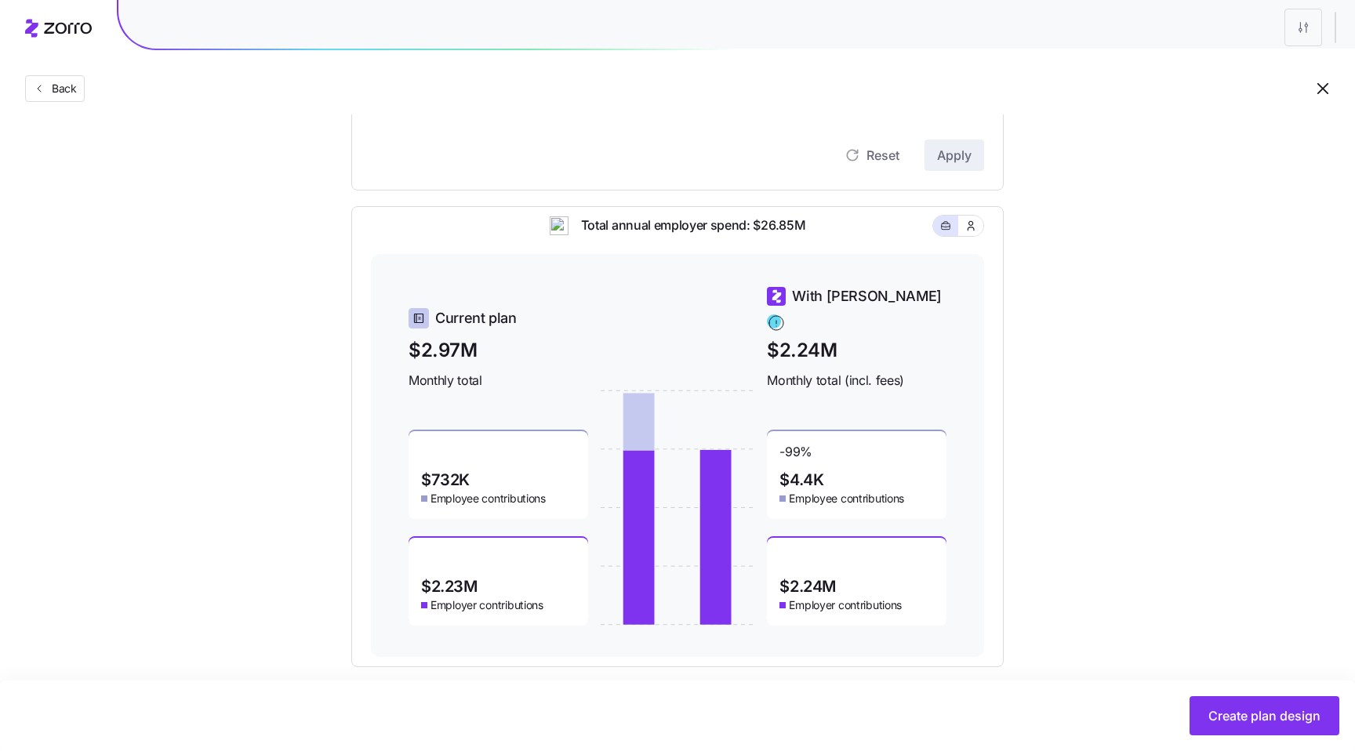
click at [805, 478] on span "$4.4K" at bounding box center [802, 480] width 44 height 16
click at [823, 579] on span "$2.24M" at bounding box center [808, 587] width 56 height 16
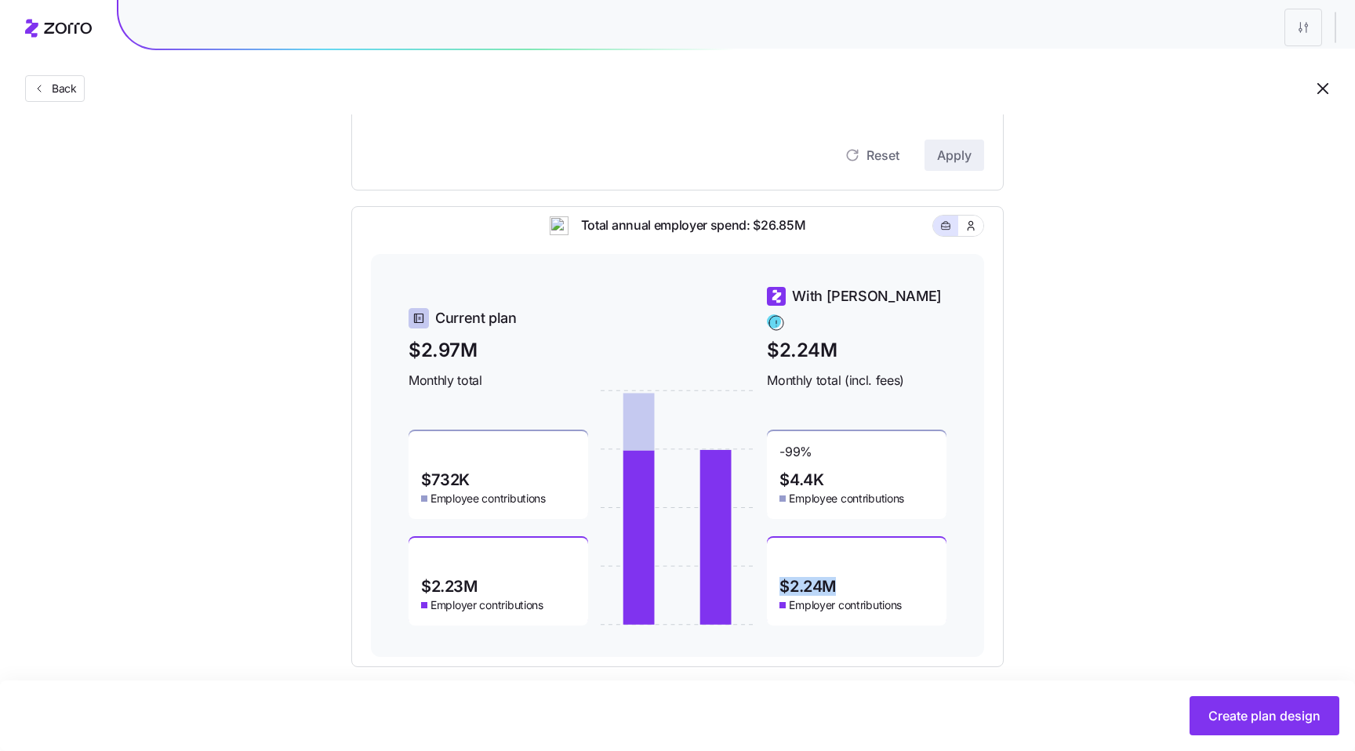
click at [802, 472] on span "$4.4K" at bounding box center [802, 480] width 44 height 16
click at [813, 582] on span "$2.24M" at bounding box center [808, 587] width 56 height 16
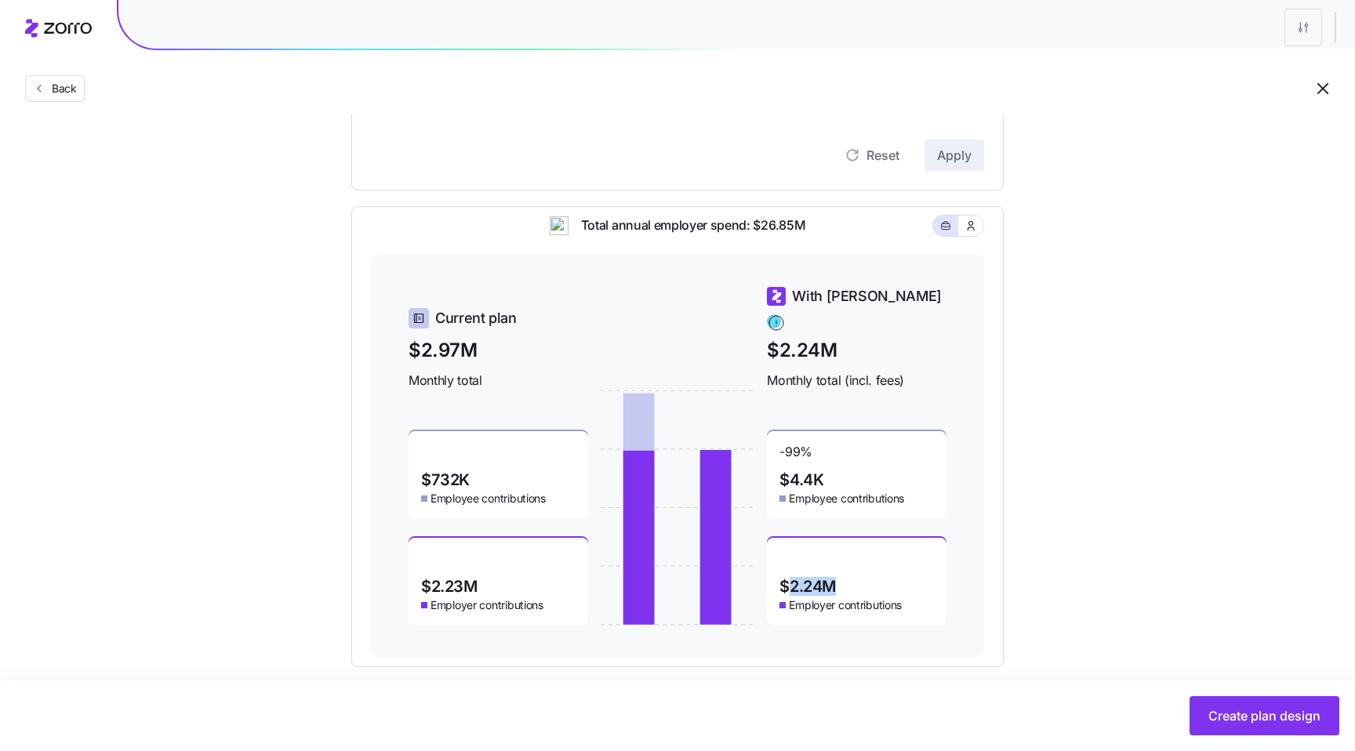
click at [813, 582] on span "$2.24M" at bounding box center [808, 587] width 56 height 16
click at [799, 472] on span "$4.4K" at bounding box center [802, 480] width 44 height 16
click at [808, 579] on span "$2.24M" at bounding box center [808, 587] width 56 height 16
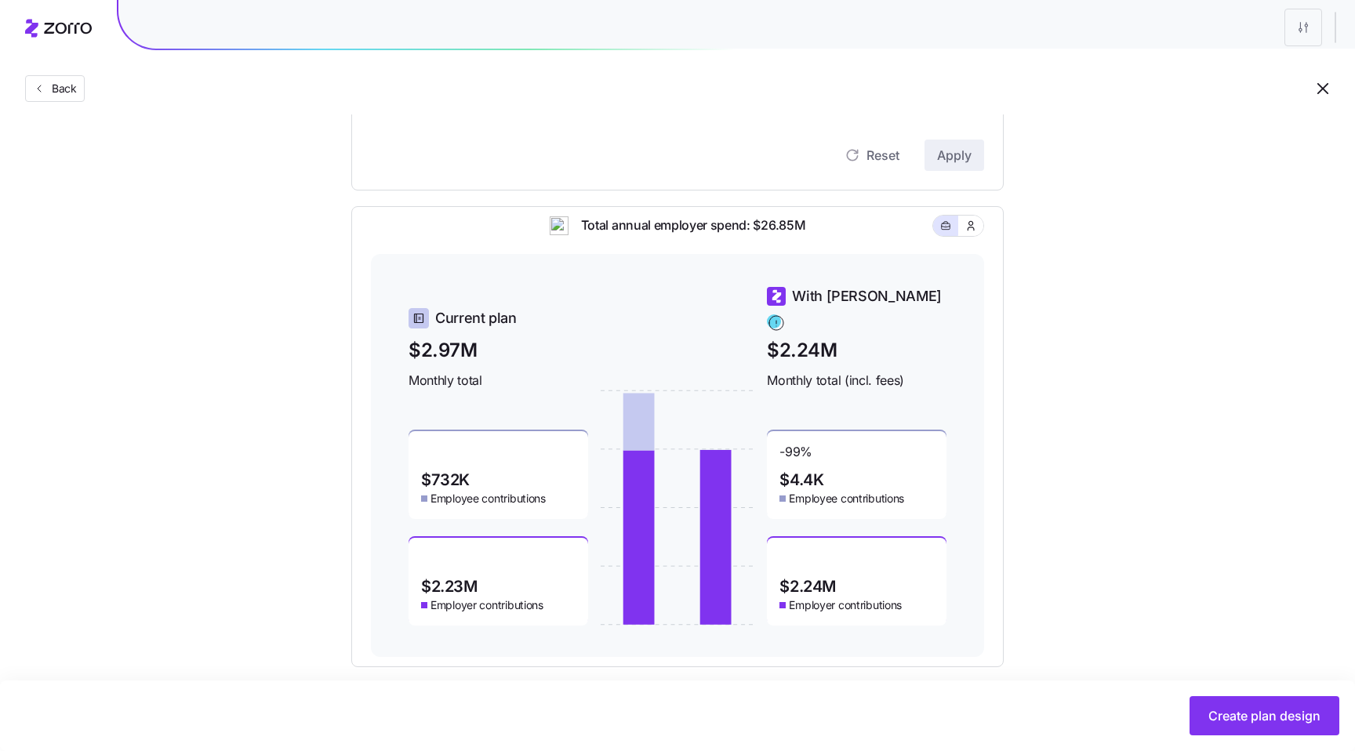
click at [808, 579] on span "$2.24M" at bounding box center [808, 587] width 56 height 16
click at [847, 582] on div "$2.24M Employer contributions" at bounding box center [857, 582] width 180 height 88
click at [802, 472] on span "$4.4K" at bounding box center [802, 480] width 44 height 16
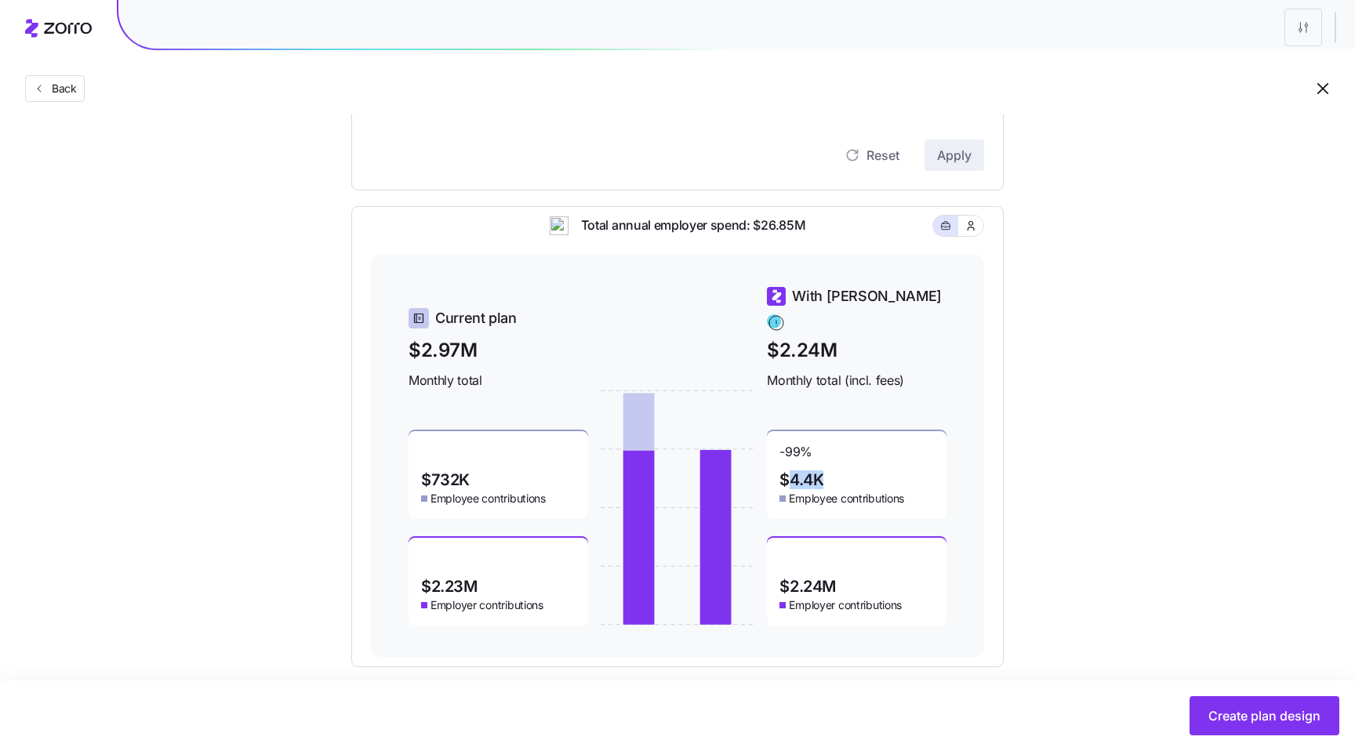
click at [802, 472] on span "$4.4K" at bounding box center [802, 480] width 44 height 16
click at [829, 474] on div "-99 % $4.4K Employee contributions" at bounding box center [857, 475] width 180 height 88
click at [791, 472] on span "$4.4K" at bounding box center [802, 480] width 44 height 16
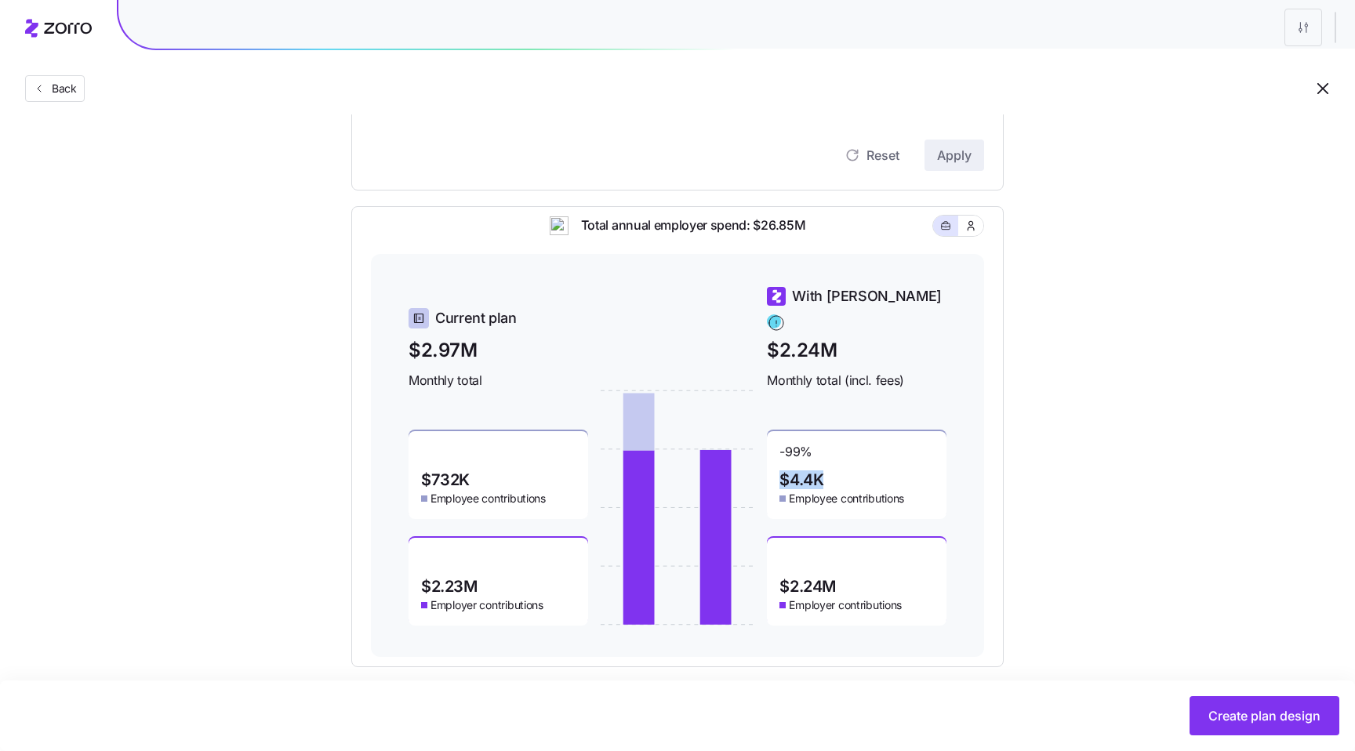
click at [824, 474] on span "$4.4K" at bounding box center [802, 480] width 44 height 16
click at [779, 468] on div "-99 % $4.4K Employee contributions" at bounding box center [857, 475] width 180 height 88
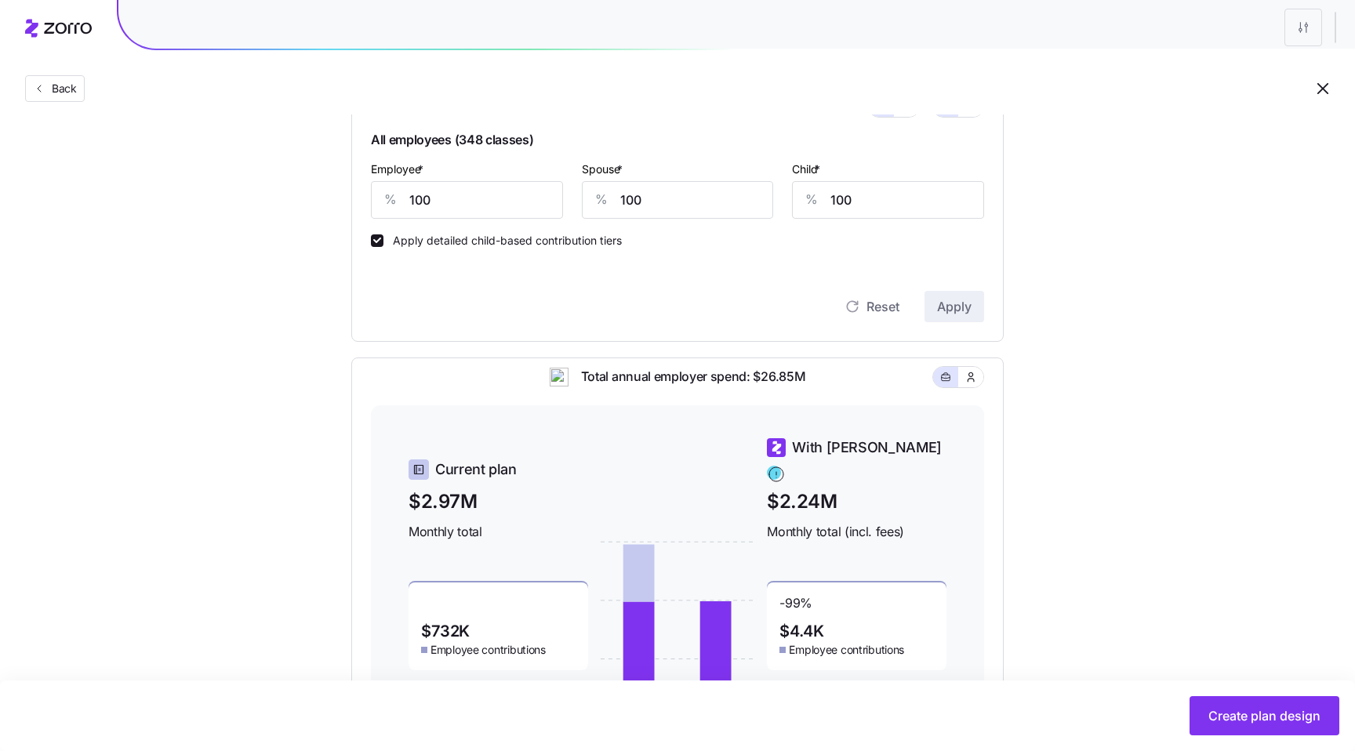
scroll to position [558, 0]
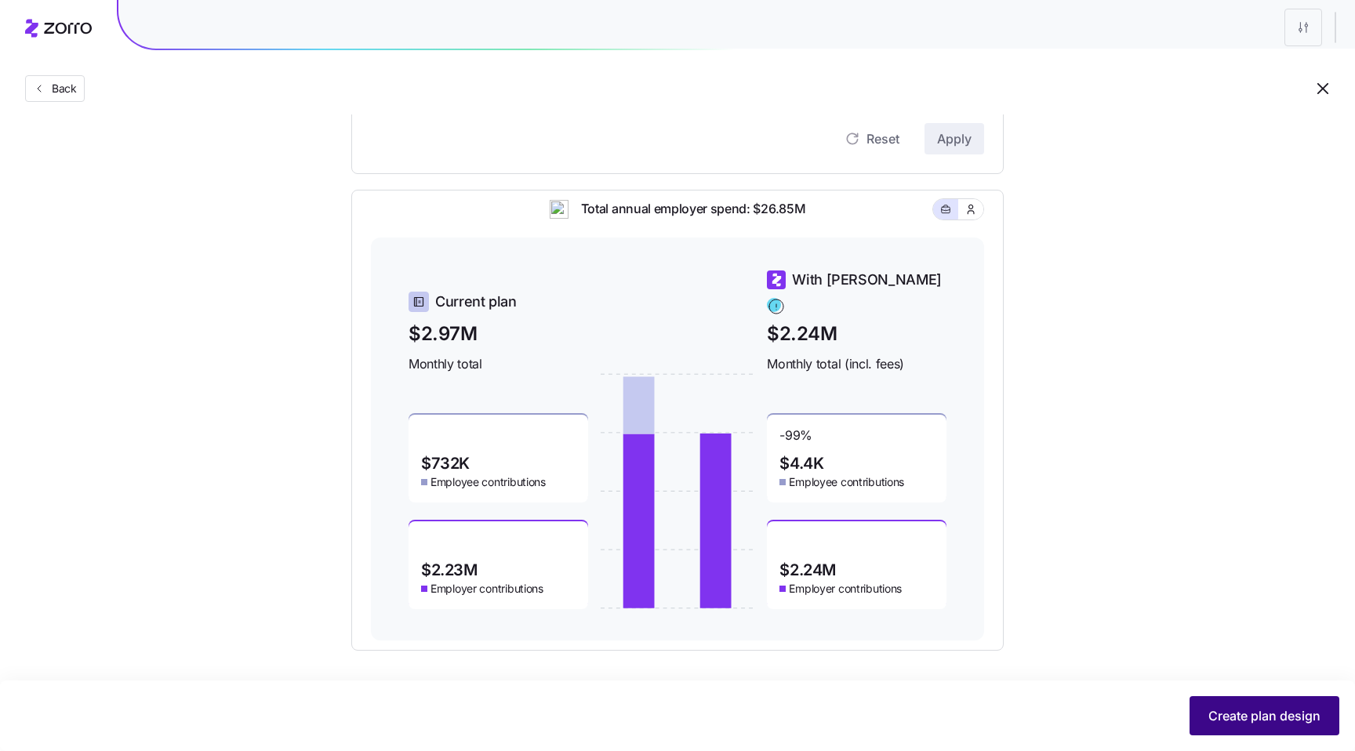
click at [1226, 704] on button "Create plan design" at bounding box center [1265, 715] width 150 height 39
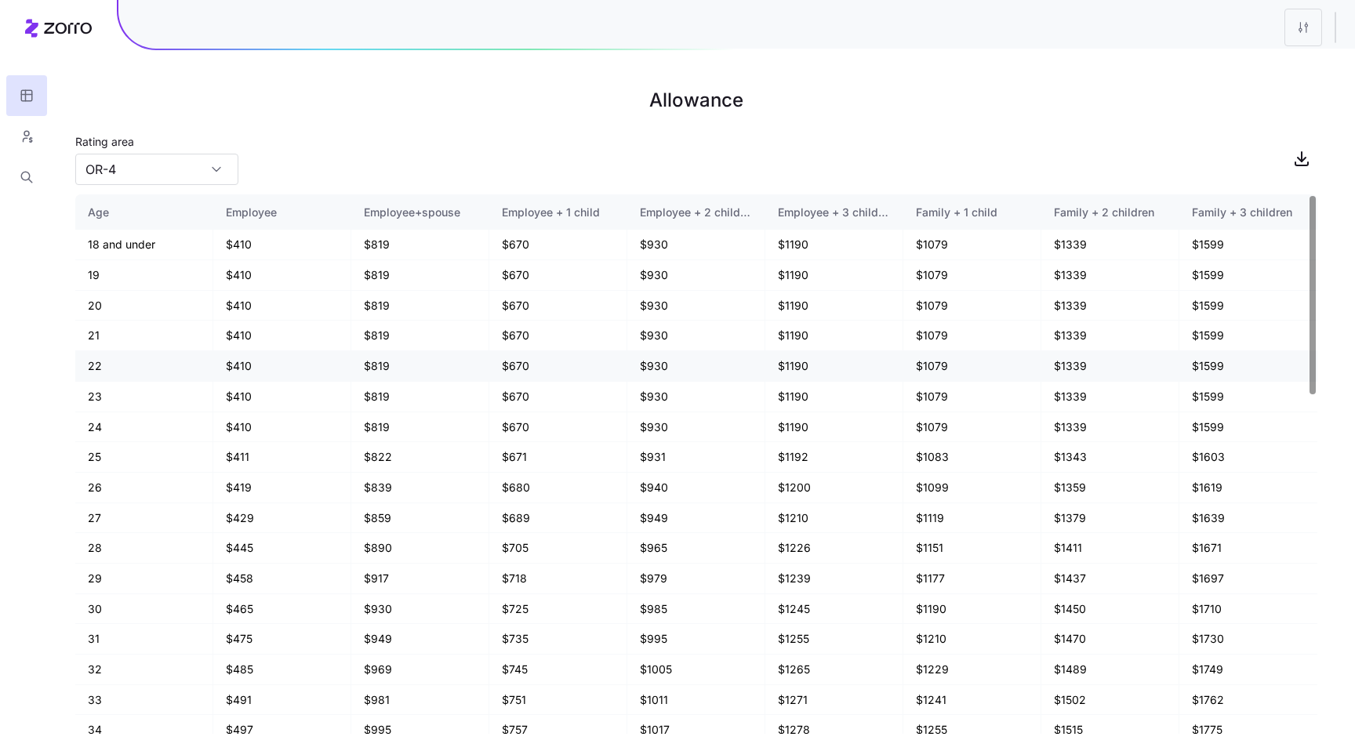
click at [647, 368] on td "$930" at bounding box center [696, 366] width 138 height 31
click at [516, 363] on td "$670" at bounding box center [558, 366] width 138 height 31
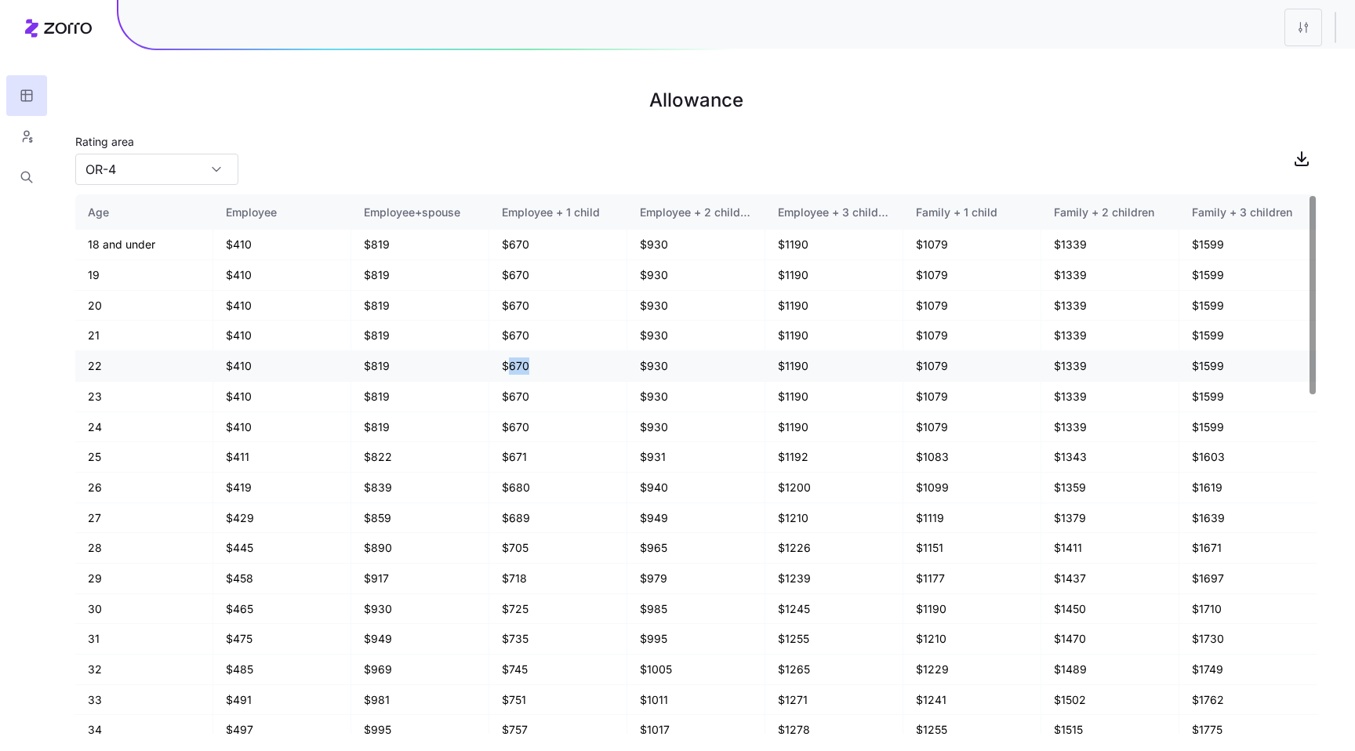
click at [516, 363] on td "$670" at bounding box center [558, 366] width 138 height 31
click at [655, 491] on td "$940" at bounding box center [696, 488] width 138 height 31
click at [510, 551] on td "$705" at bounding box center [558, 548] width 138 height 31
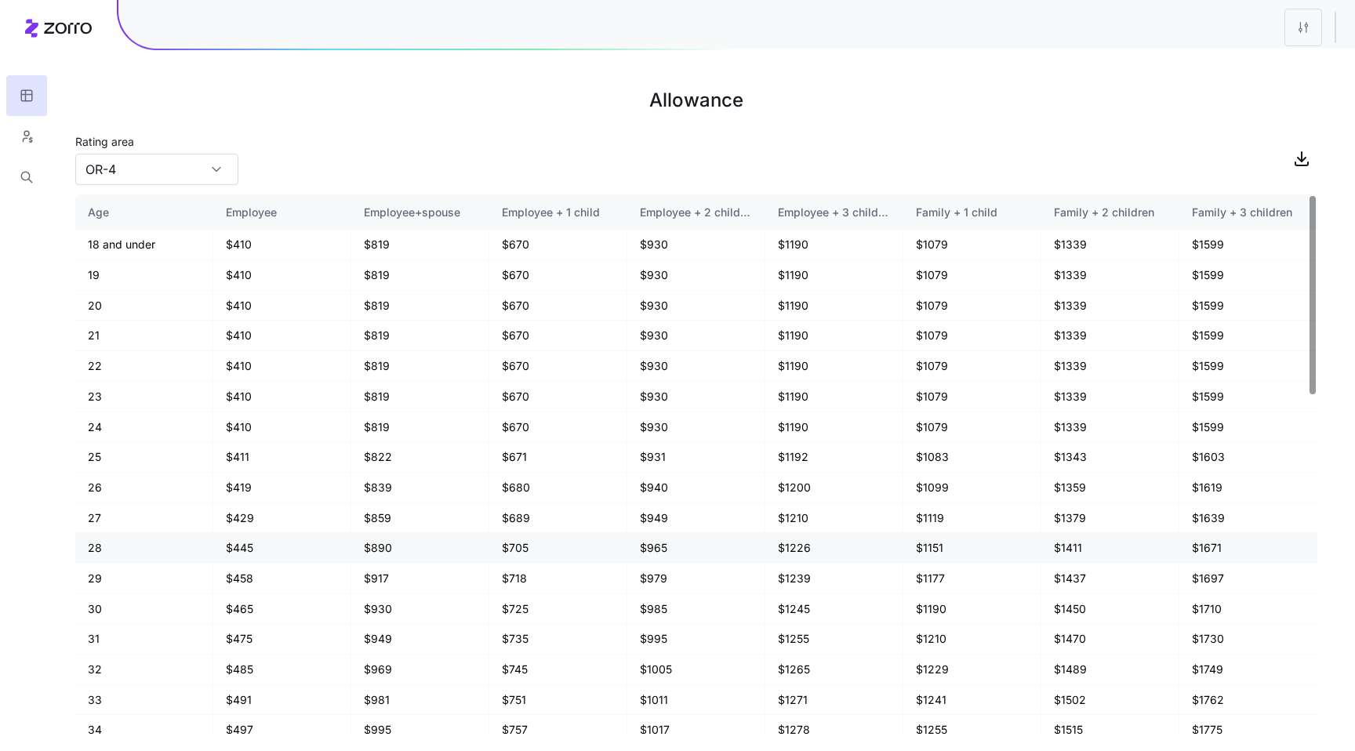
click at [510, 551] on td "$705" at bounding box center [558, 548] width 138 height 31
click at [372, 518] on td "$859" at bounding box center [420, 519] width 138 height 31
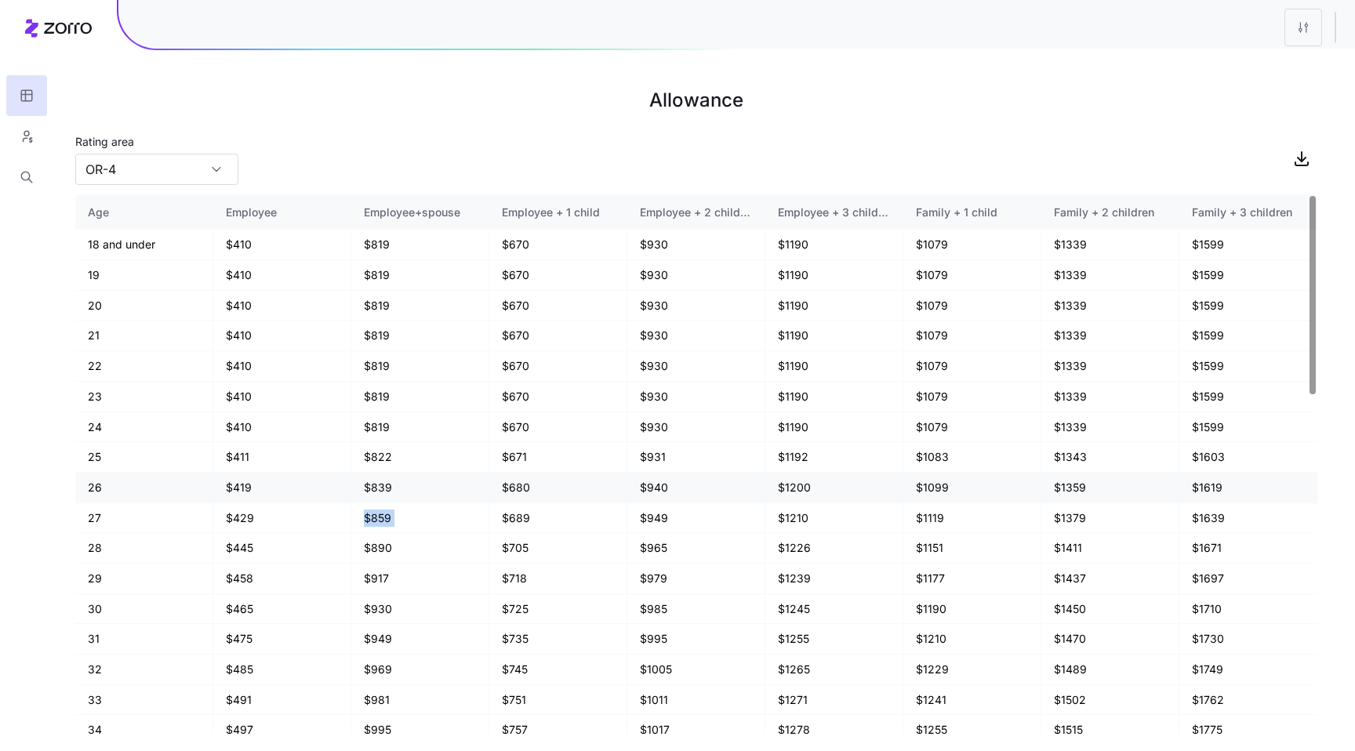
click at [245, 485] on td "$419" at bounding box center [282, 488] width 138 height 31
click at [92, 394] on td "23" at bounding box center [144, 397] width 138 height 31
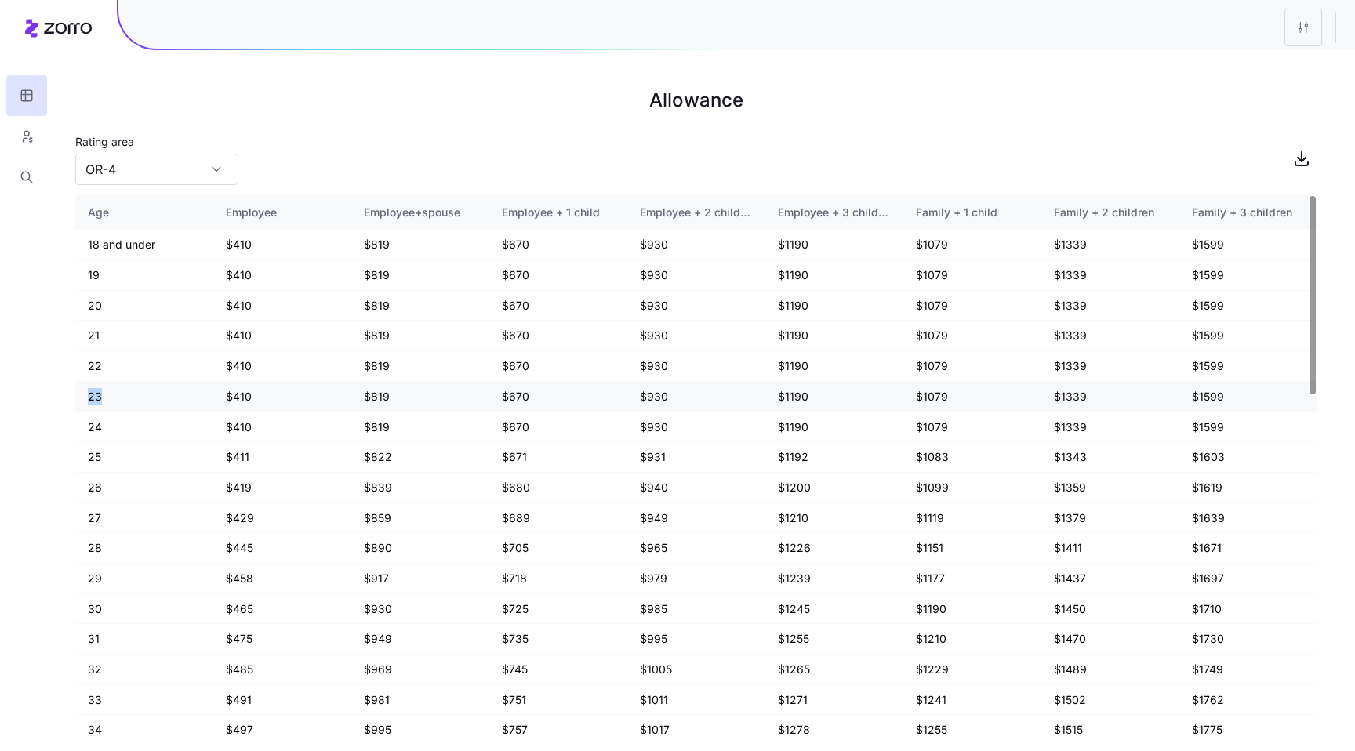
click at [92, 394] on td "23" at bounding box center [144, 397] width 138 height 31
click at [126, 402] on td "23" at bounding box center [144, 397] width 138 height 31
click at [204, 172] on input "OR-4" at bounding box center [156, 169] width 163 height 31
click at [282, 174] on div "Rating area OR-4" at bounding box center [696, 158] width 1242 height 53
click at [202, 165] on input "OR-4" at bounding box center [156, 169] width 163 height 31
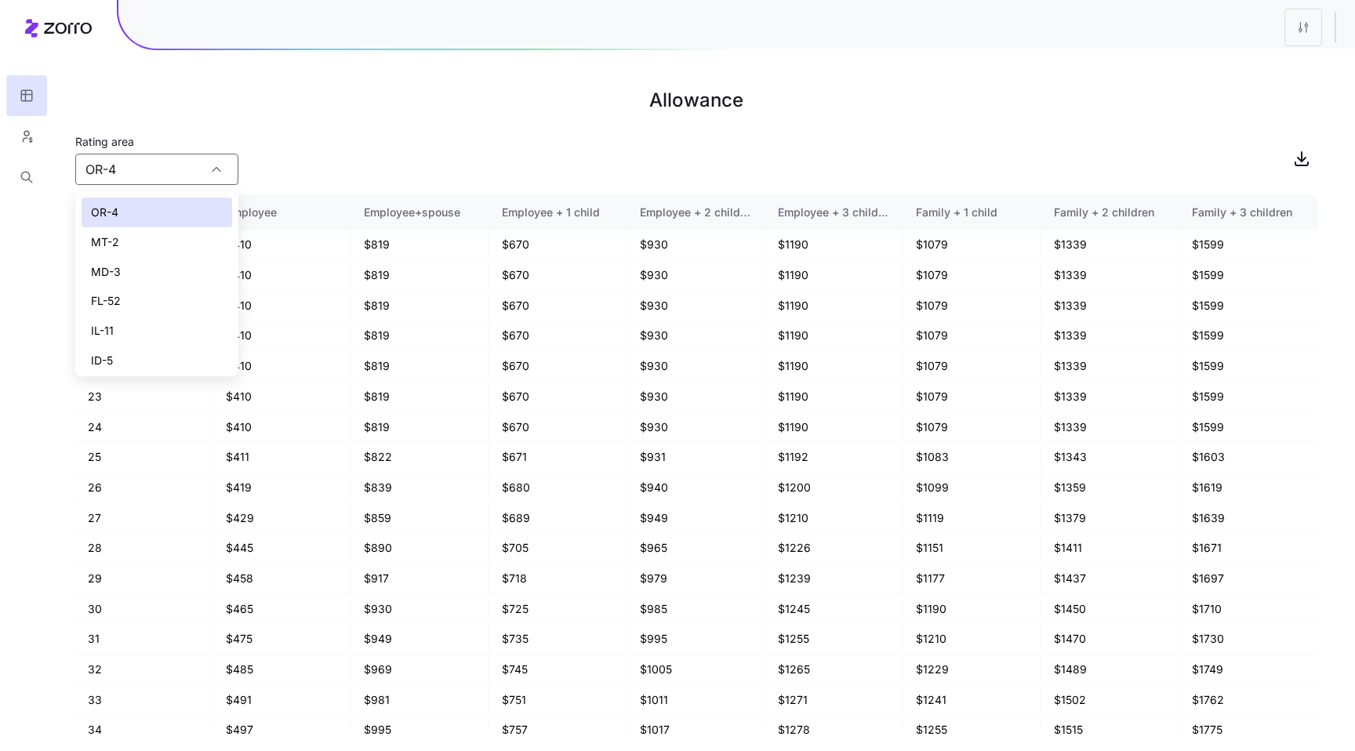
click at [339, 144] on div "Rating area OR-4" at bounding box center [696, 158] width 1242 height 53
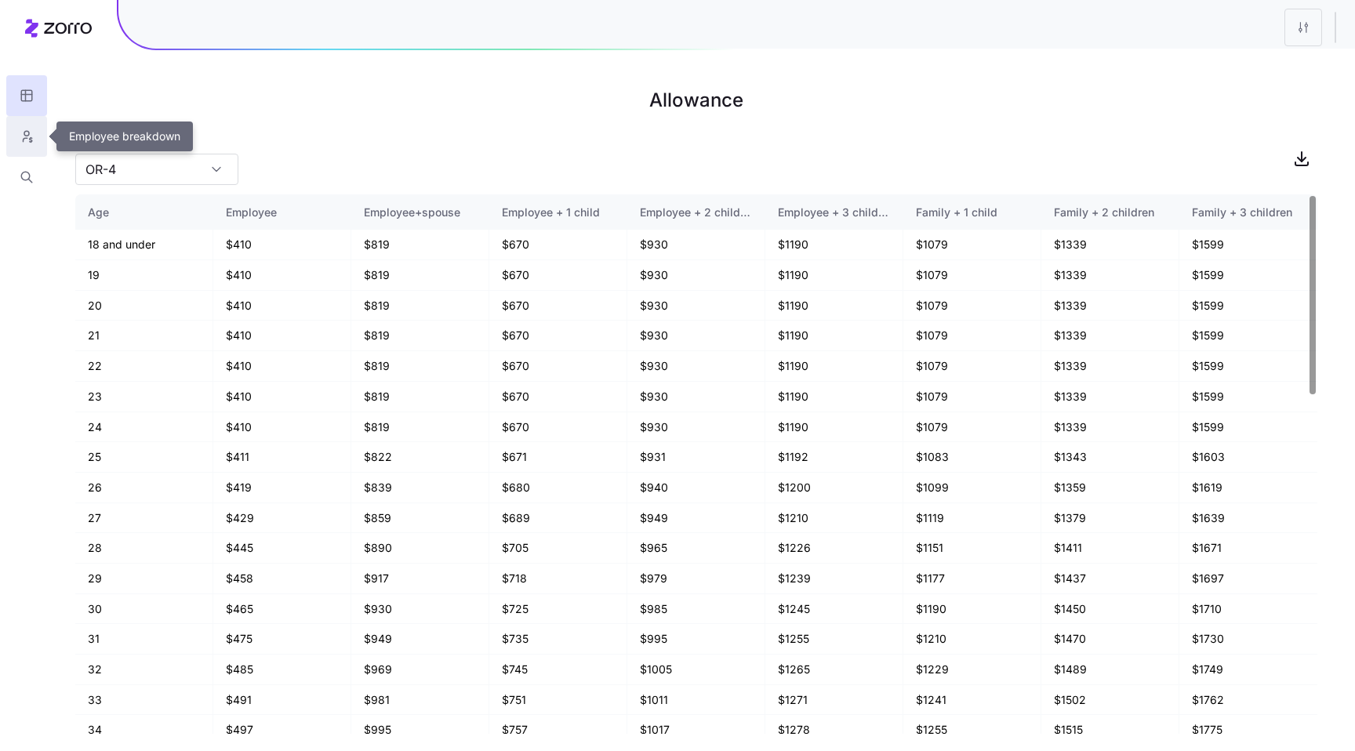
click at [17, 127] on button "button" at bounding box center [26, 136] width 41 height 41
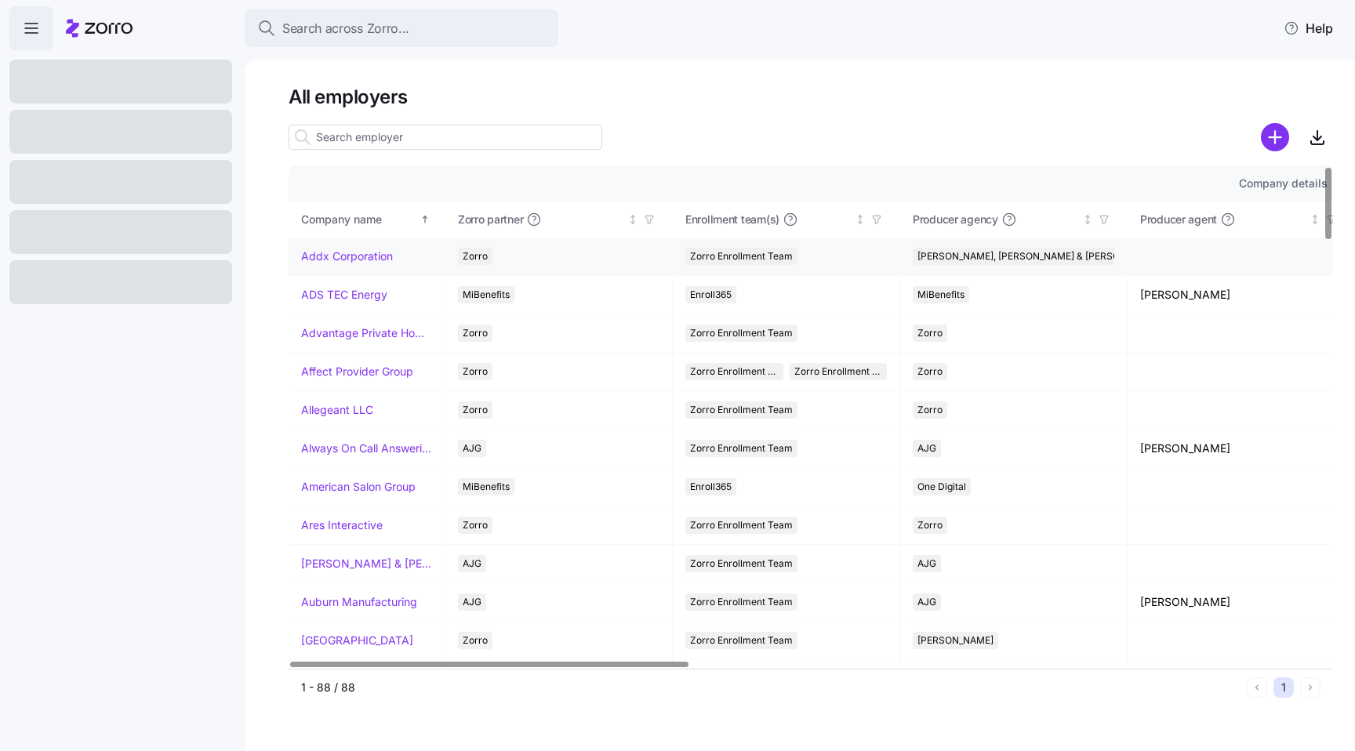
click at [354, 253] on link "Addx Corporation" at bounding box center [347, 257] width 92 height 16
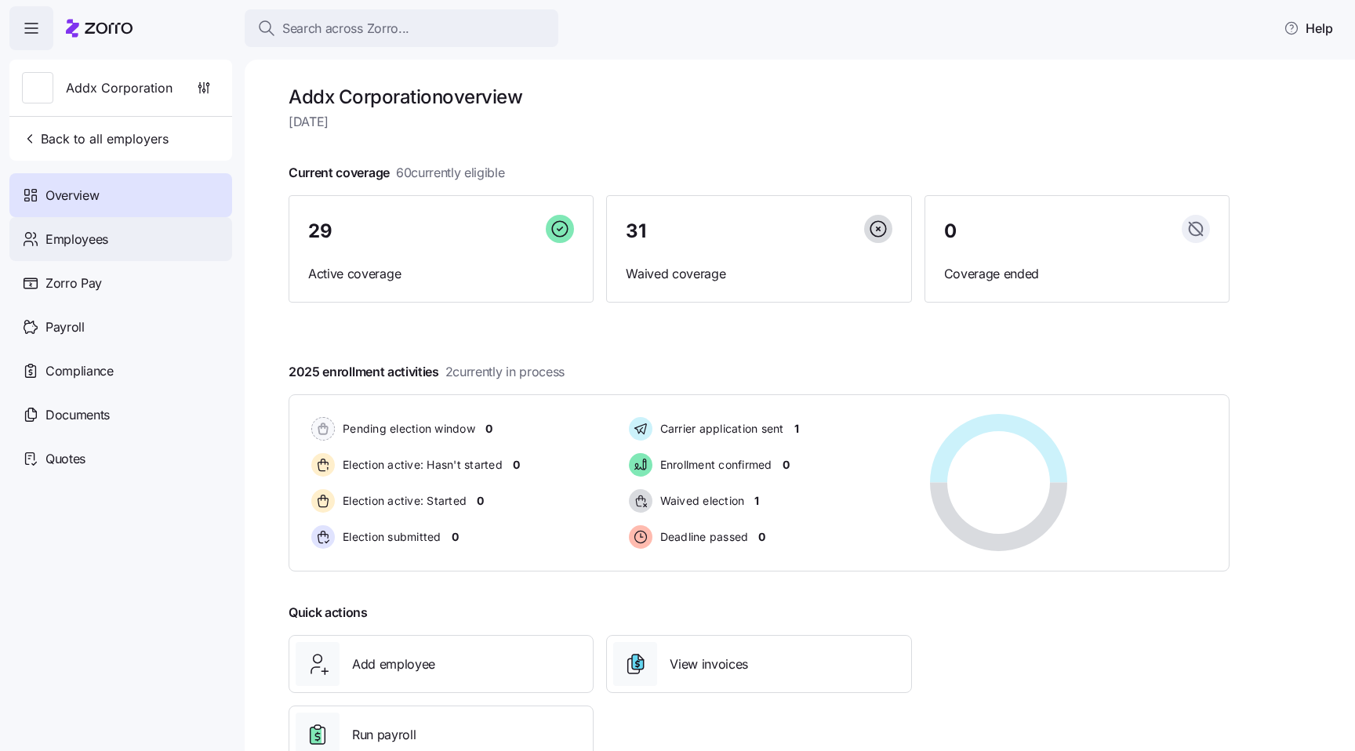
click at [43, 250] on div "Employees" at bounding box center [120, 239] width 223 height 44
